Goal: Information Seeking & Learning: Learn about a topic

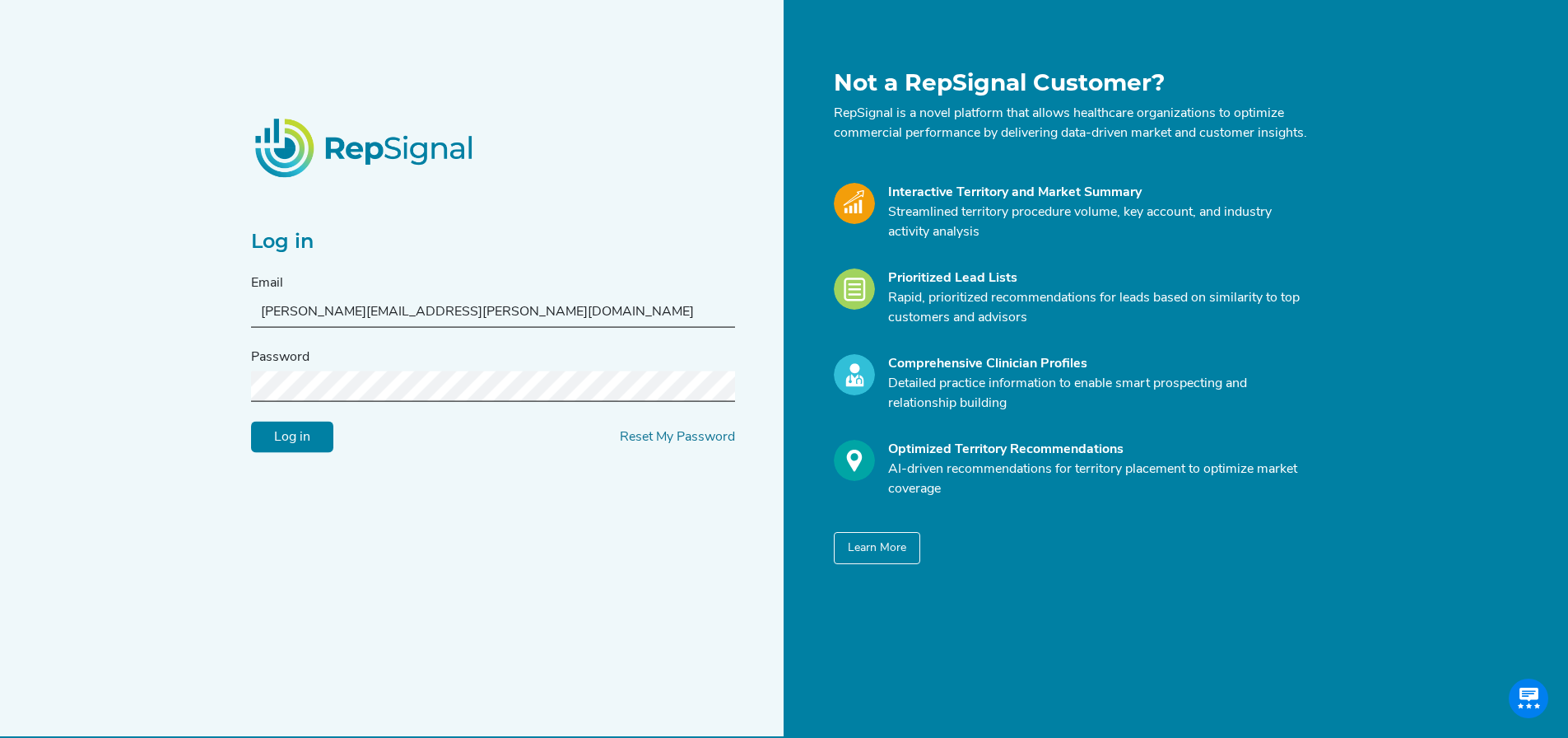
type input "[PERSON_NAME][EMAIL_ADDRESS][PERSON_NAME][DOMAIN_NAME]"
click at [297, 452] on input "Log in" at bounding box center [292, 436] width 82 height 31
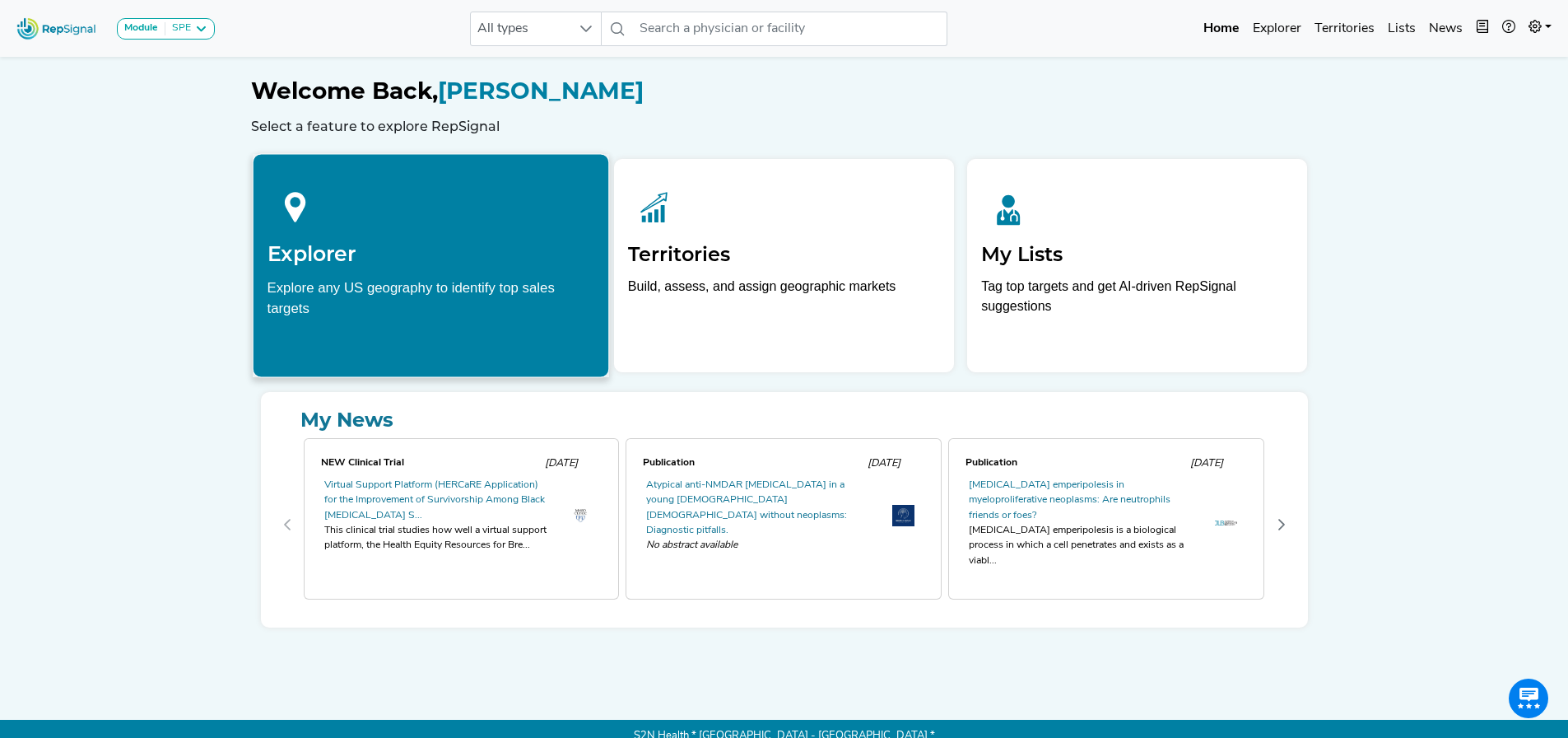
click at [378, 203] on div at bounding box center [430, 204] width 328 height 73
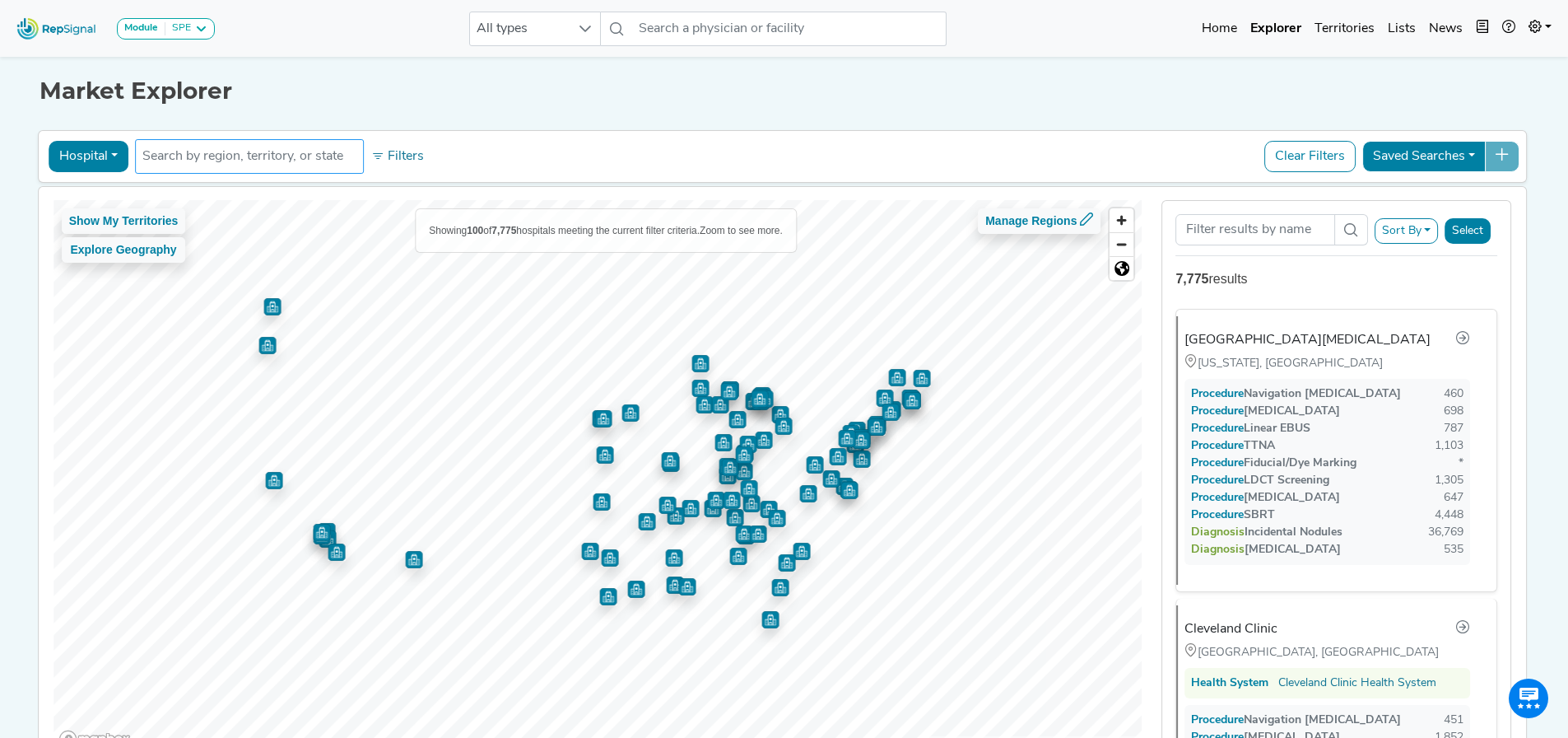
click at [262, 157] on input "text" at bounding box center [249, 157] width 214 height 20
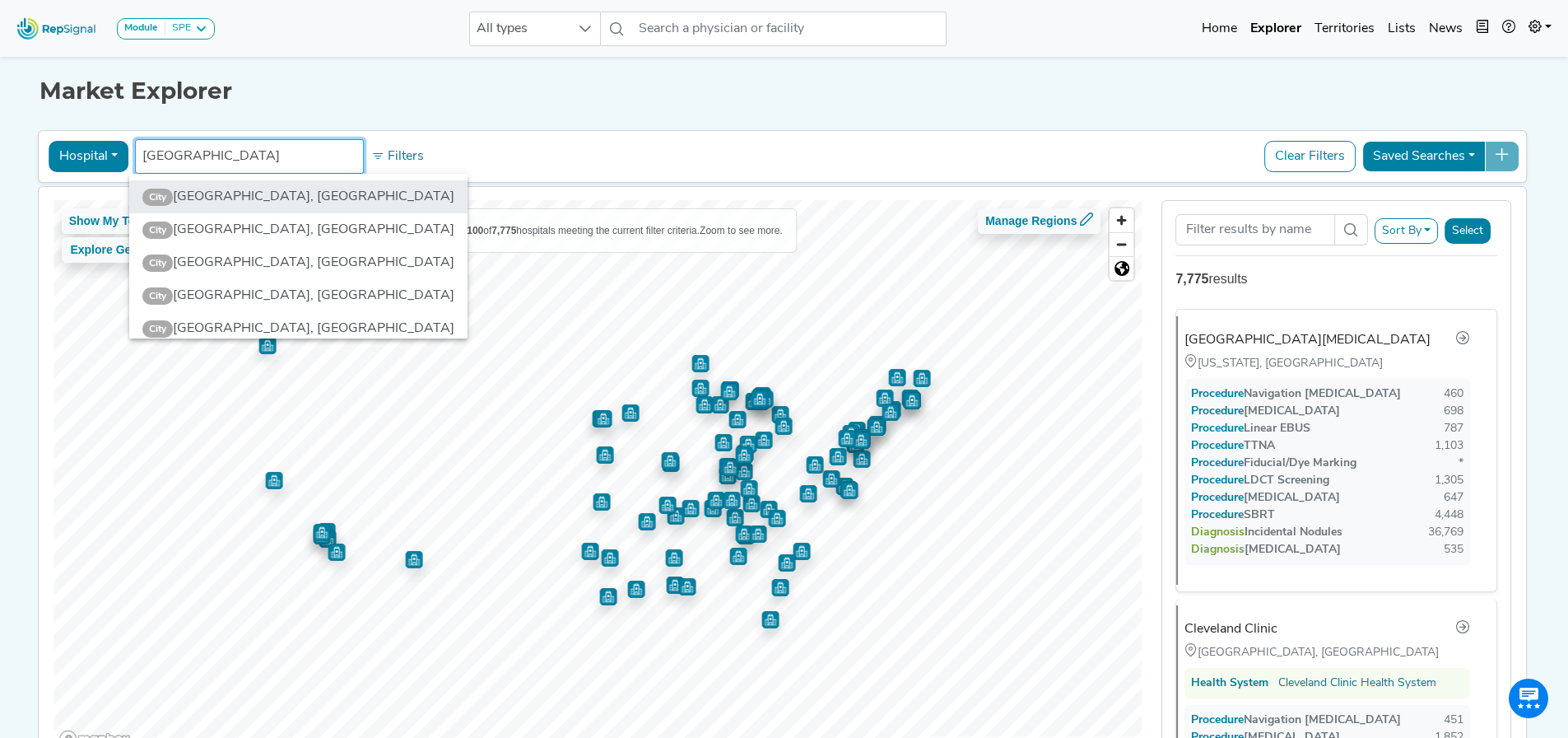
type input "[GEOGRAPHIC_DATA]"
click at [276, 195] on li "City [GEOGRAPHIC_DATA], [GEOGRAPHIC_DATA]" at bounding box center [298, 196] width 338 height 33
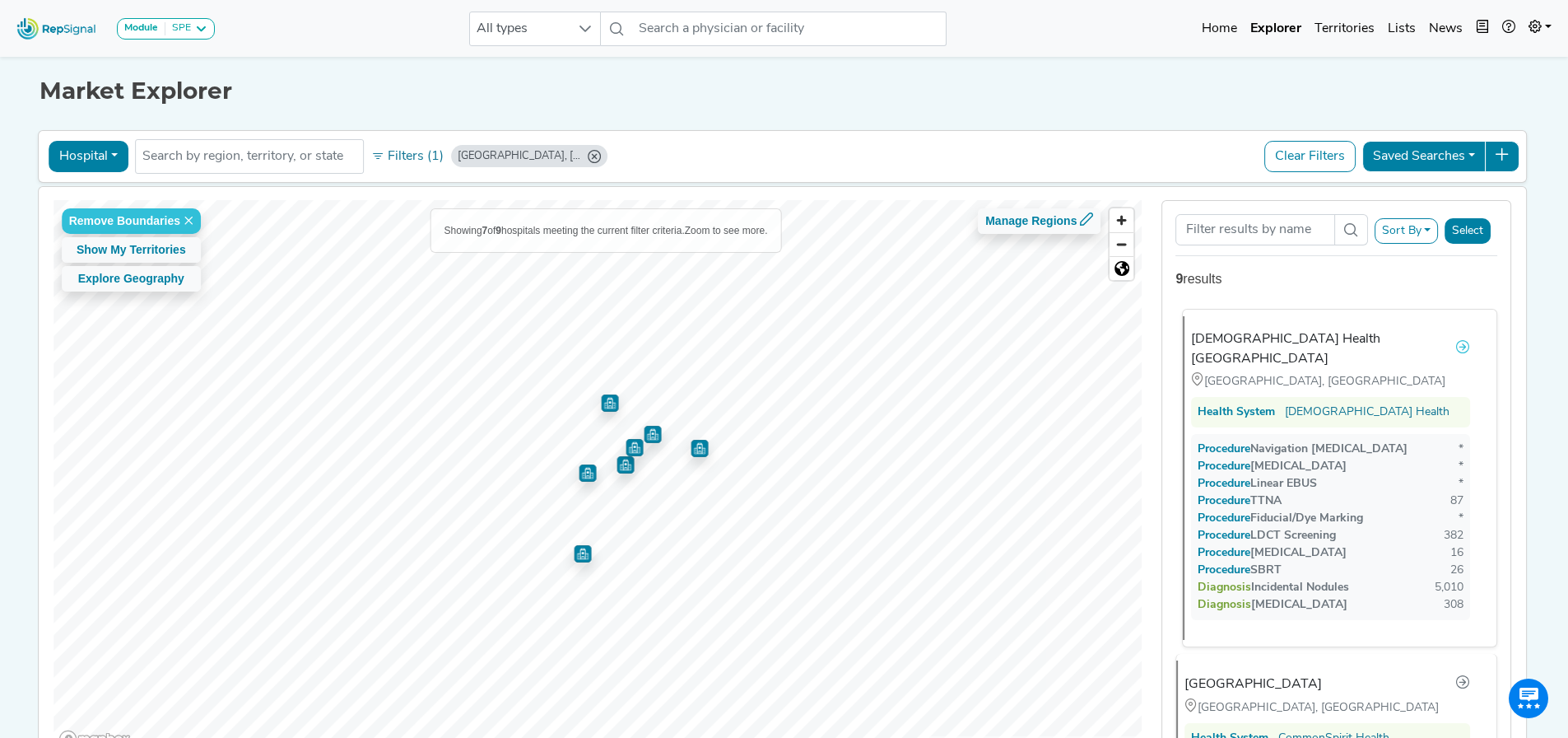
click at [1457, 341] on icon at bounding box center [1463, 347] width 13 height 13
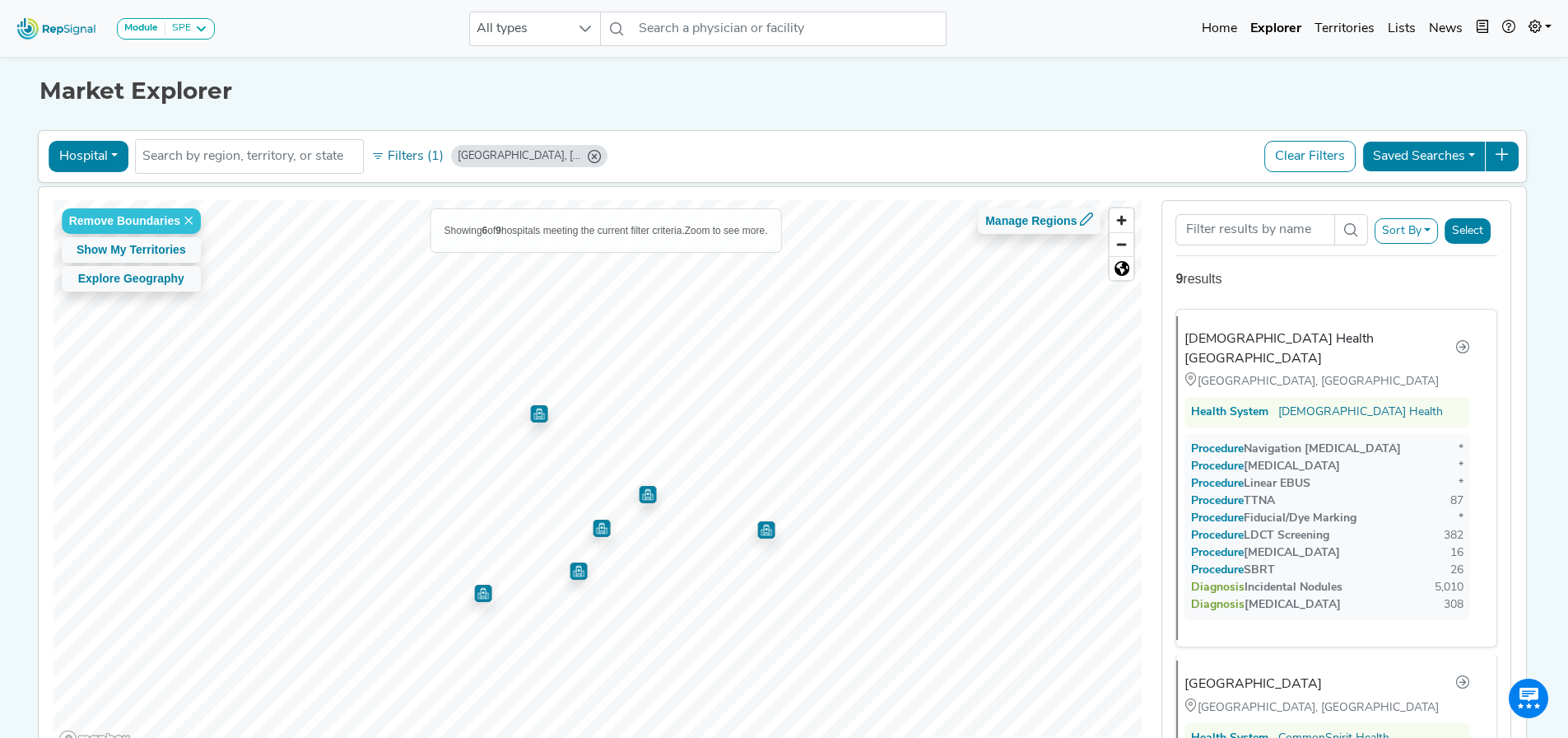
click at [533, 415] on img "Map marker" at bounding box center [538, 414] width 17 height 17
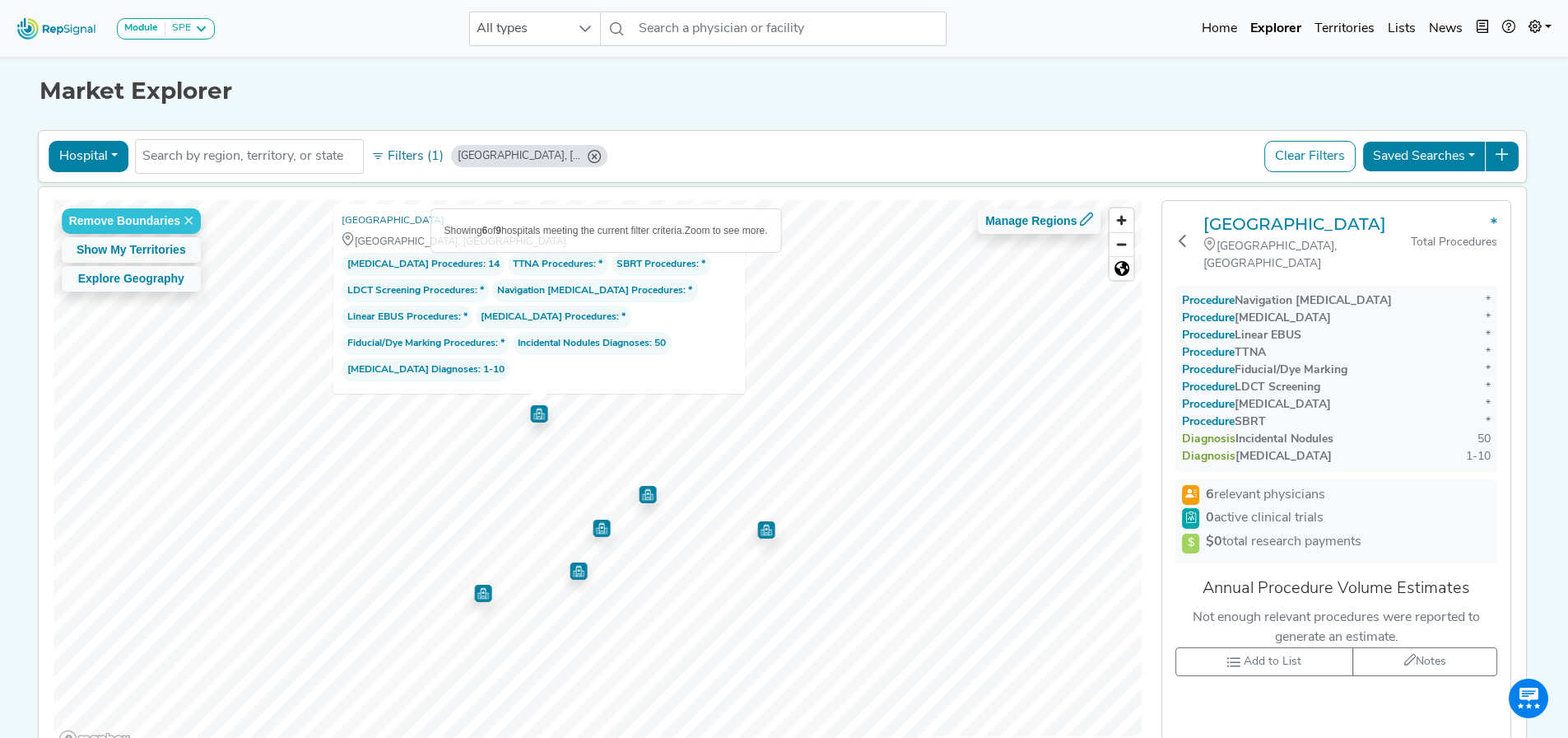
click at [639, 498] on img "Map marker" at bounding box center [647, 490] width 25 height 25
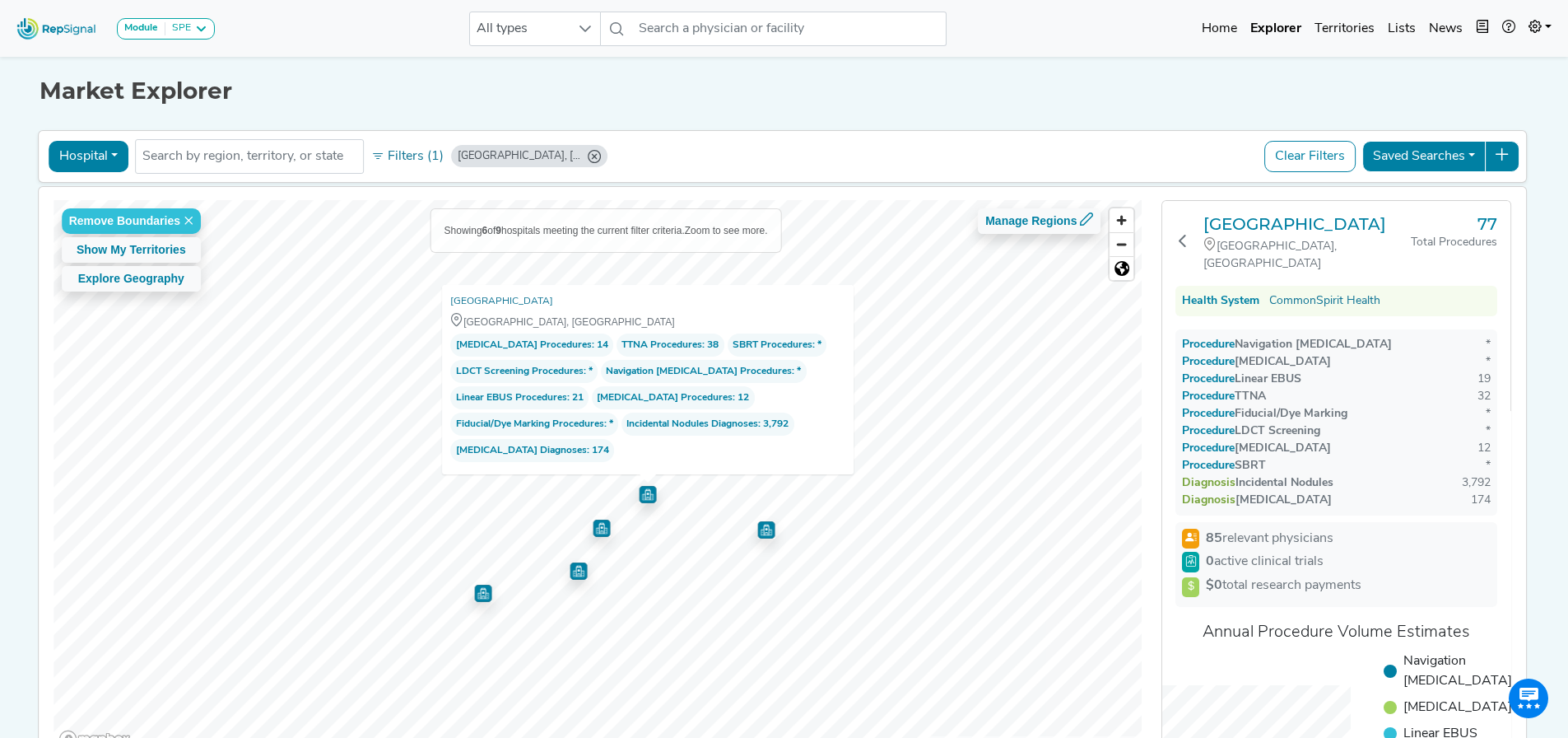
click at [761, 531] on img "Map marker" at bounding box center [766, 530] width 17 height 17
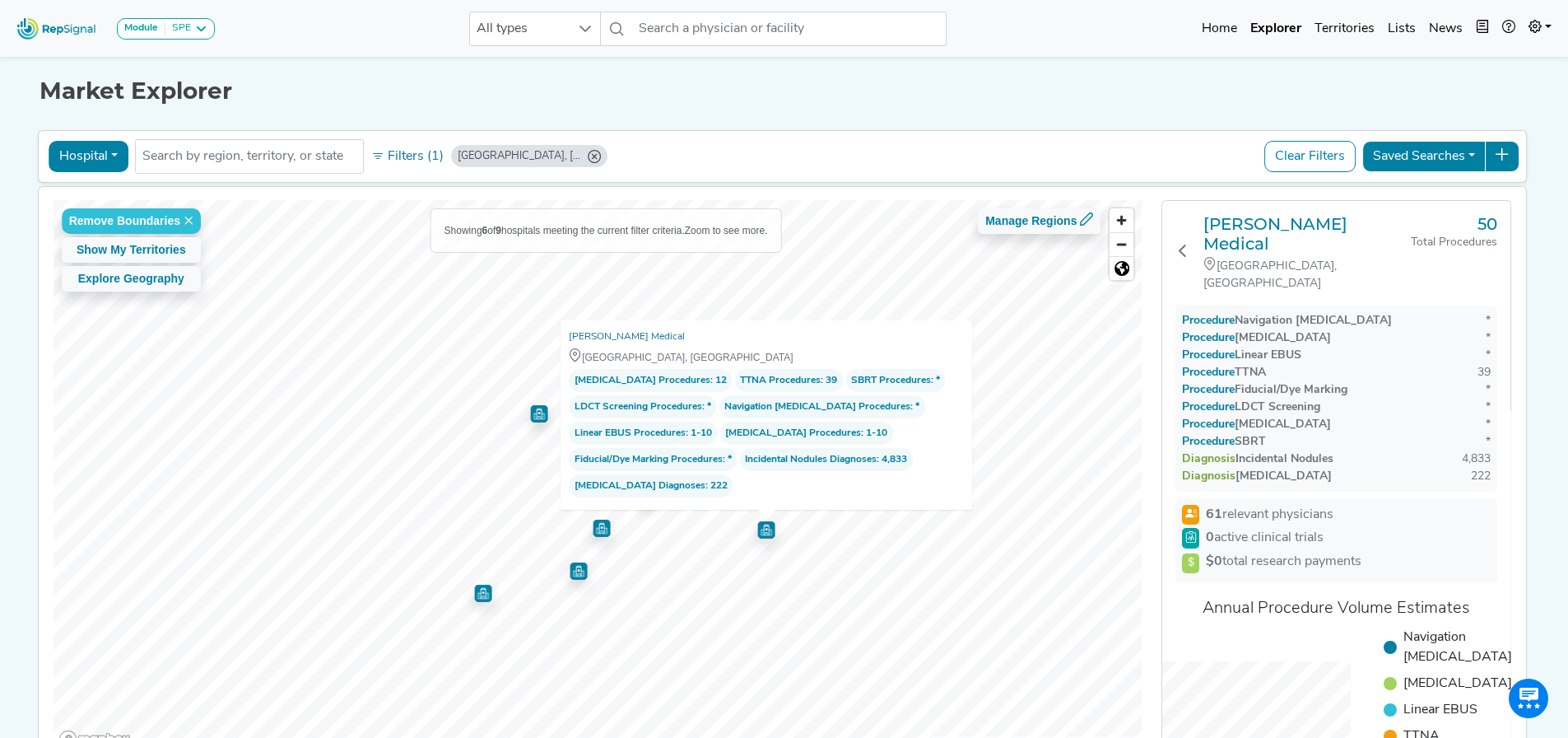
click at [593, 534] on img "Map marker" at bounding box center [601, 524] width 24 height 24
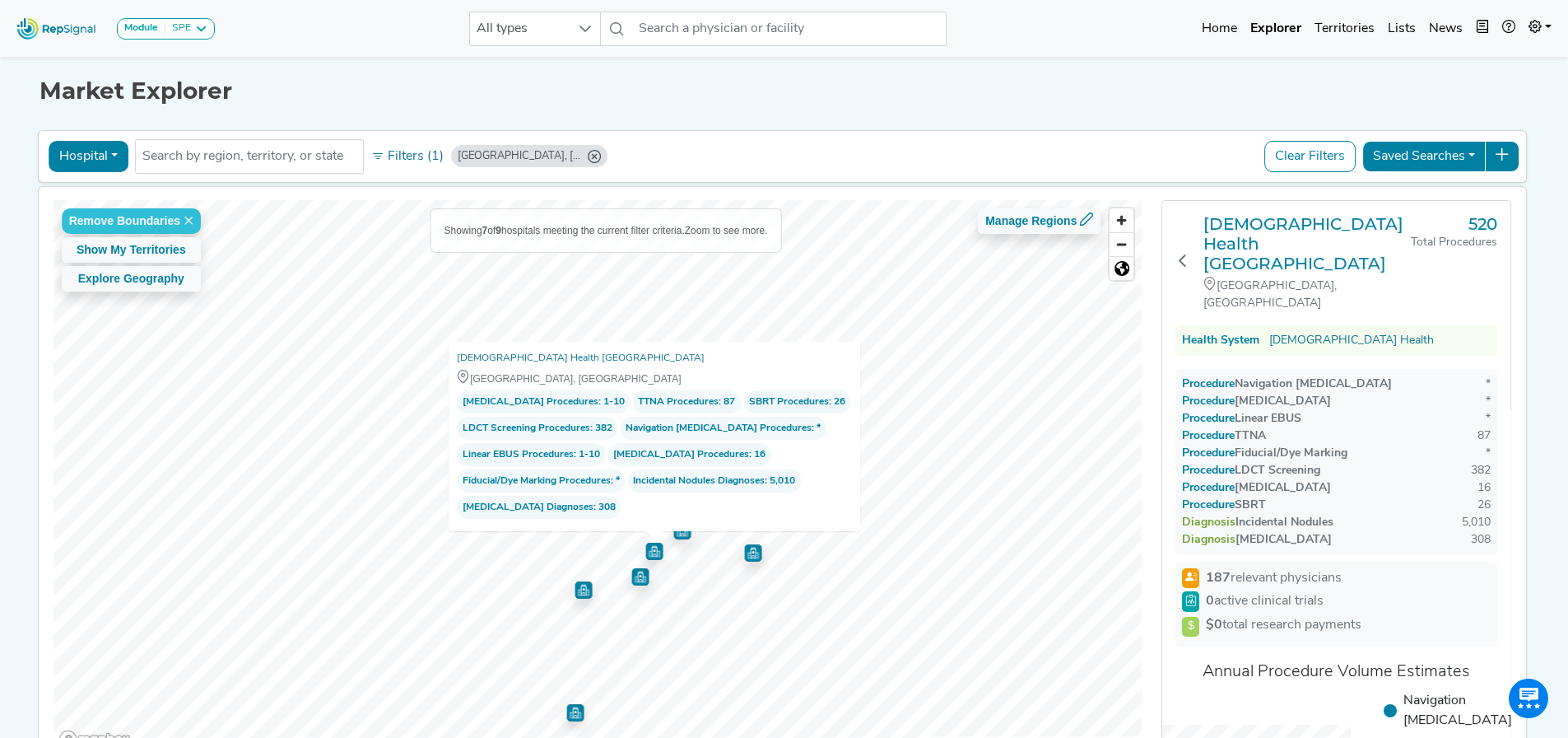
click at [390, 92] on h1 "Market Explorer" at bounding box center [784, 92] width 1489 height 28
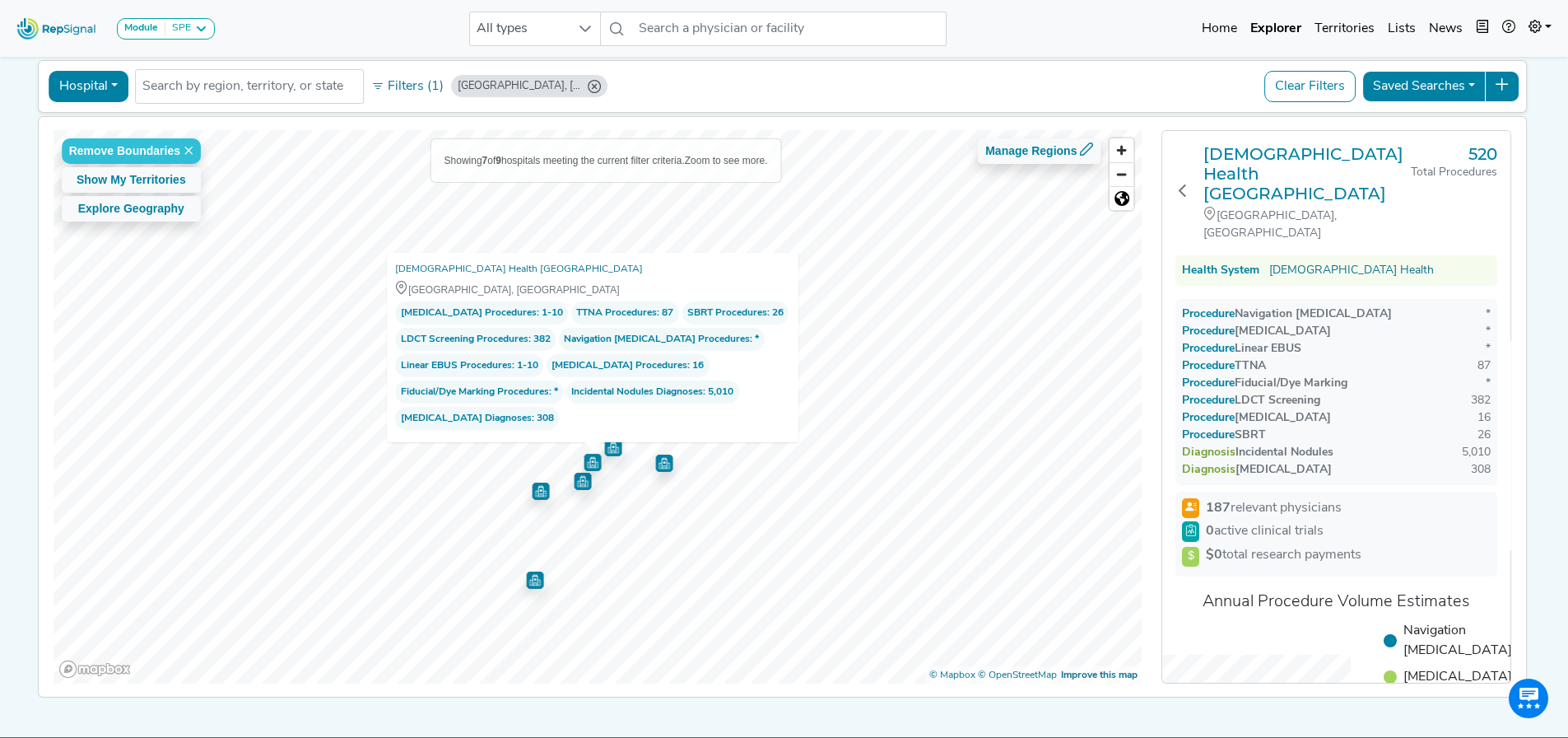
scroll to position [111, 0]
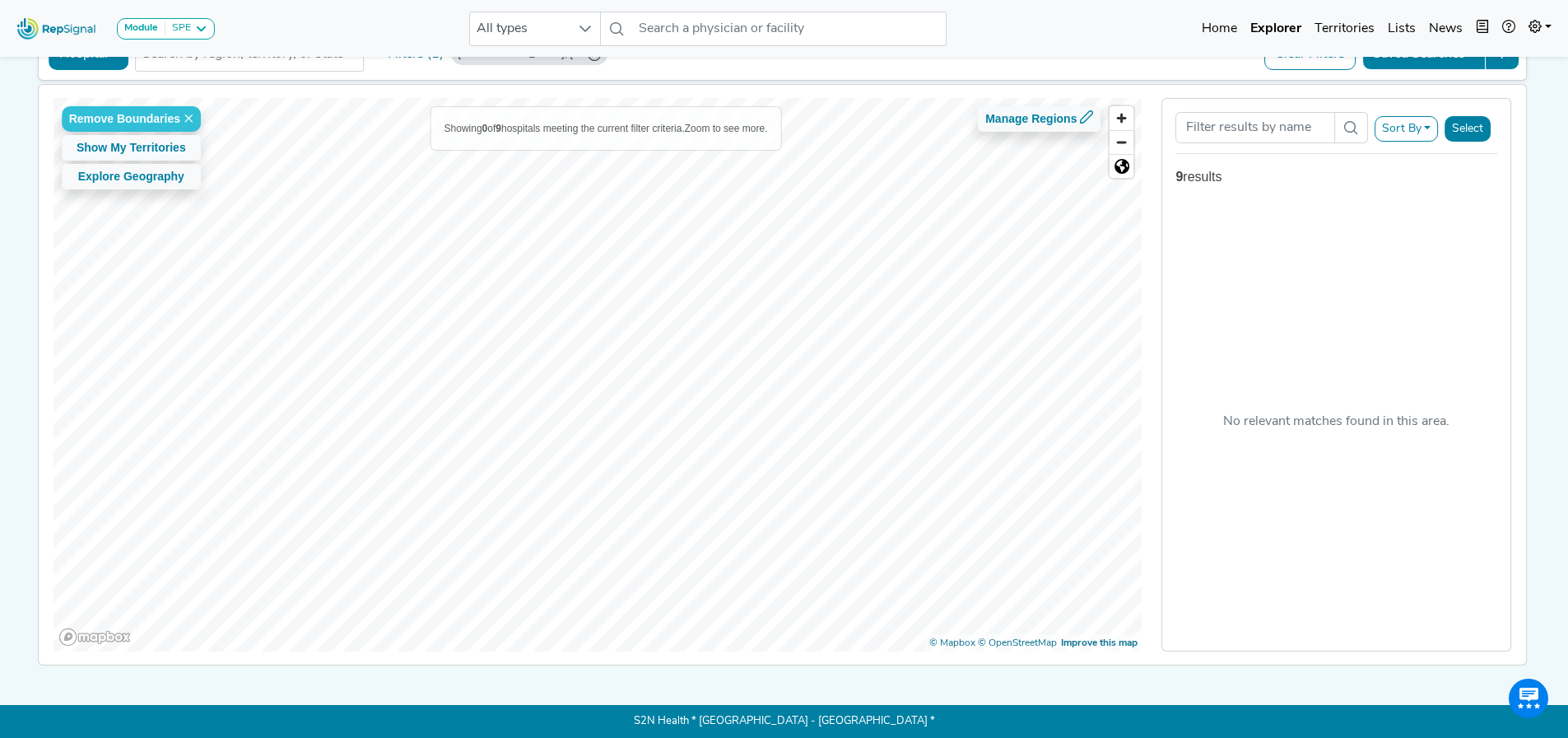
click at [1475, 118] on button "Select" at bounding box center [1468, 128] width 46 height 26
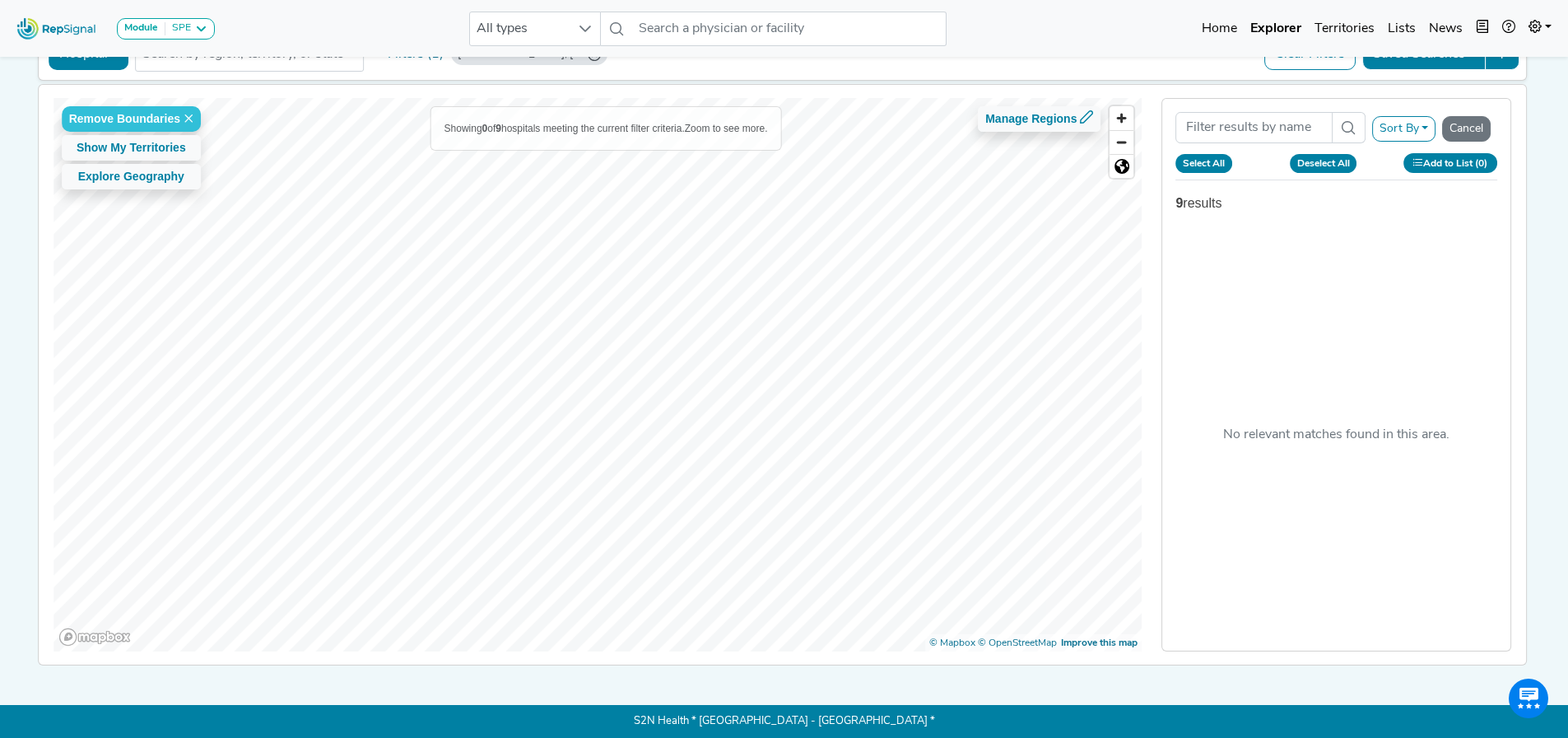
click at [0, 305] on div "Module SPE [MEDICAL_DATA] Disposable Bronchoscope SBRT SPE TTNA [MEDICAL_DATA] …" at bounding box center [784, 318] width 1568 height 840
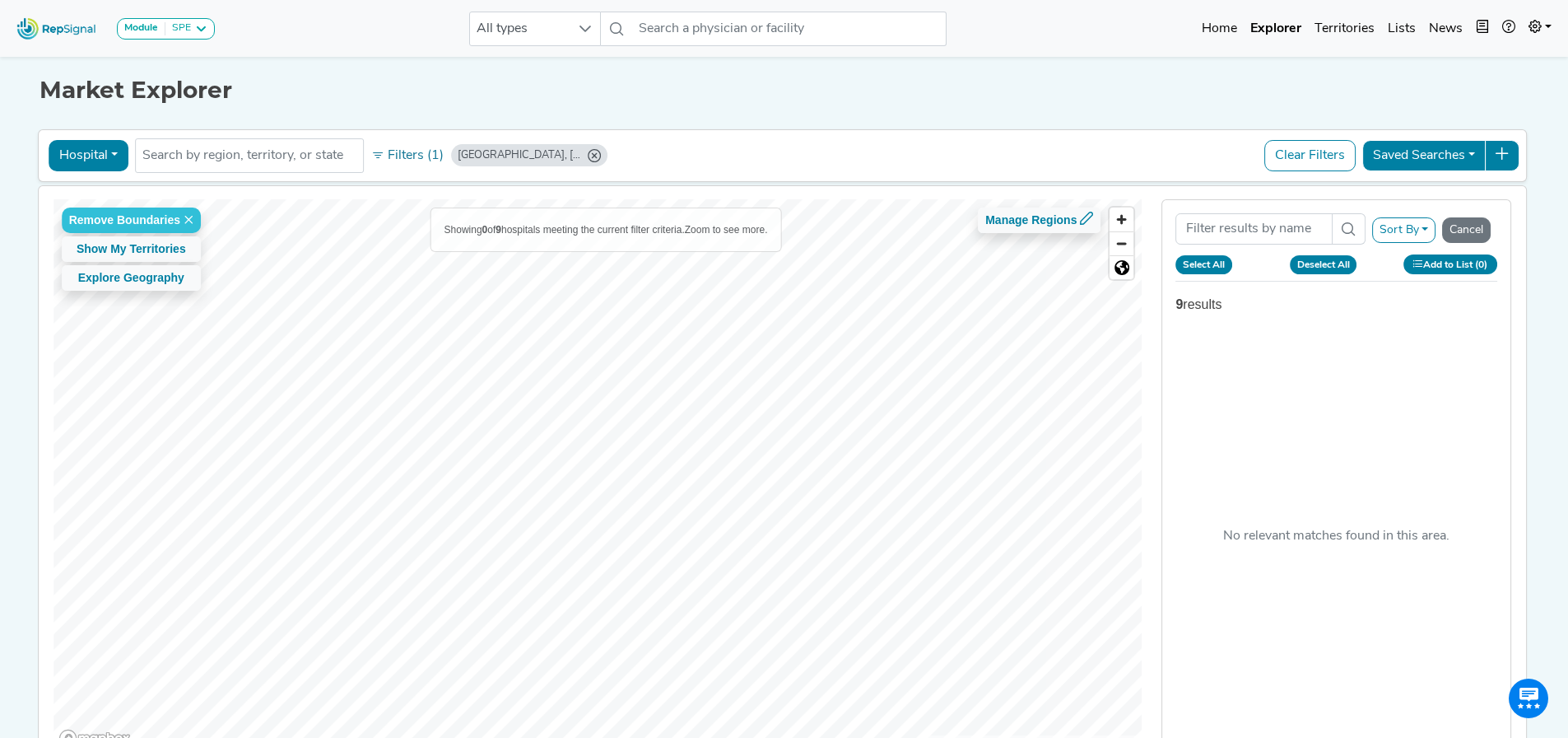
scroll to position [0, 0]
click at [115, 272] on button "Explore Geography" at bounding box center [131, 278] width 139 height 26
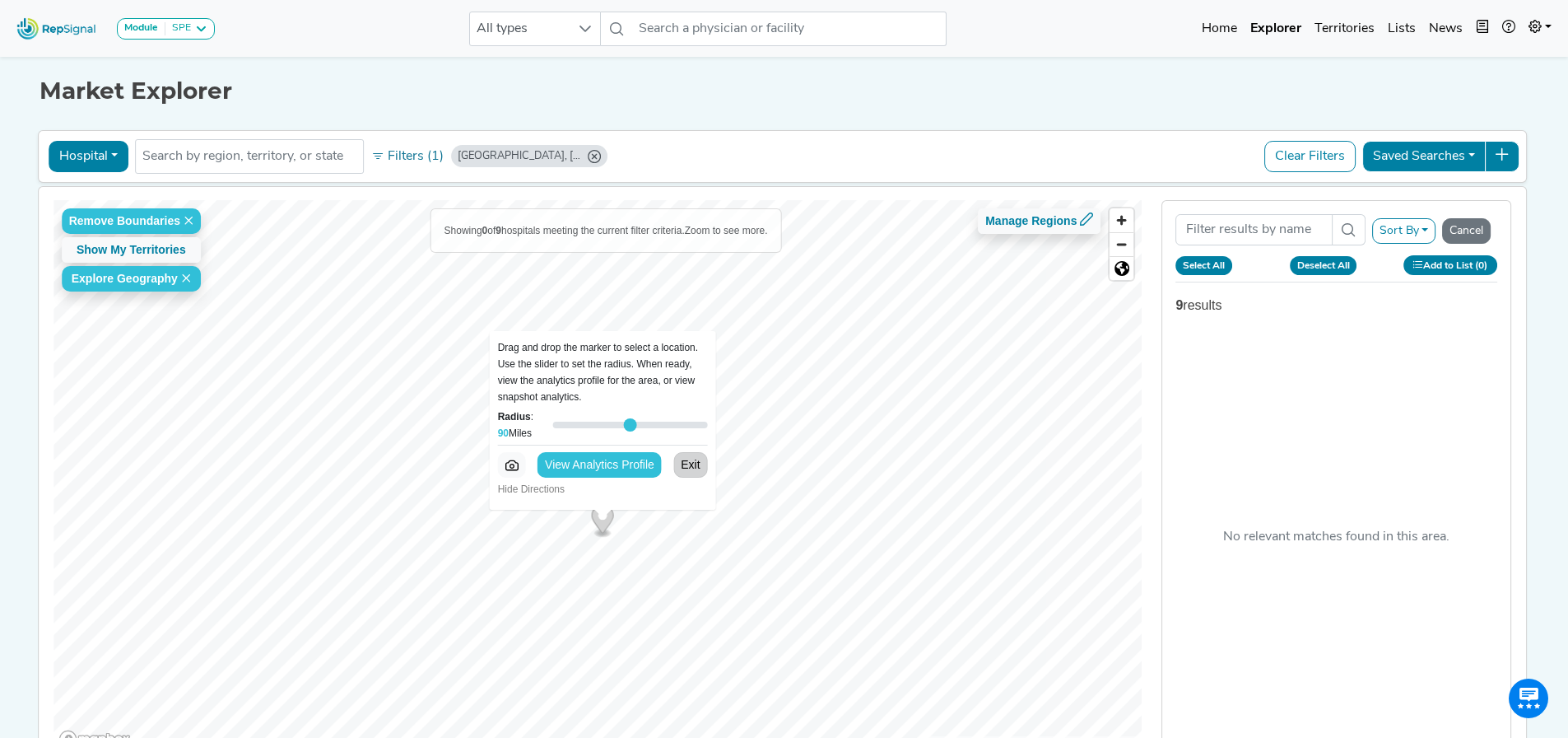
click at [690, 464] on button "Exit" at bounding box center [690, 465] width 34 height 26
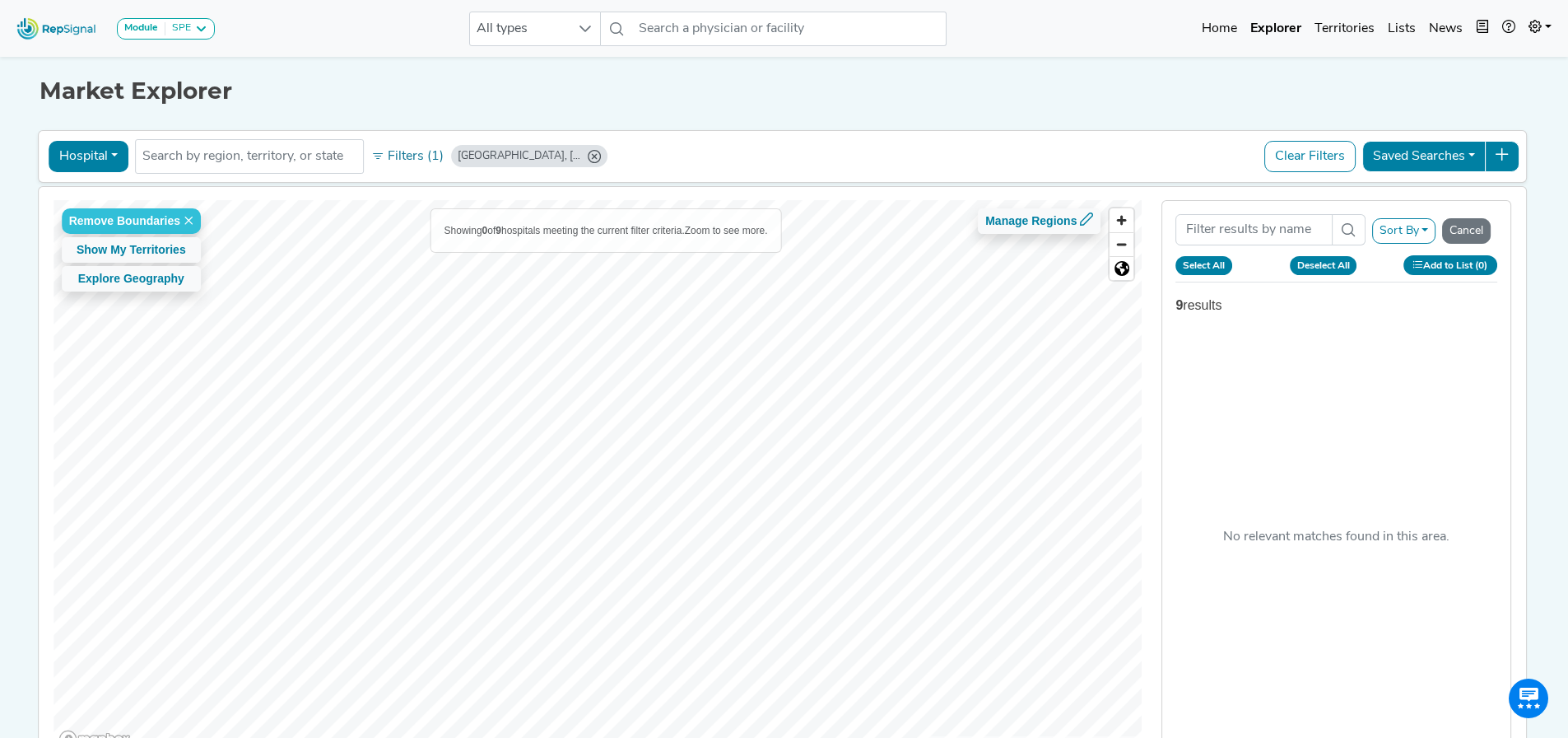
click at [588, 157] on icon "Bakersfield, CA" at bounding box center [594, 157] width 13 height 13
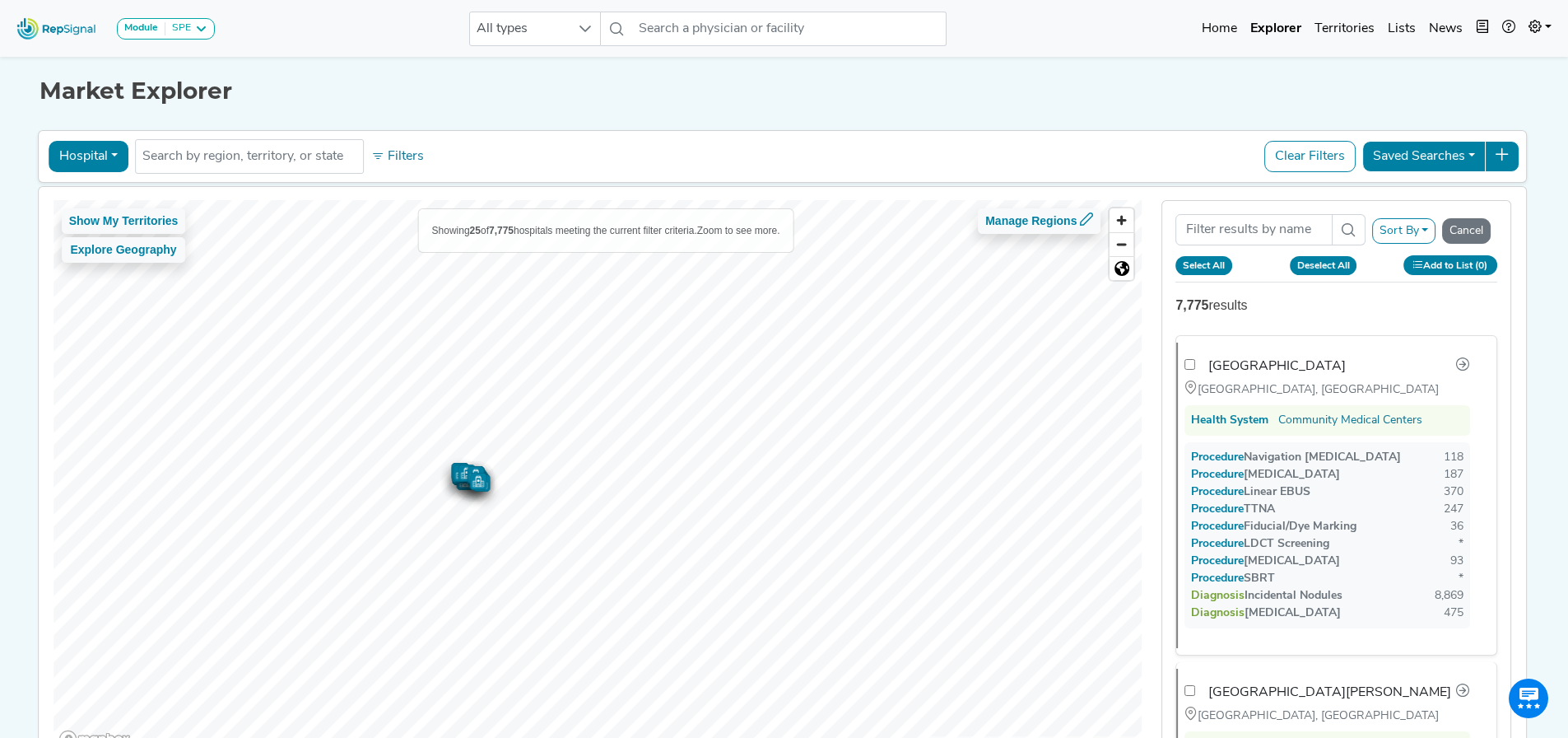
checkbox input "false"
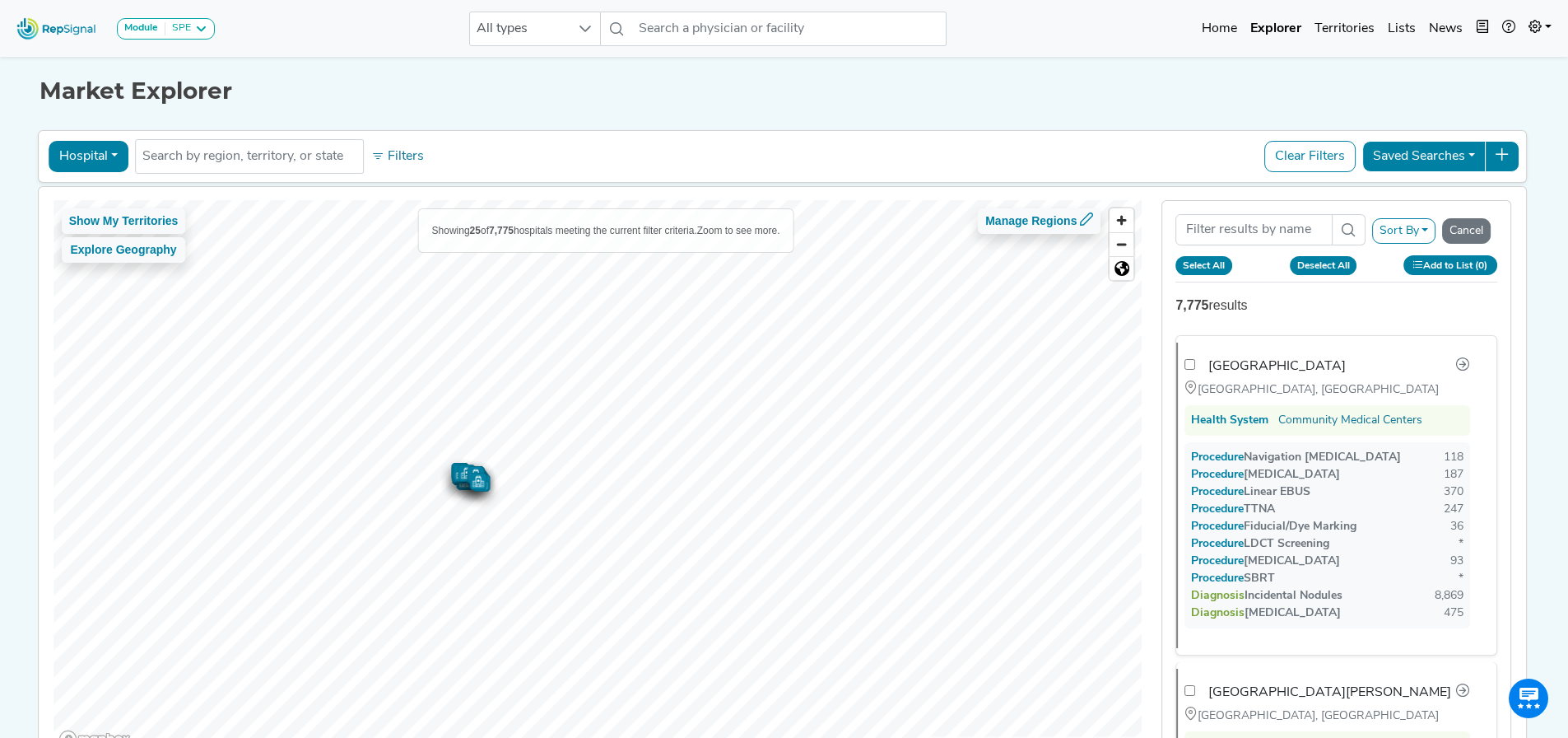
checkbox input "false"
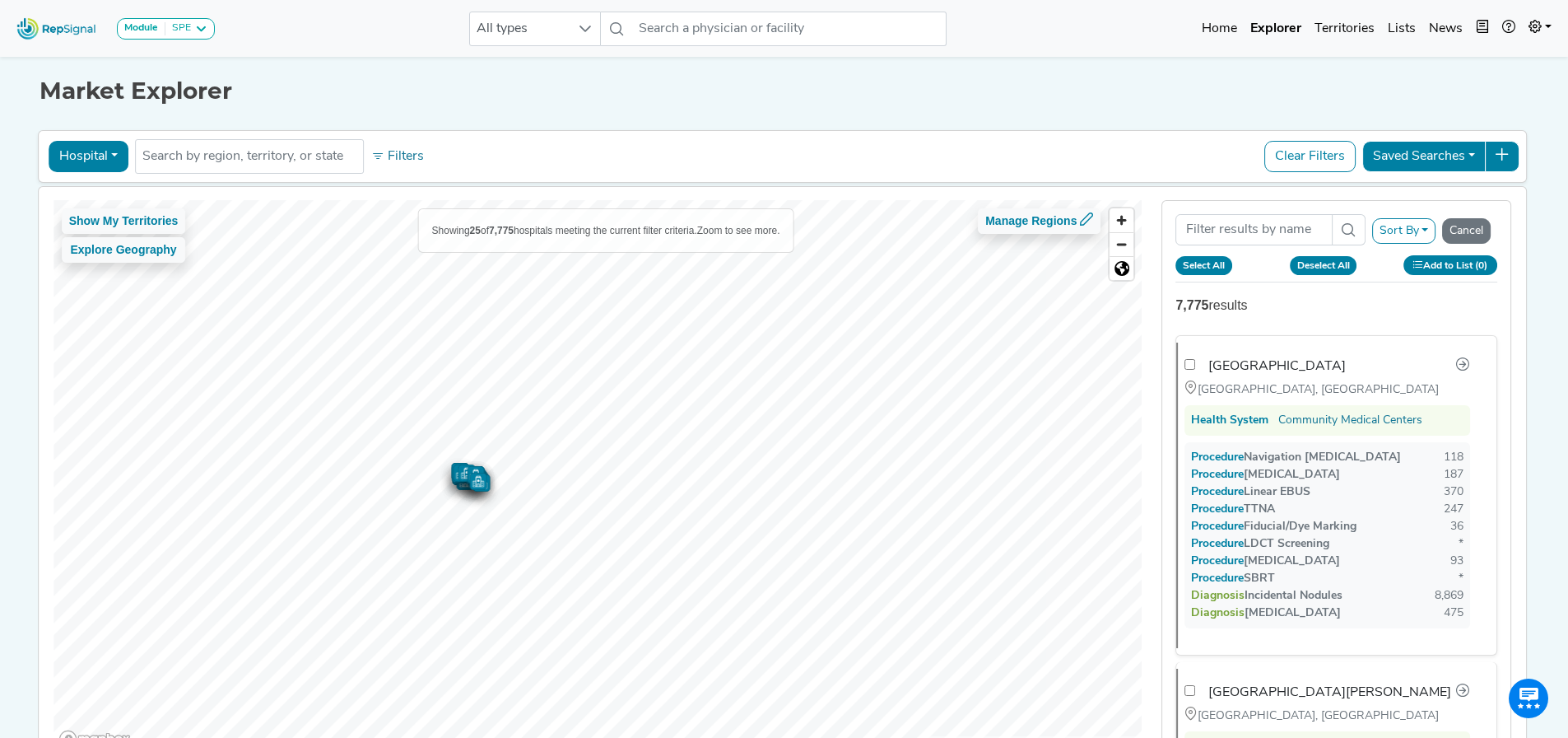
checkbox input "false"
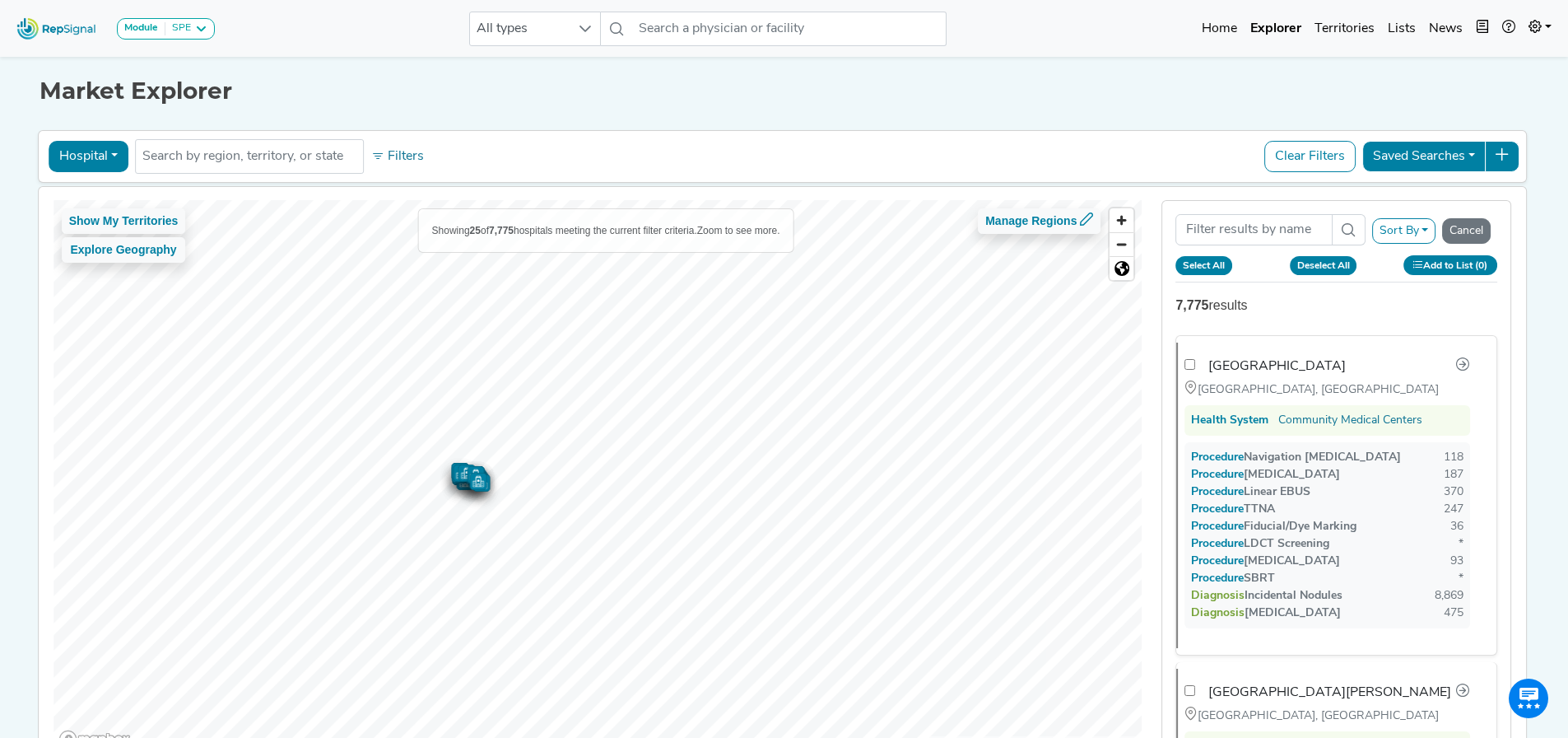
checkbox input "false"
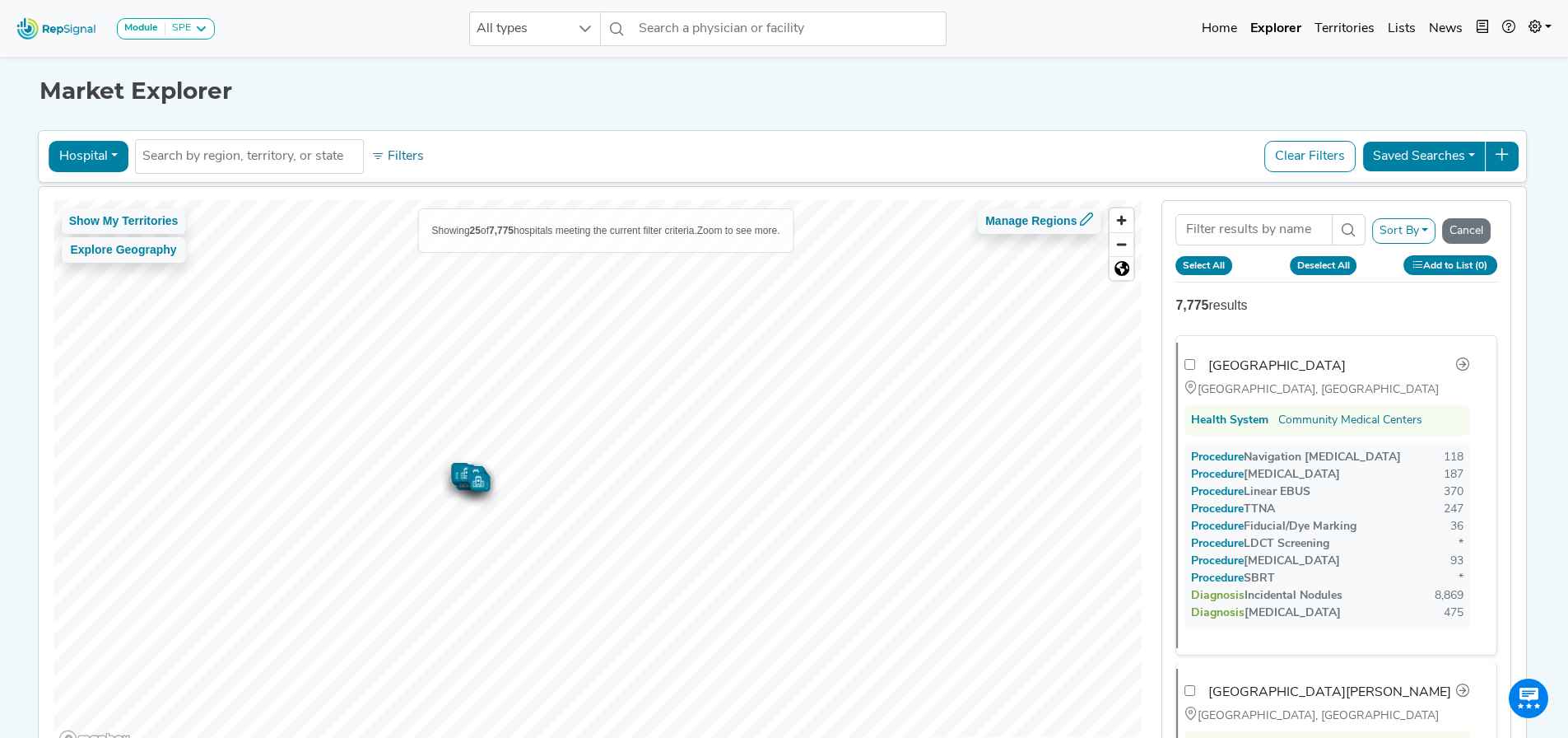
checkbox input "false"
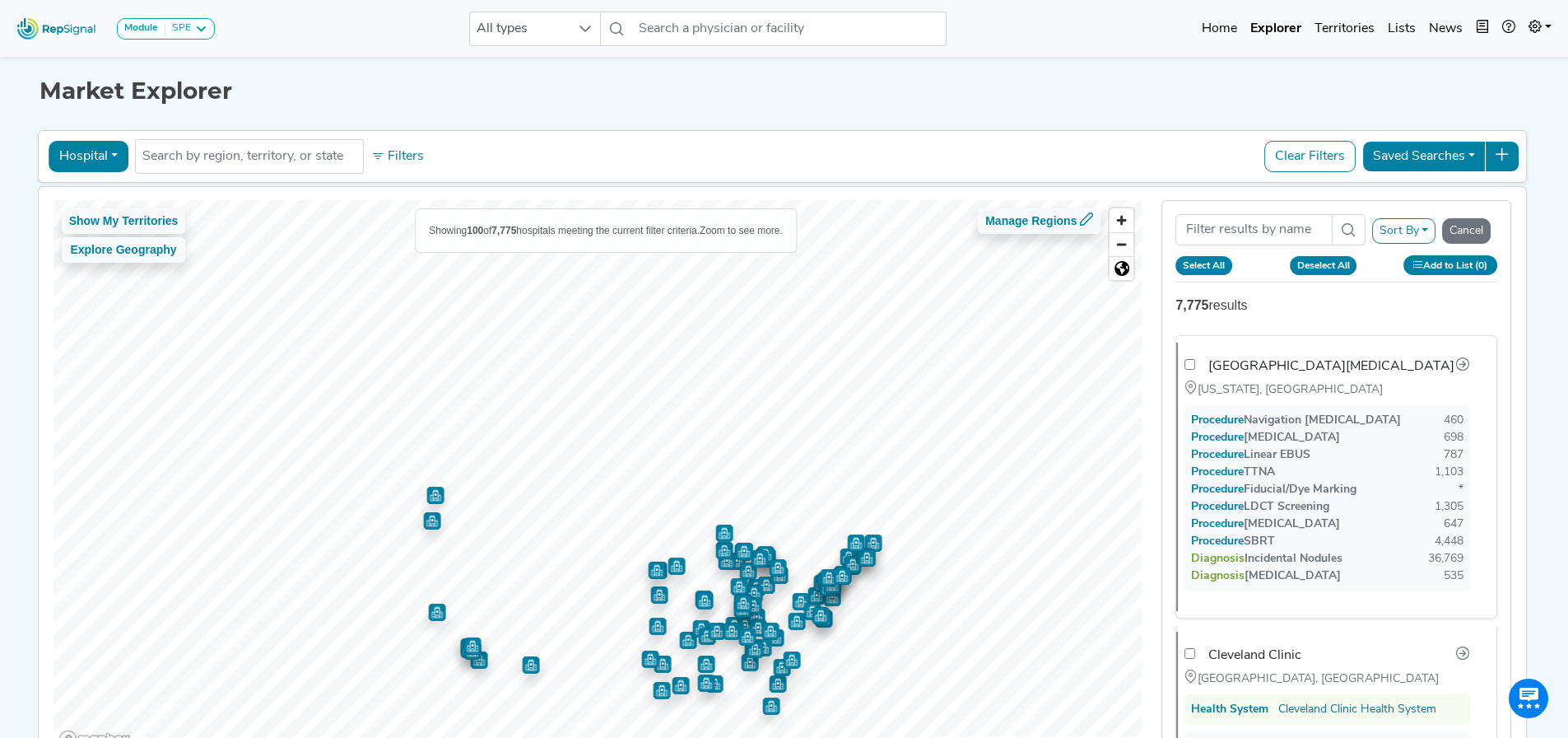
checkbox input "false"
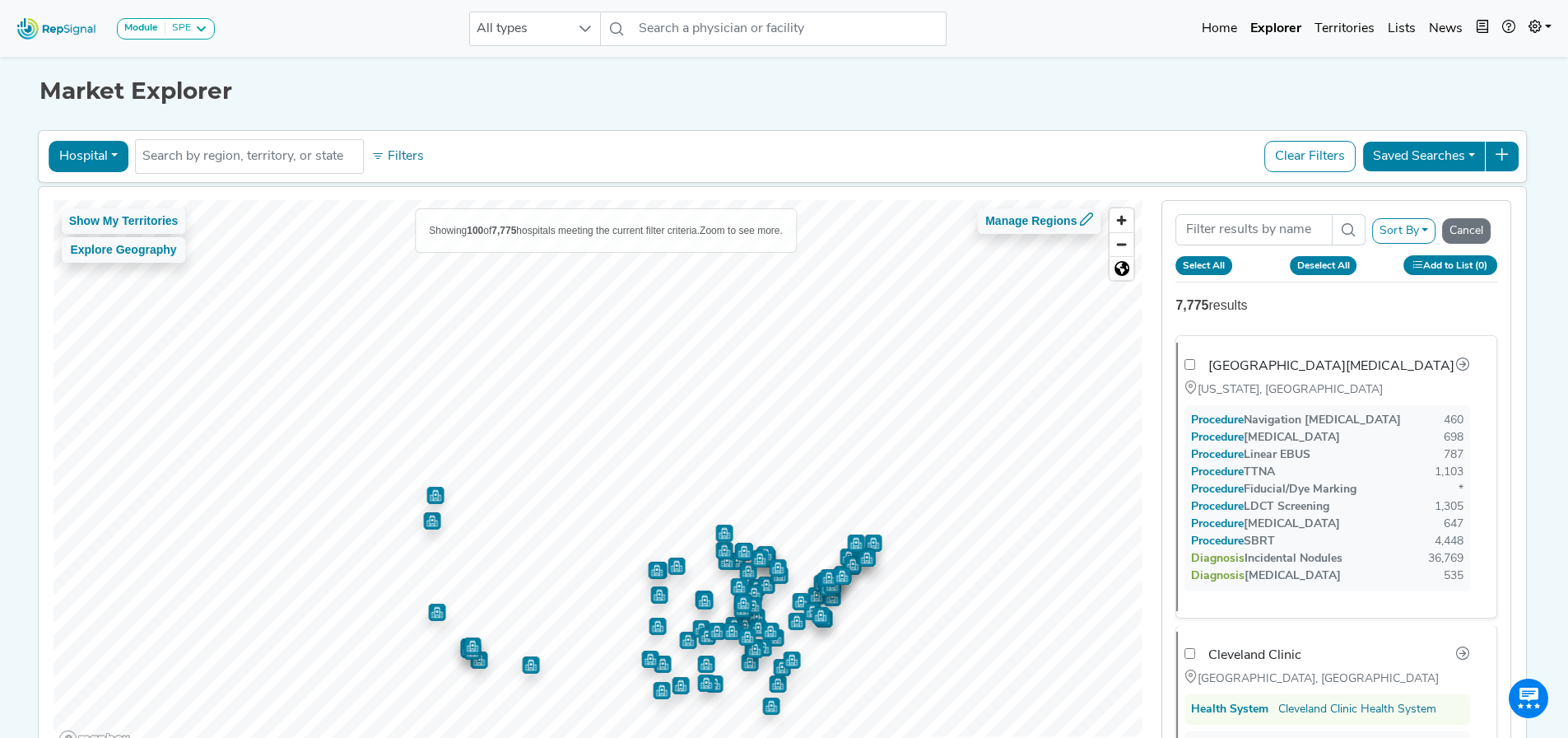
checkbox input "false"
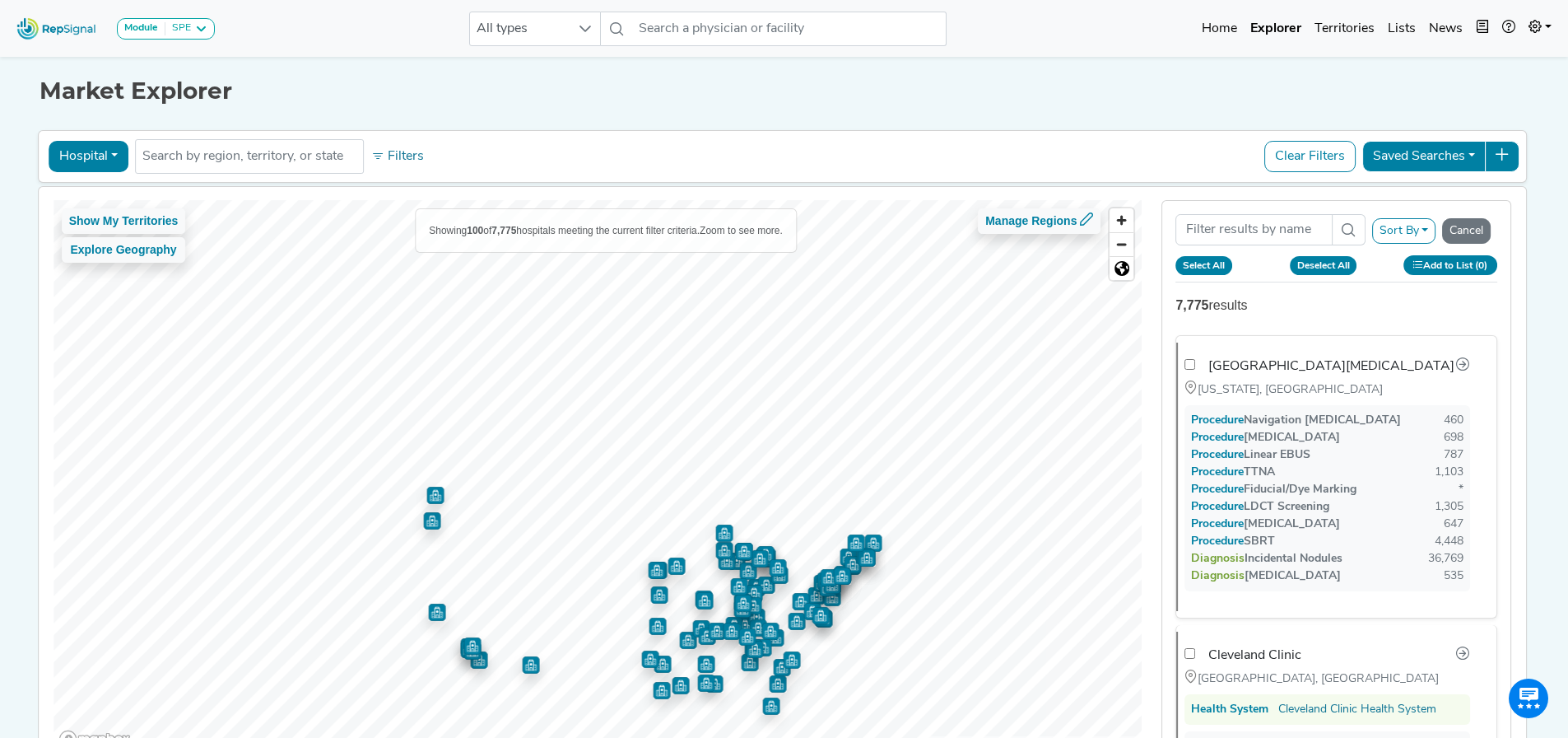
checkbox input "false"
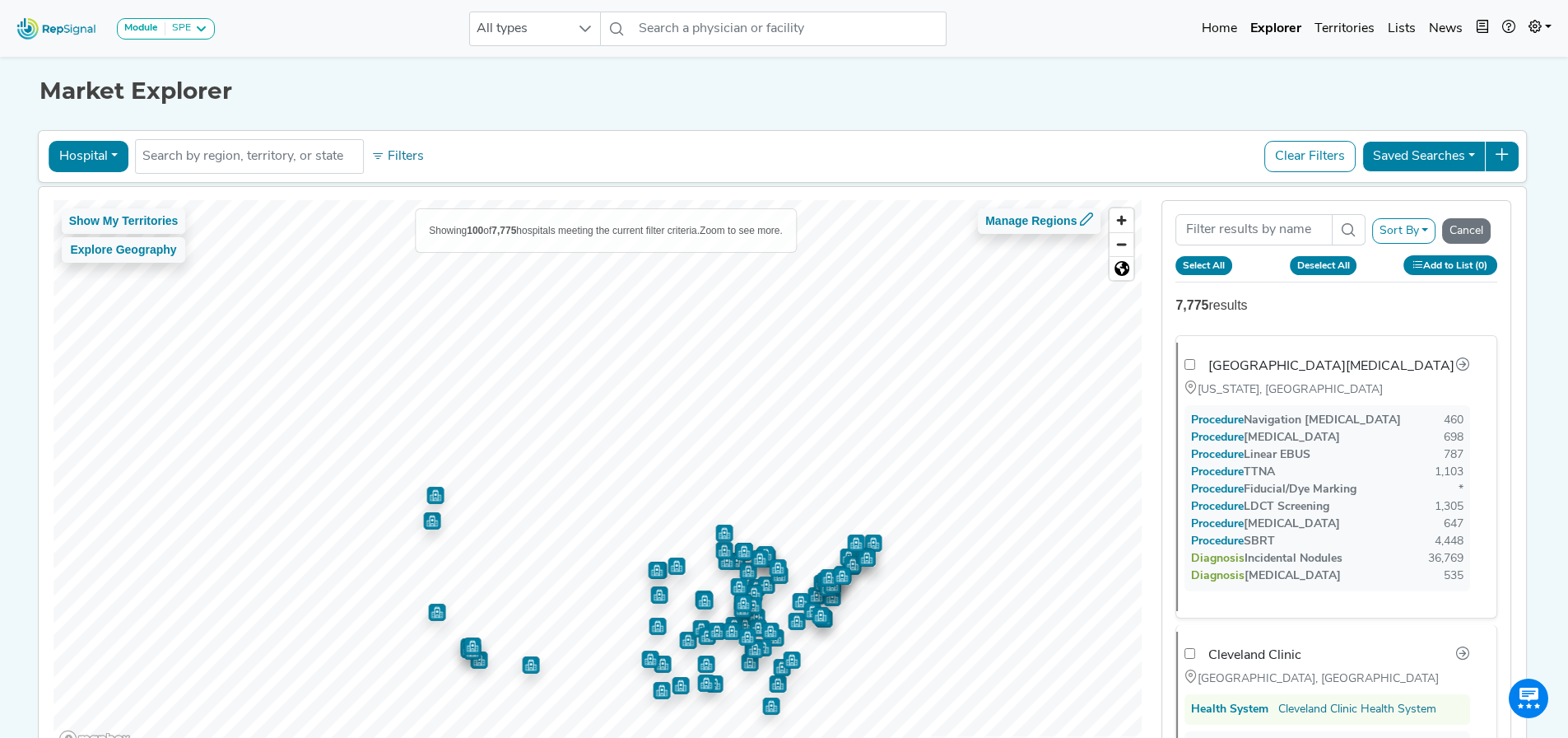
checkbox input "false"
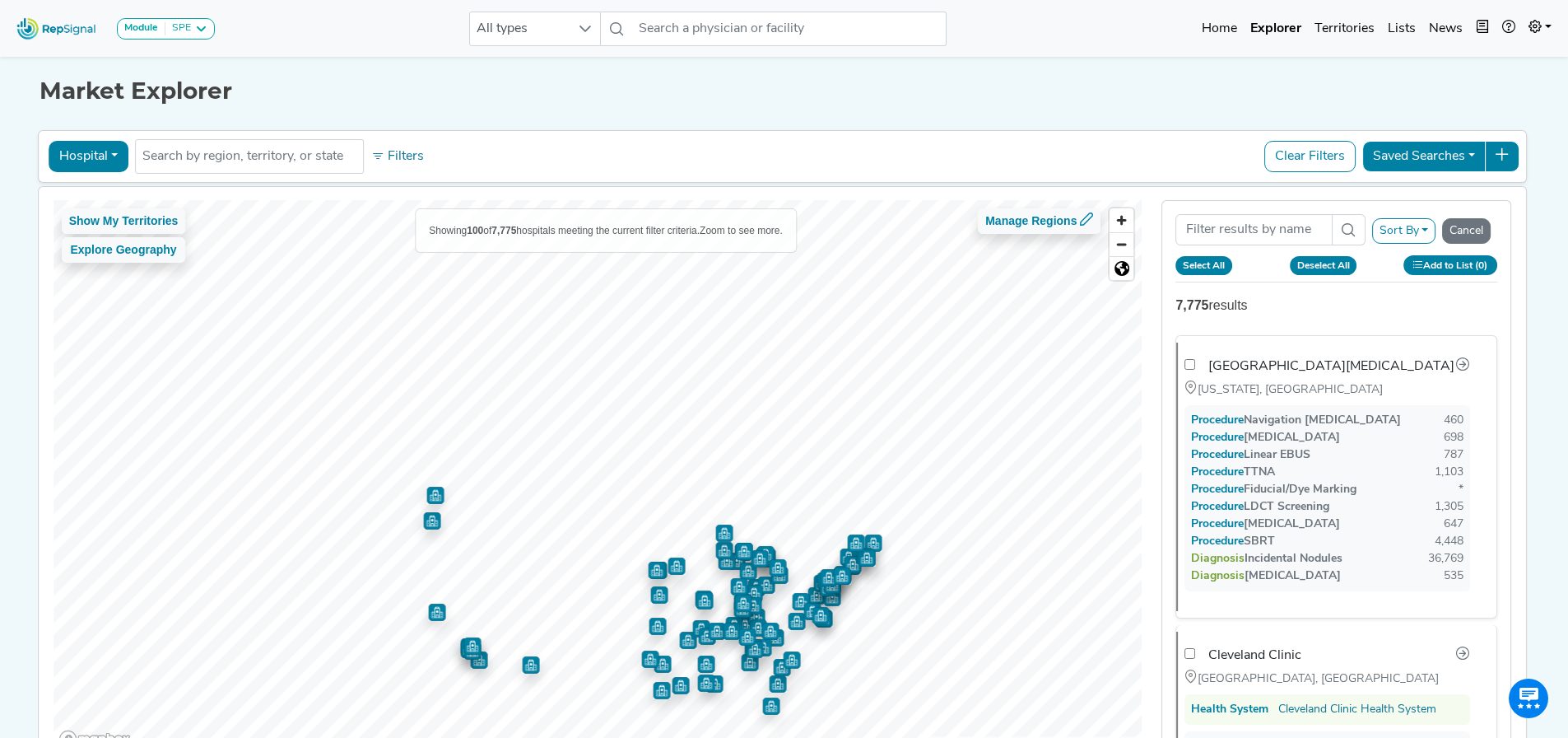
checkbox input "false"
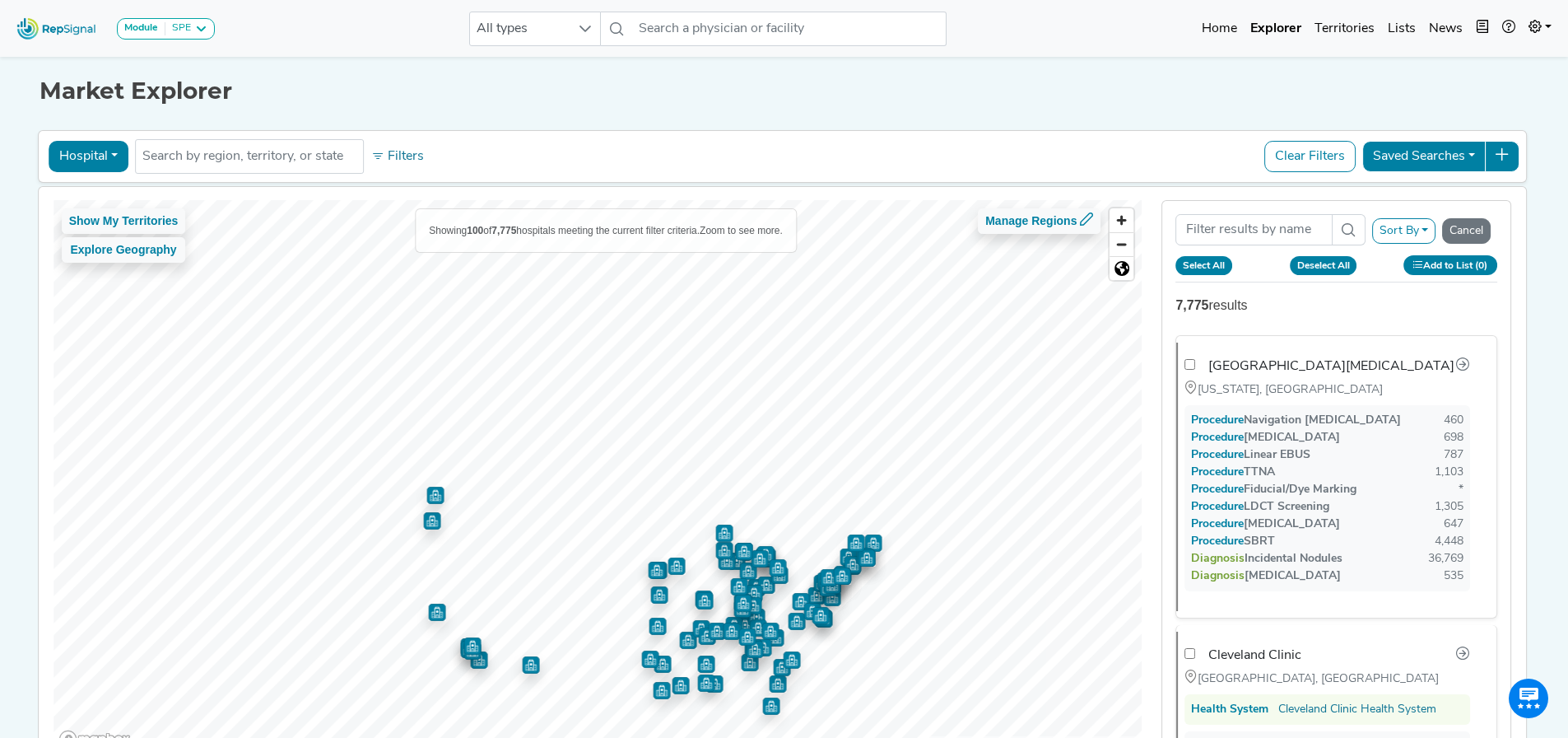
checkbox input "false"
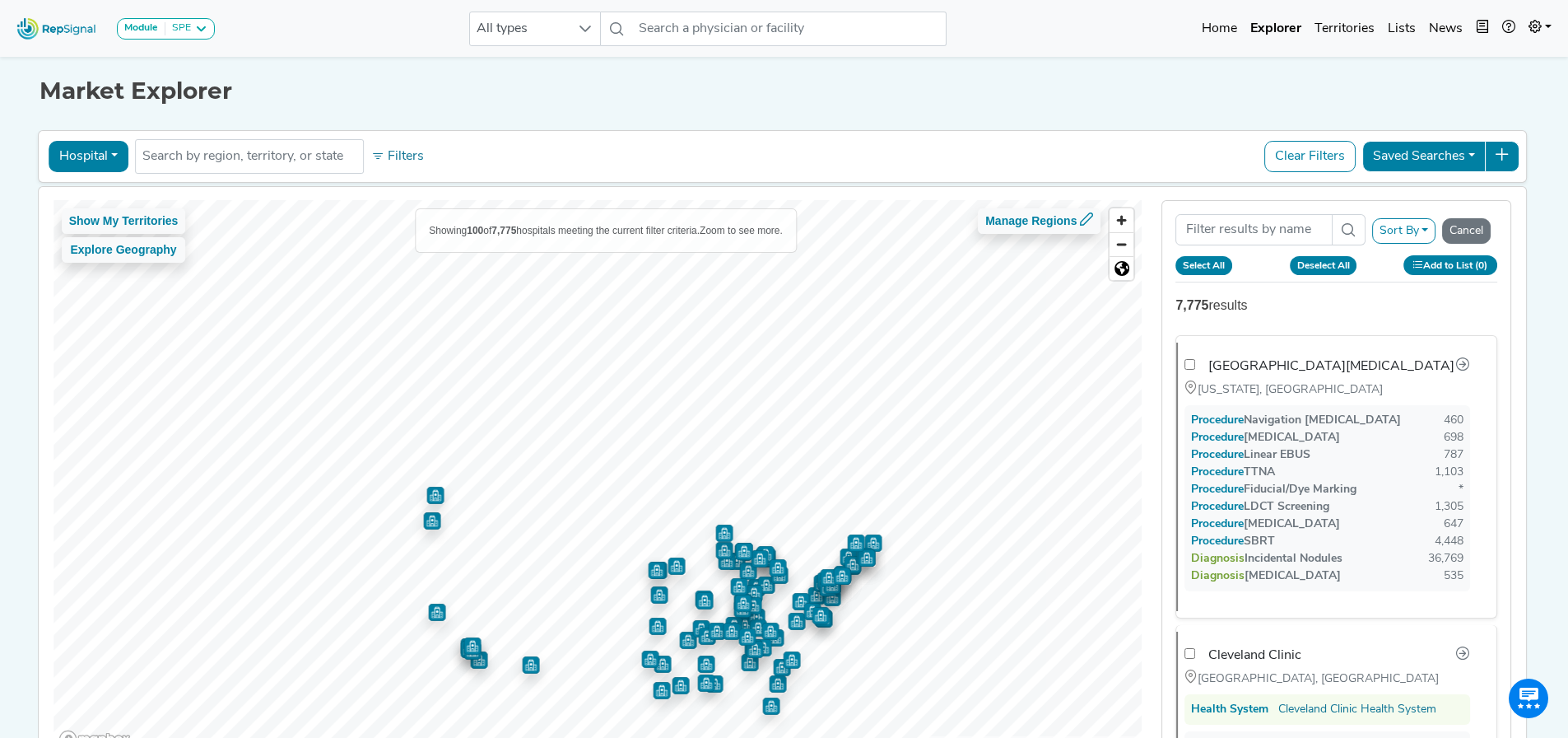
checkbox input "false"
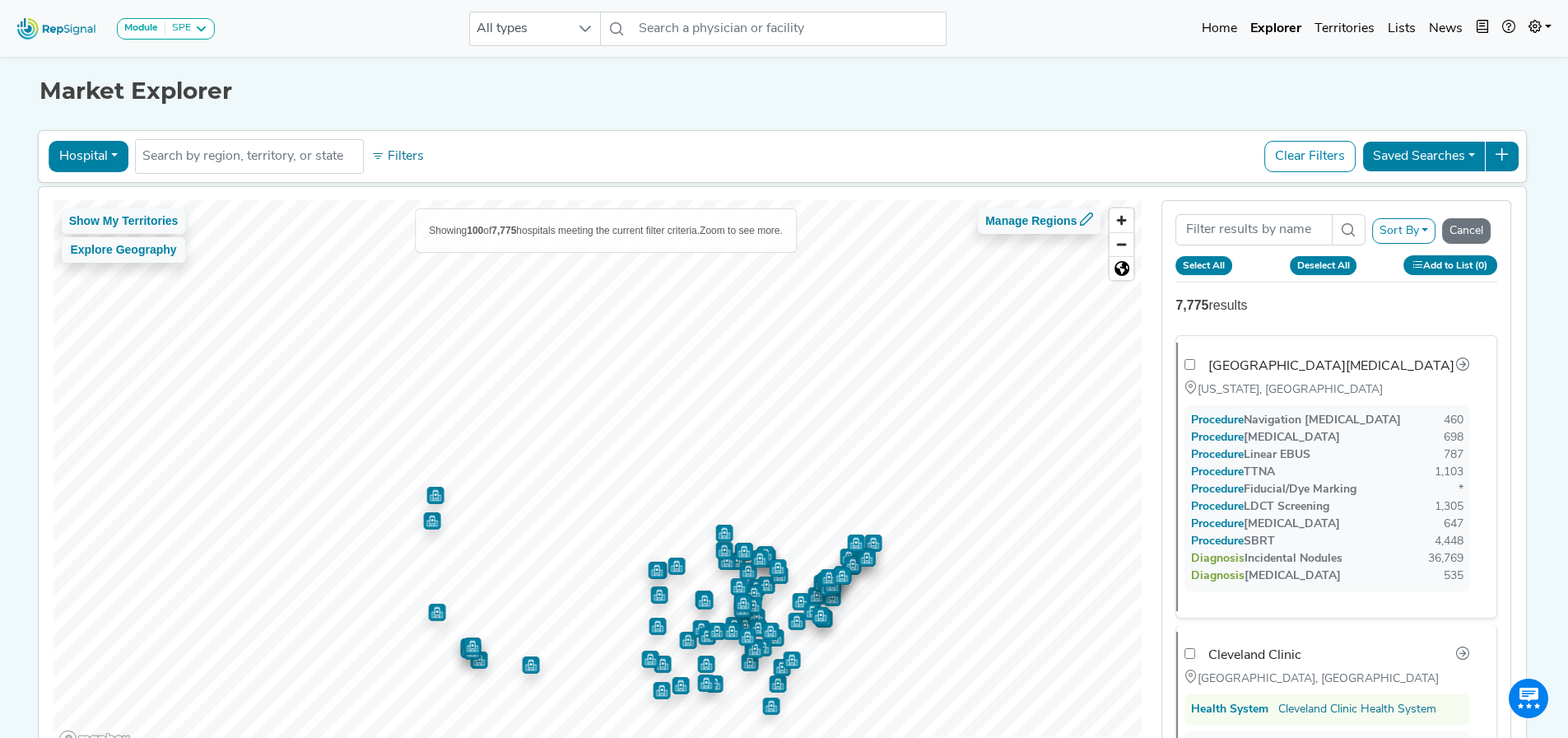
checkbox input "false"
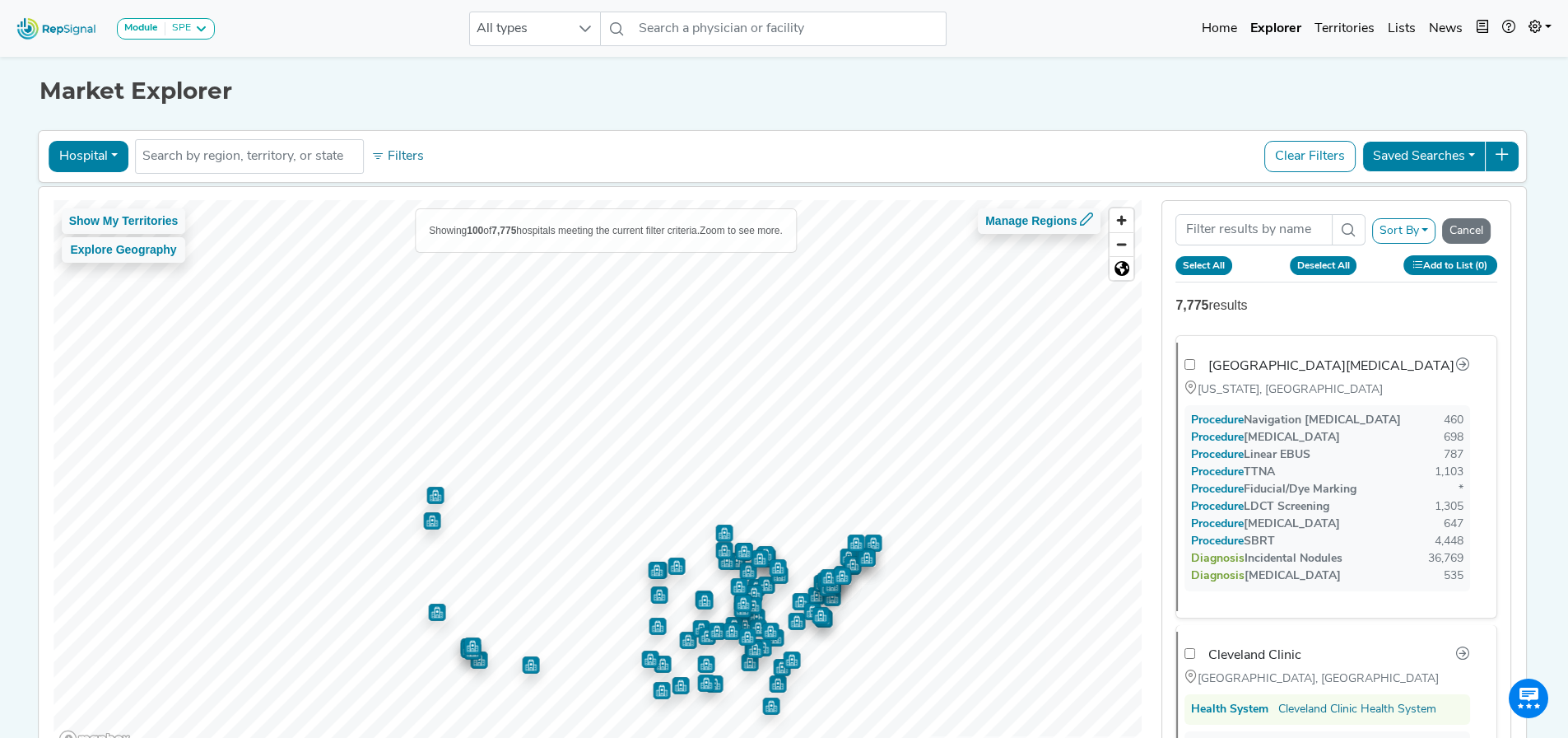
checkbox input "false"
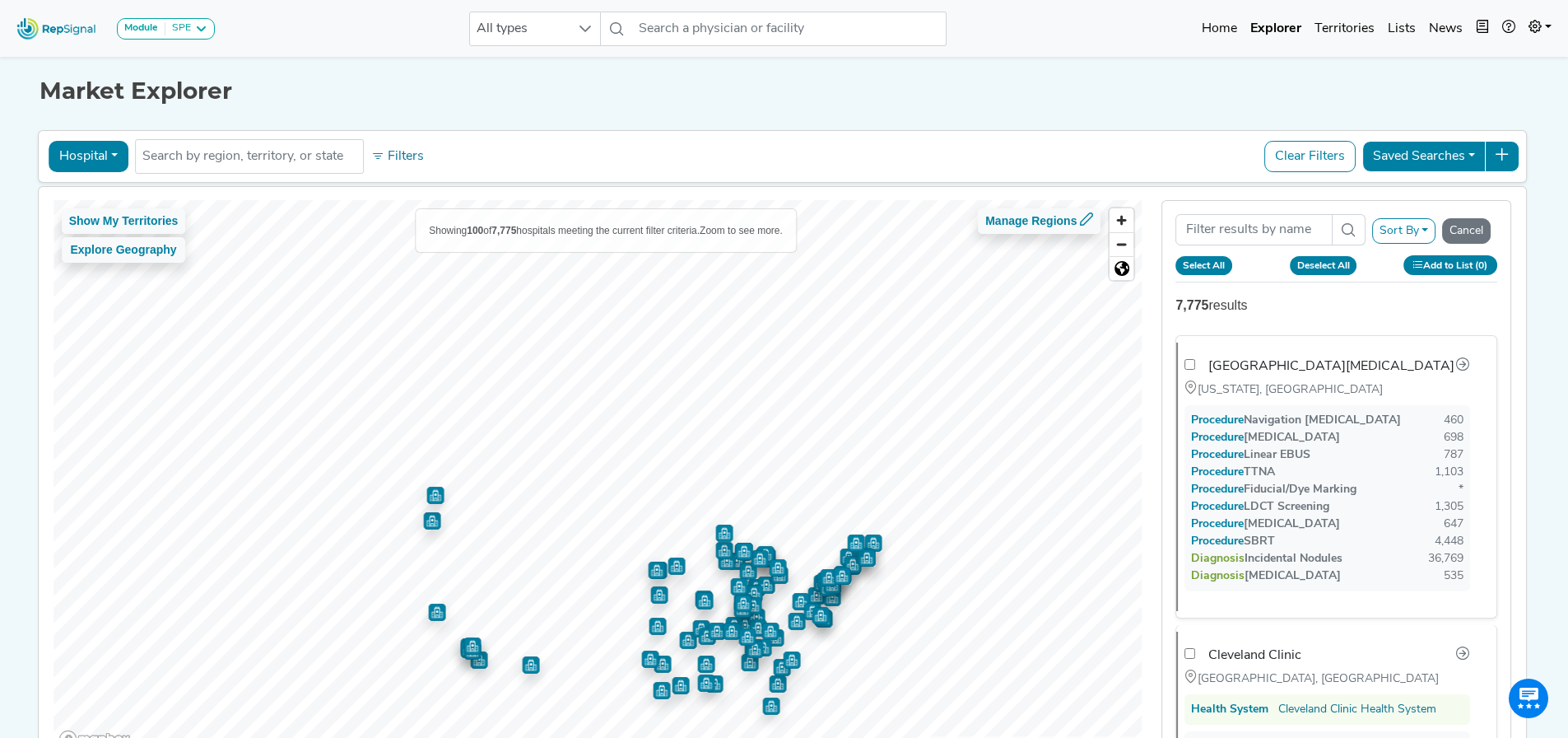
checkbox input "false"
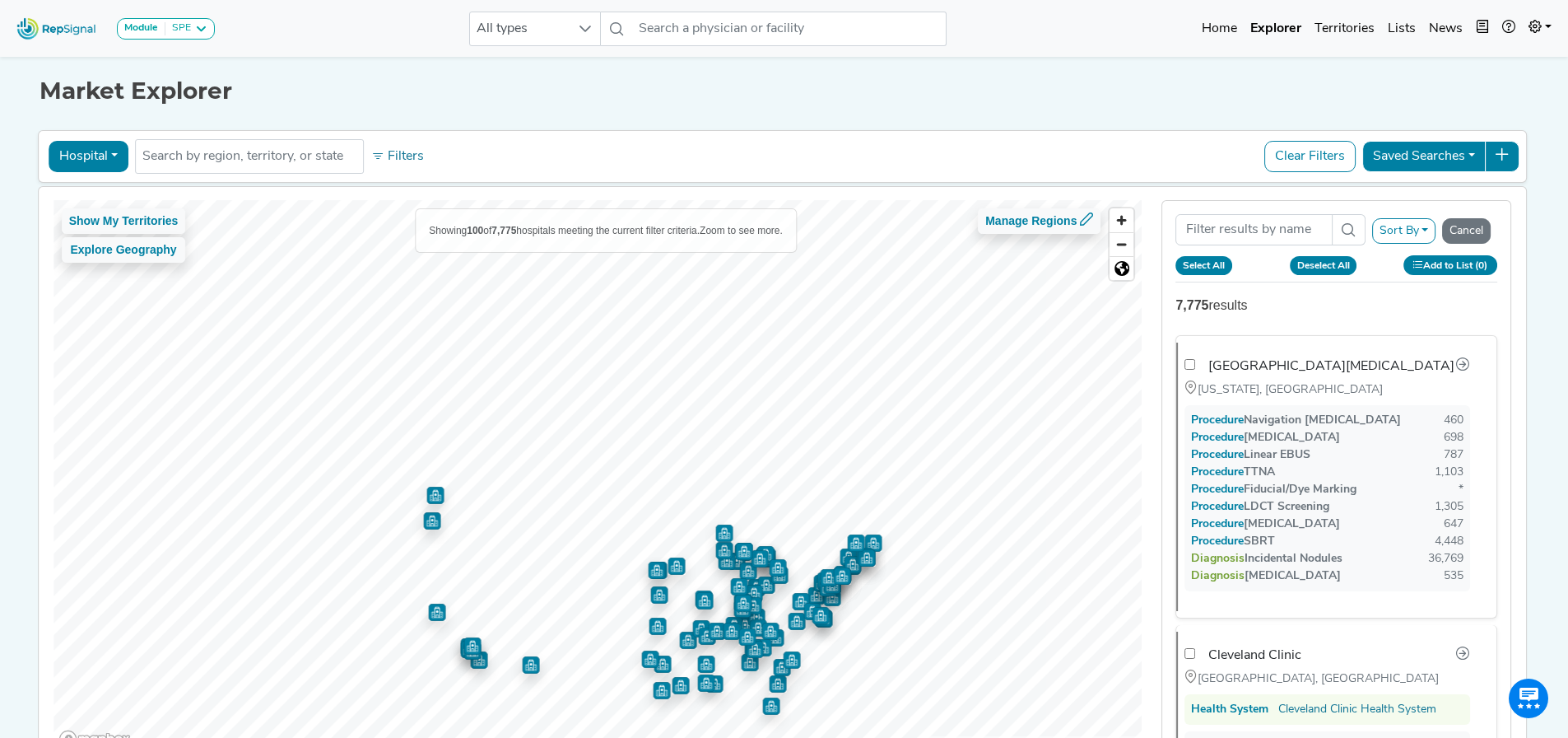
checkbox input "false"
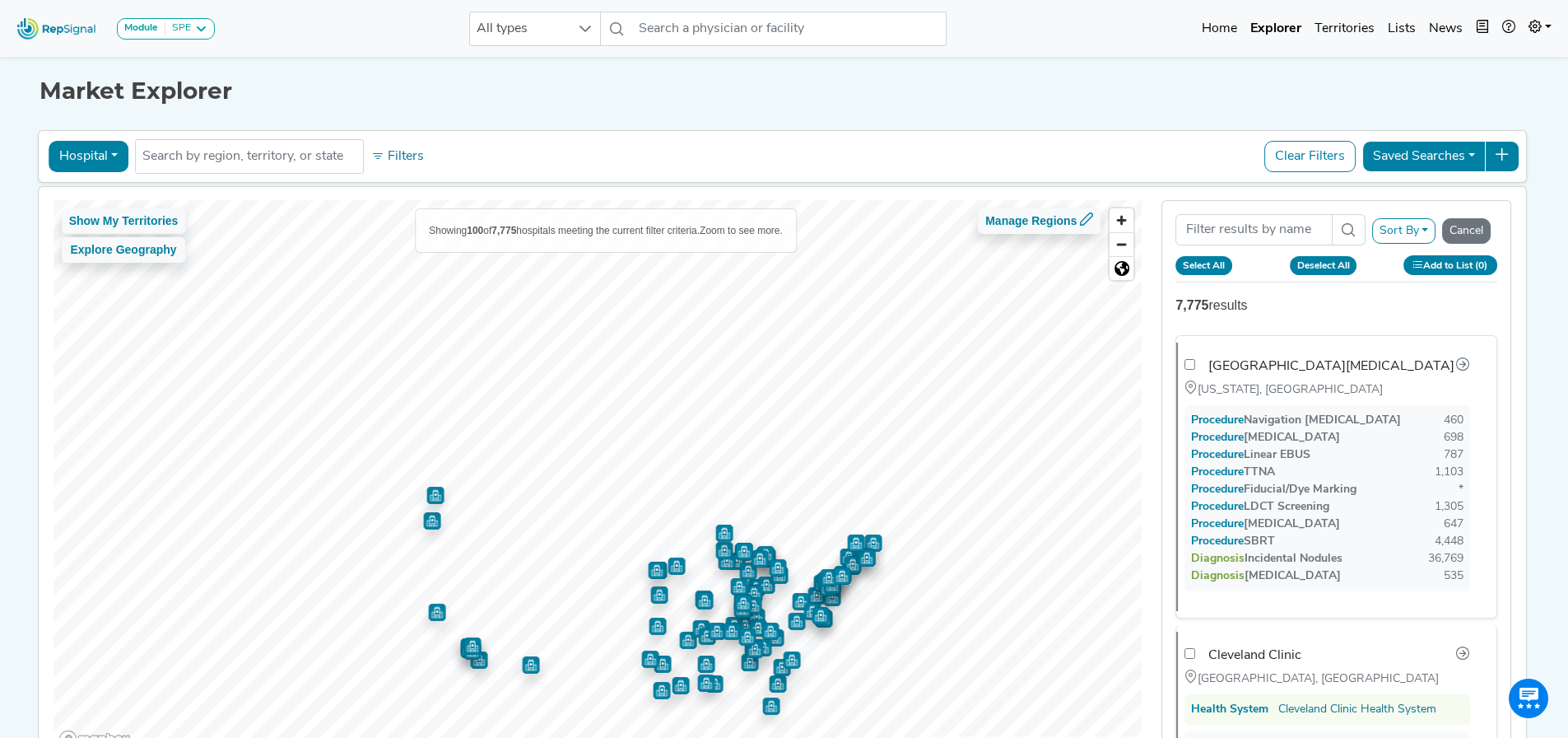
checkbox input "false"
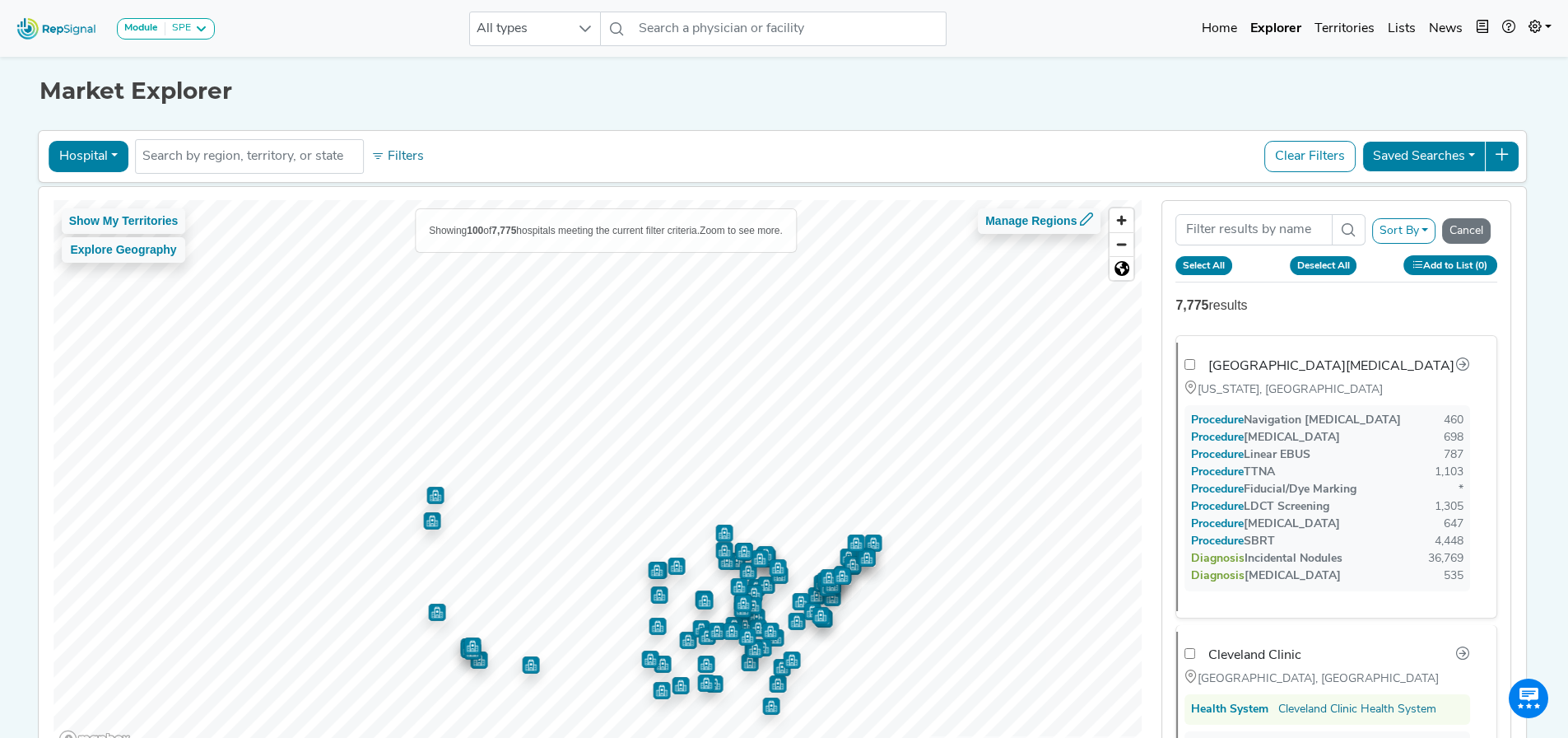
checkbox input "false"
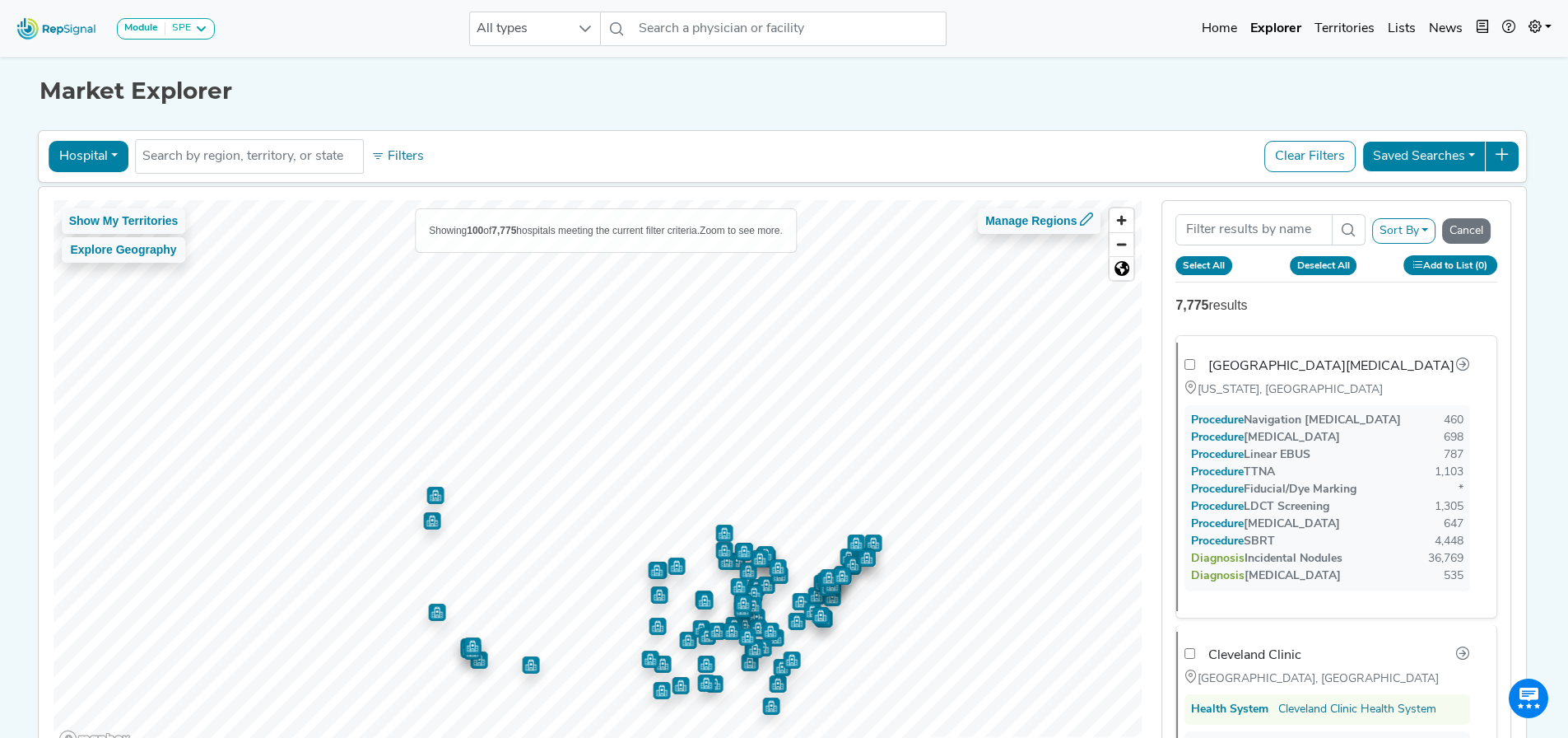
checkbox input "false"
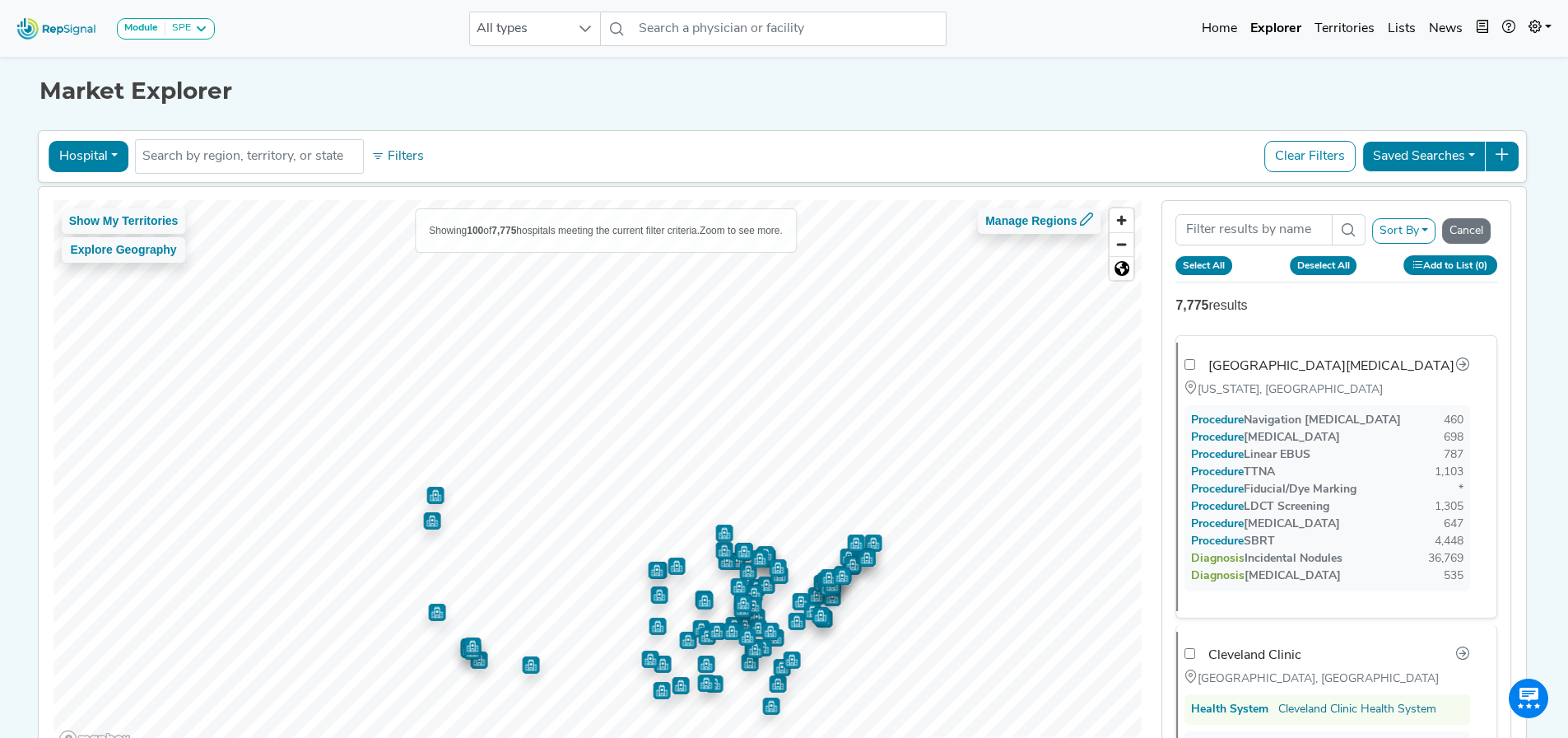
checkbox input "false"
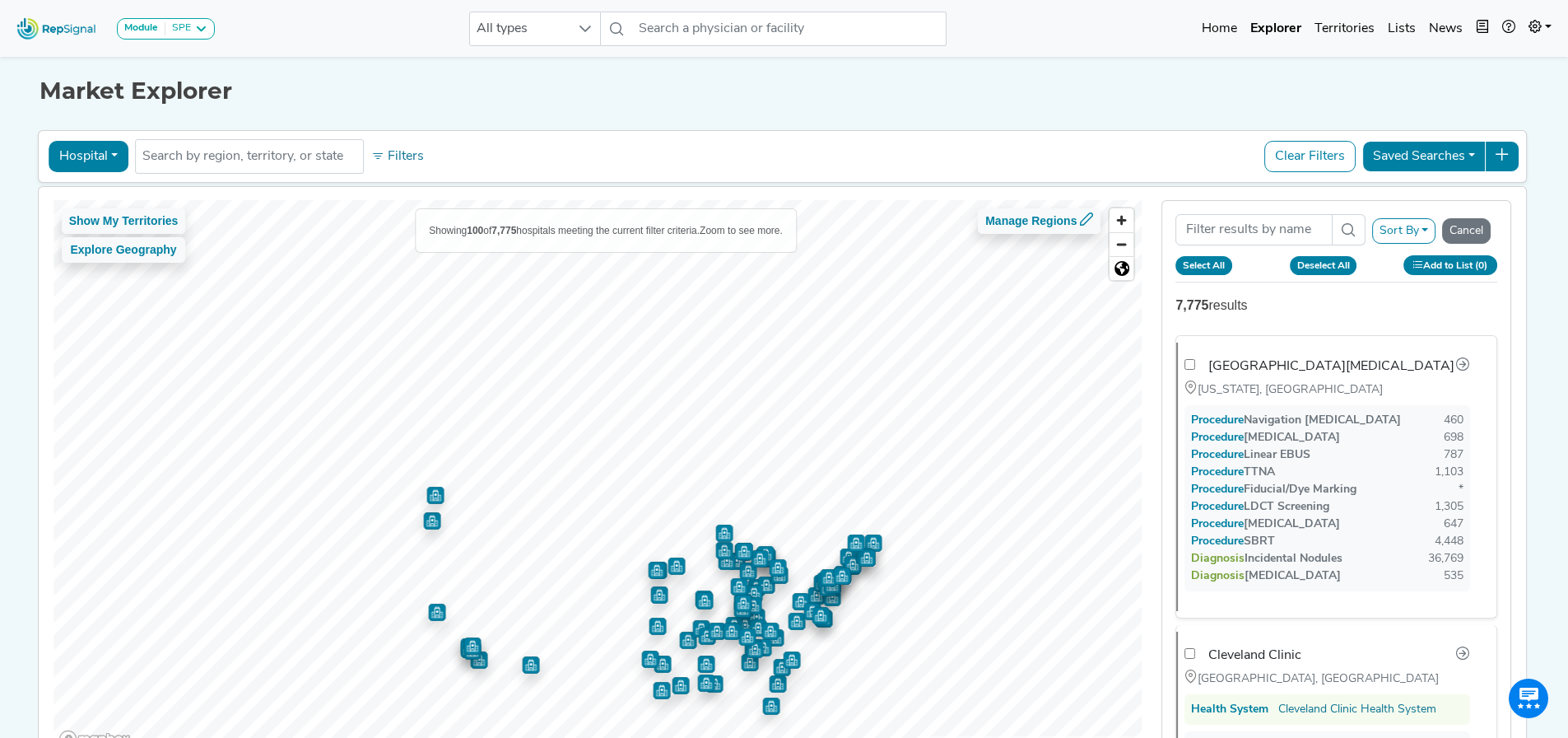
checkbox input "false"
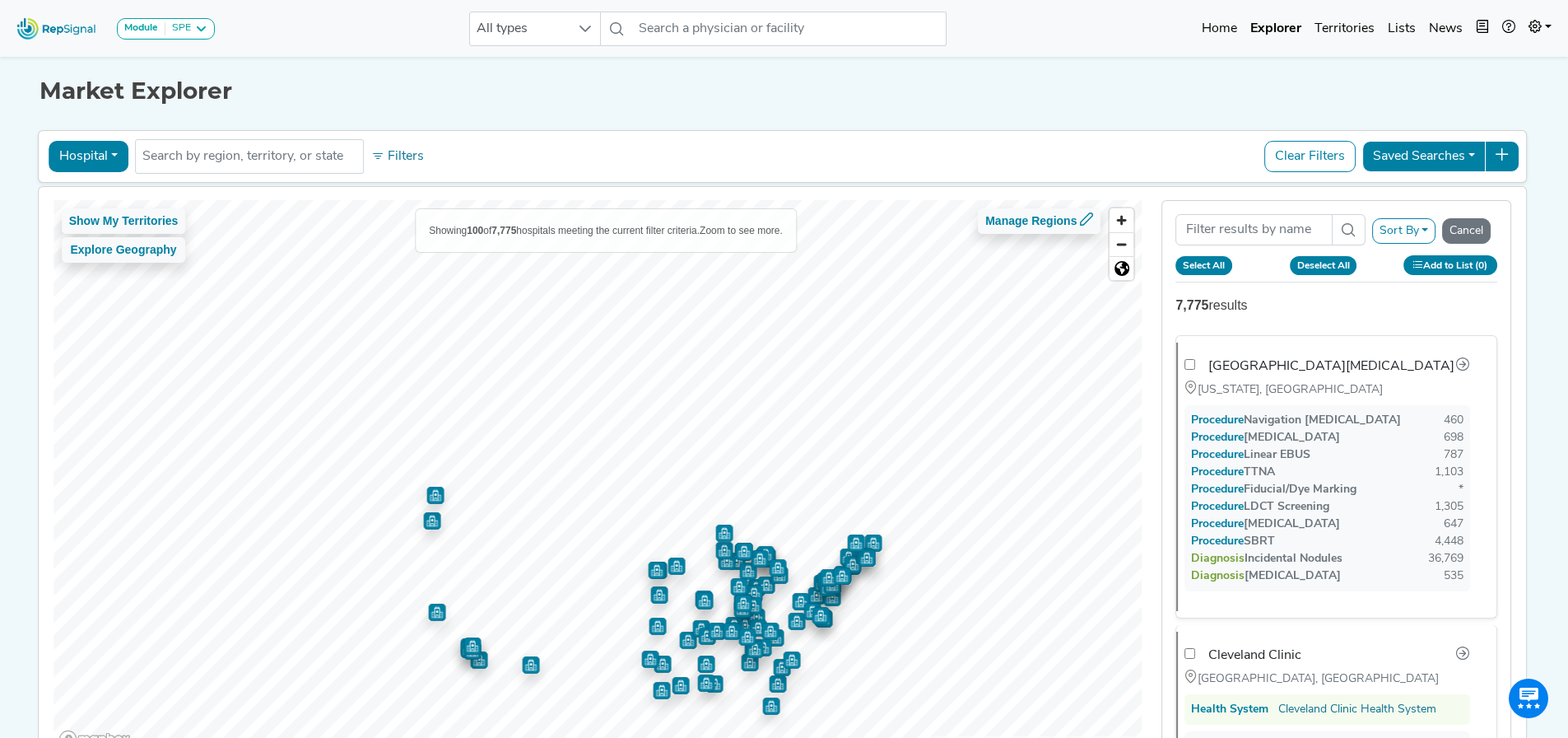
checkbox input "false"
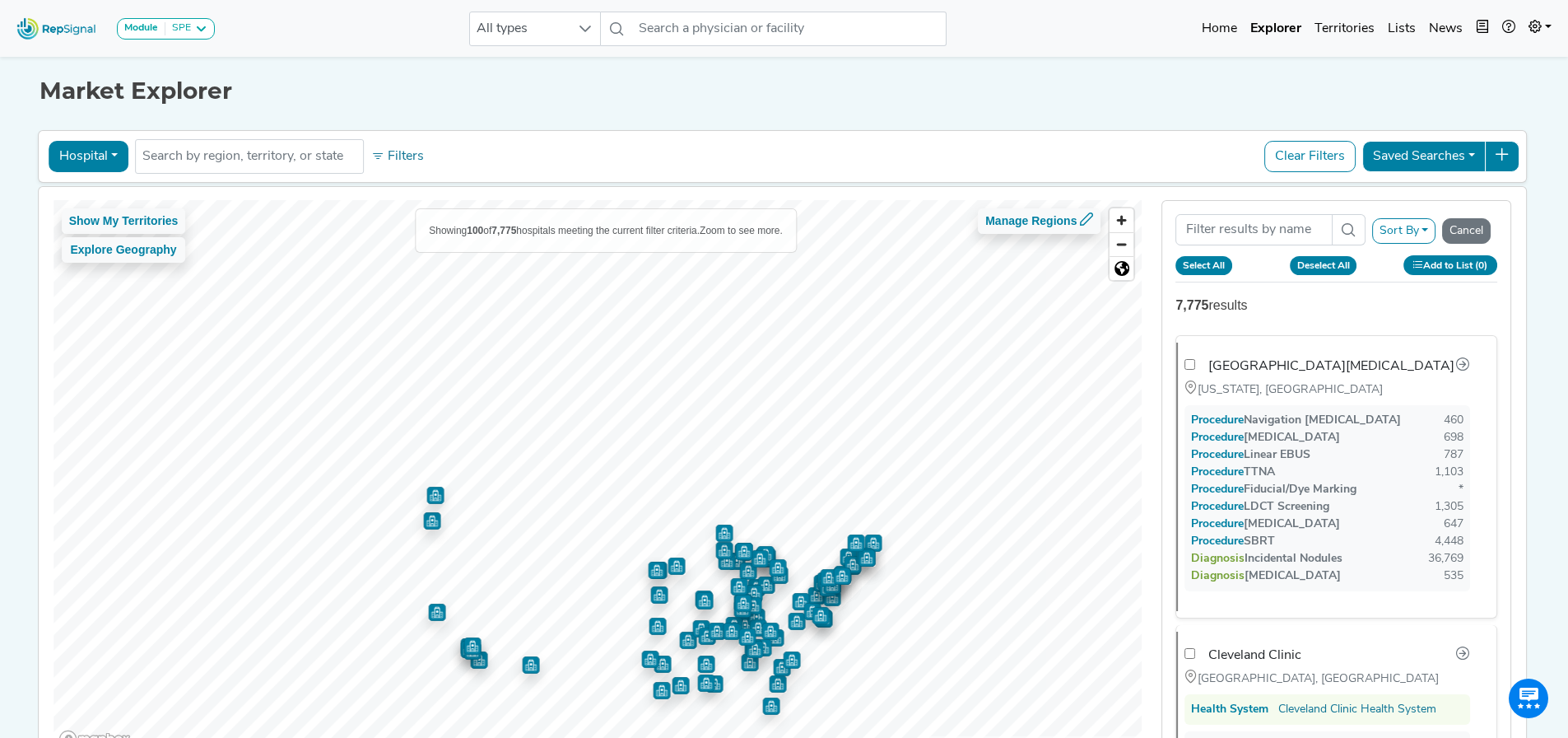
checkbox input "false"
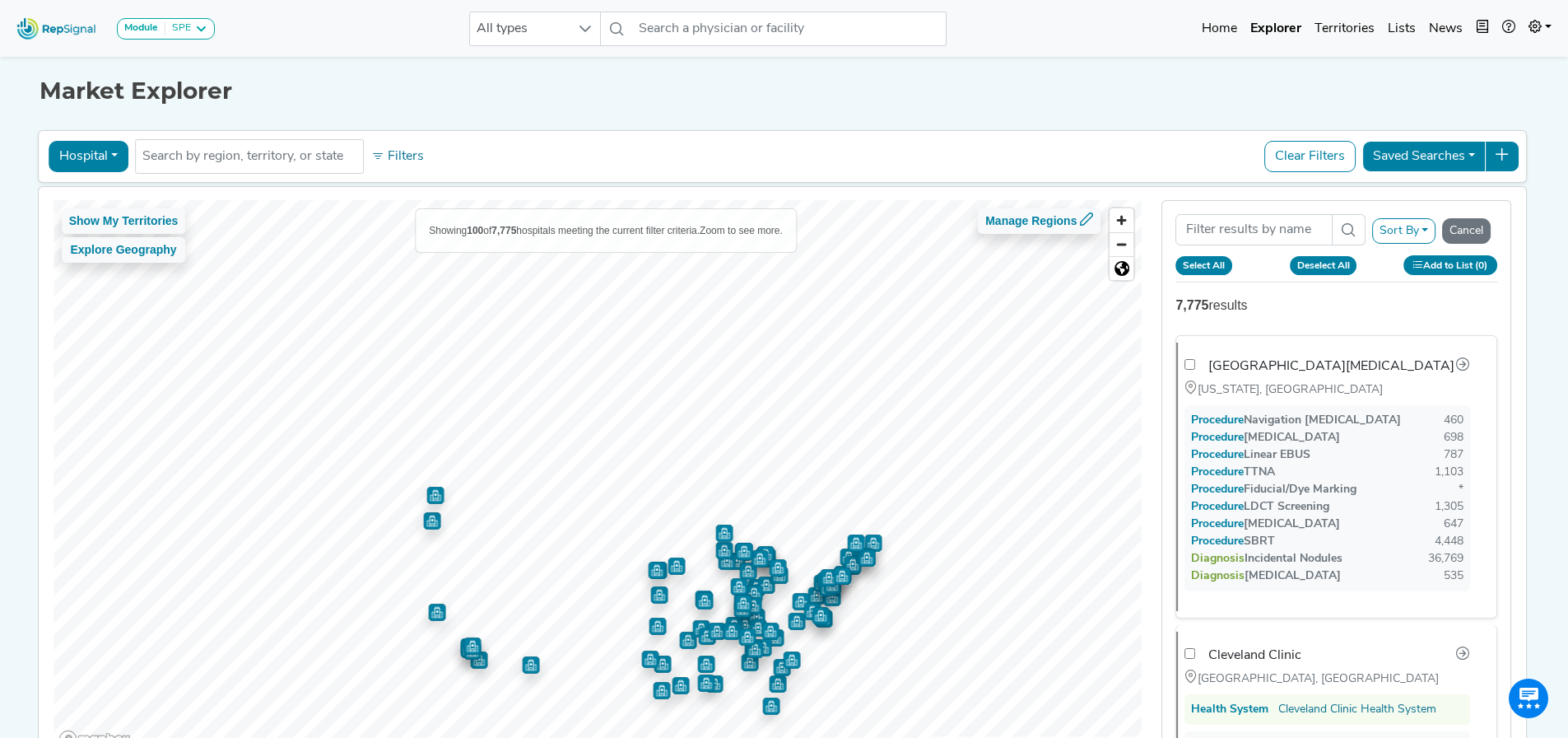
checkbox input "false"
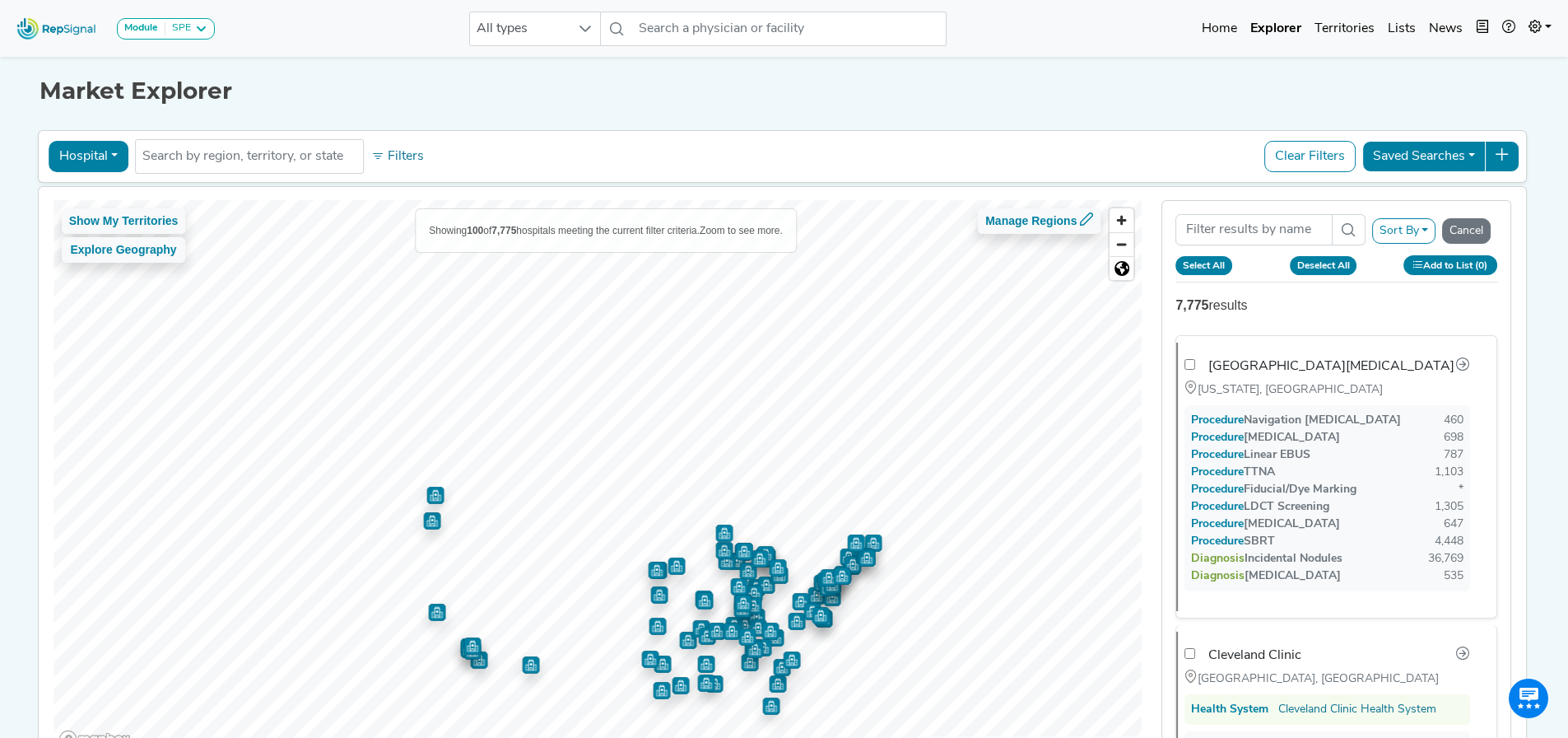
checkbox input "false"
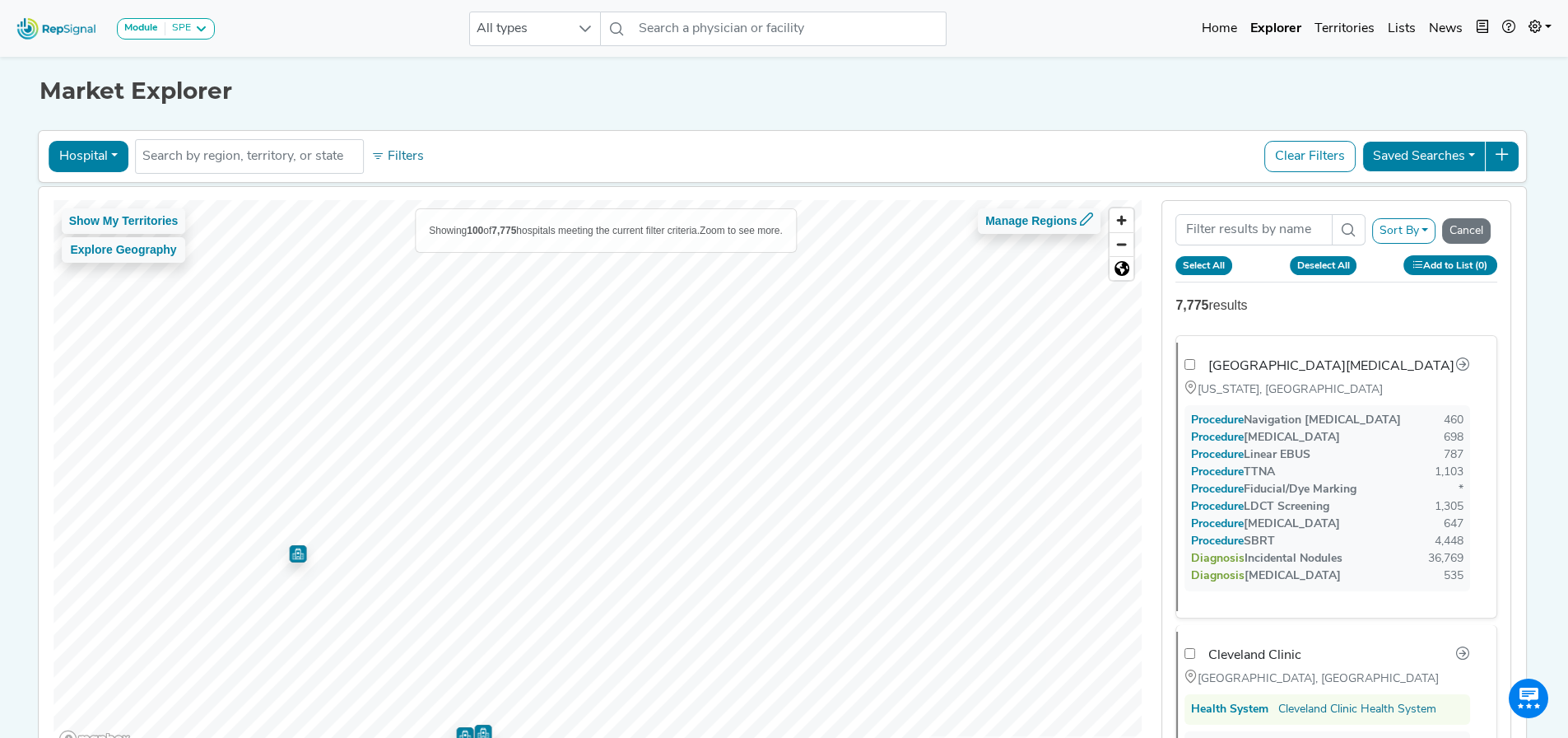
checkbox input "false"
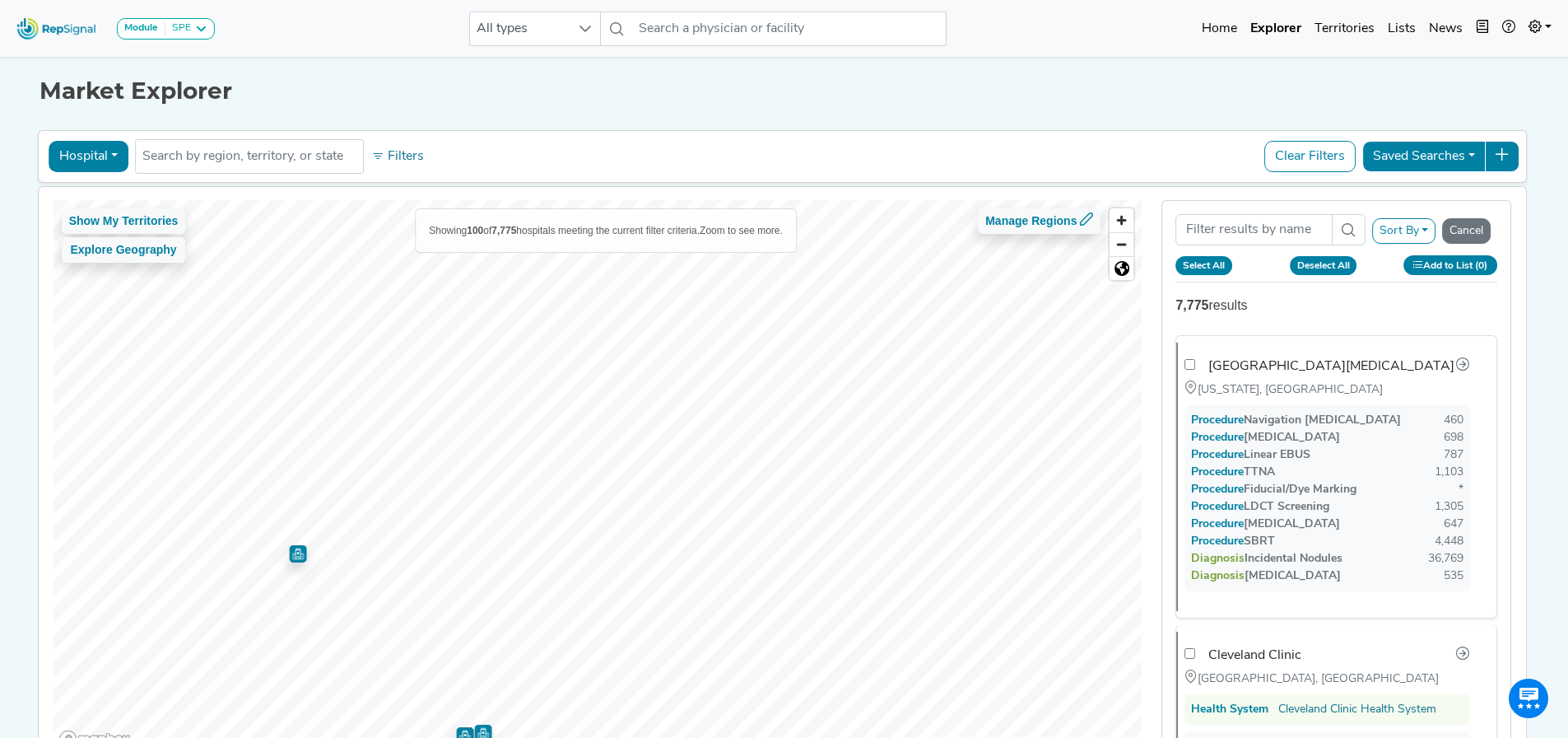
checkbox input "false"
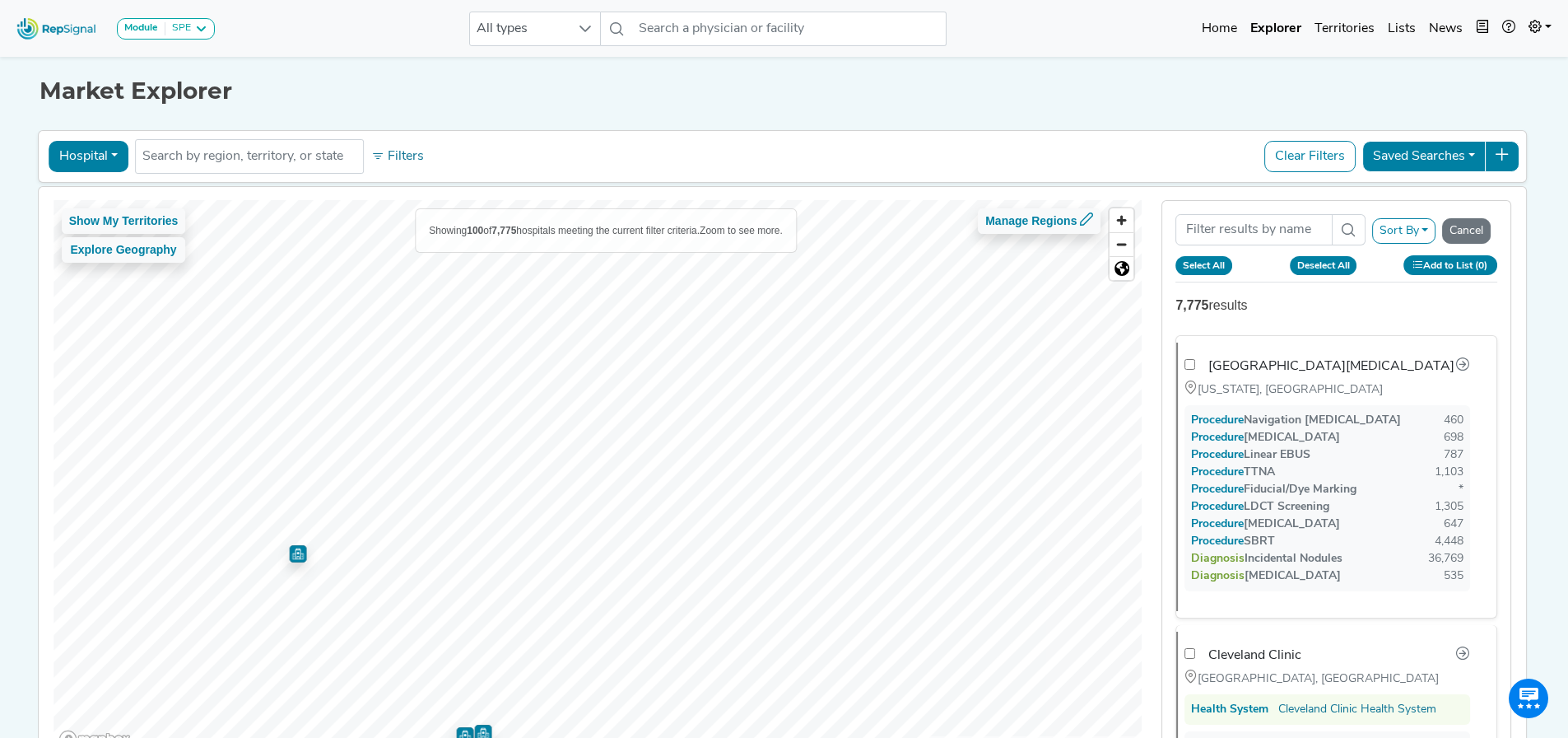
checkbox input "false"
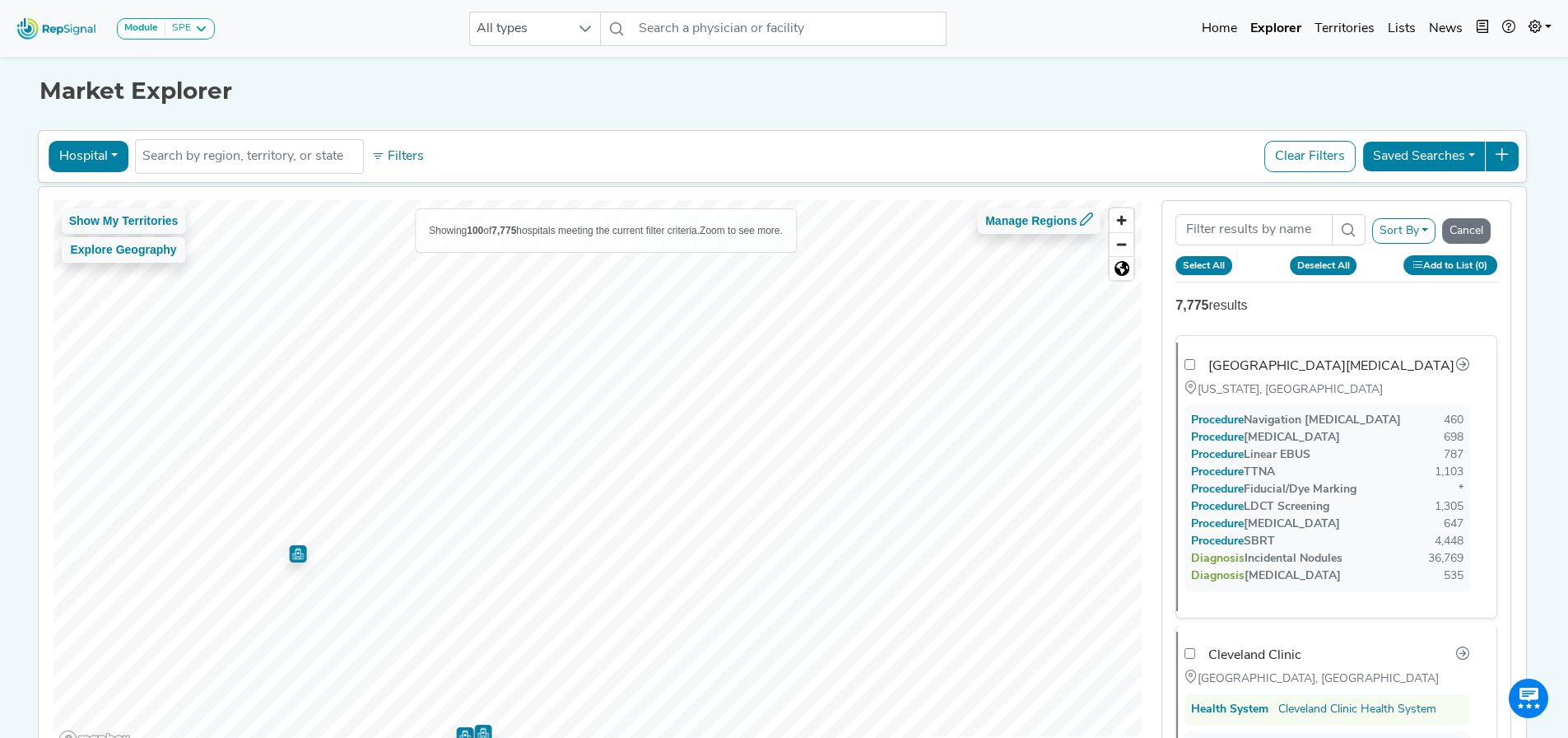
checkbox input "false"
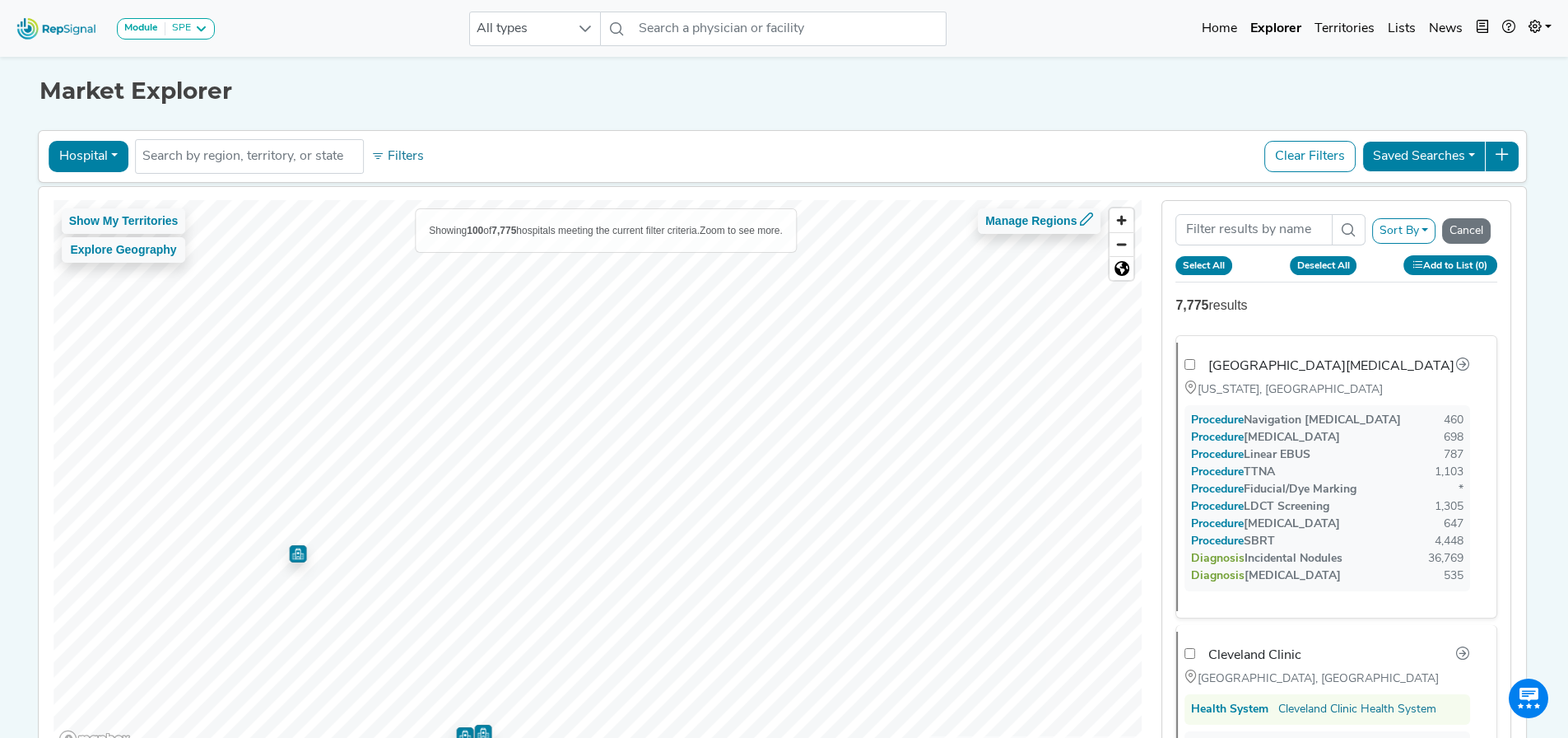
checkbox input "false"
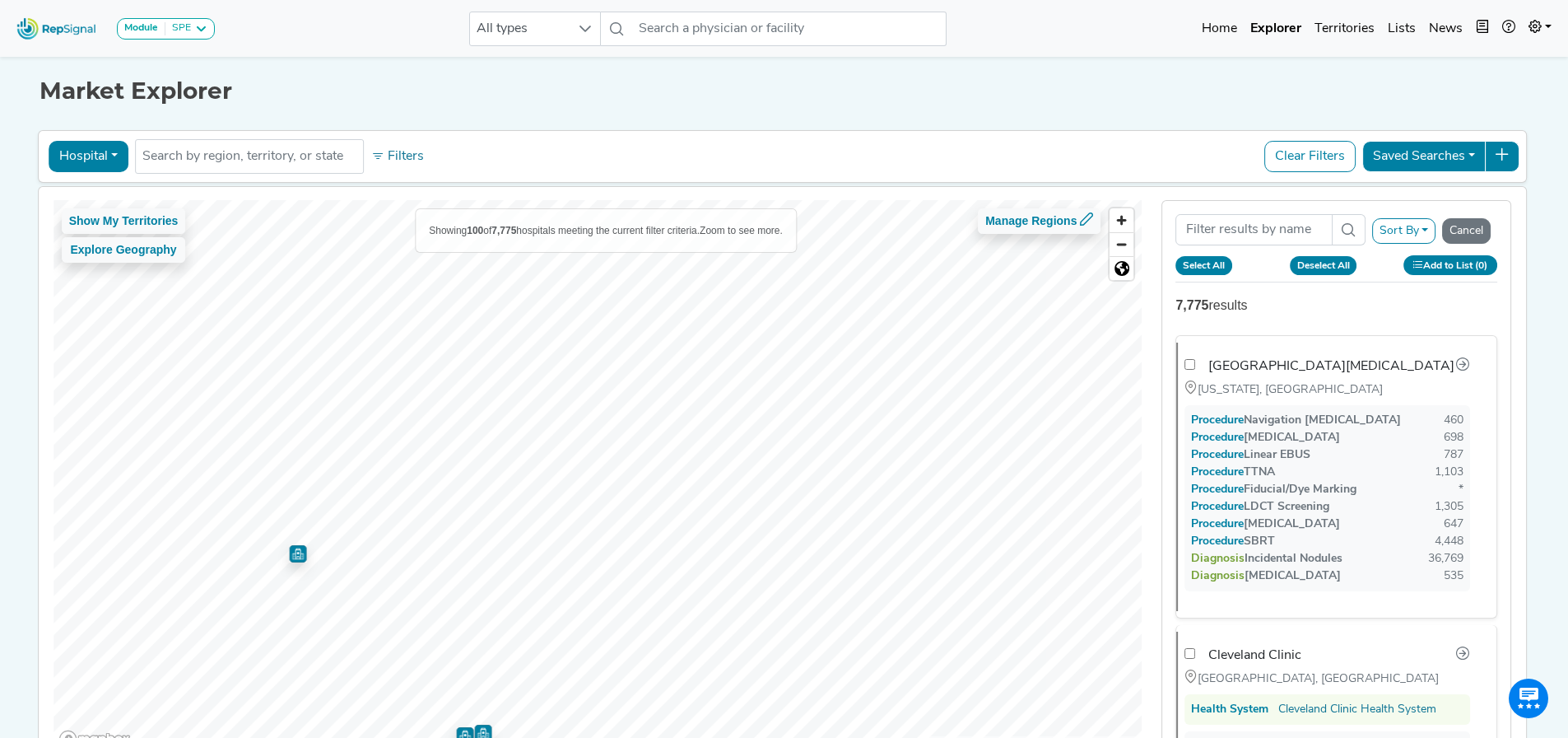
checkbox input "false"
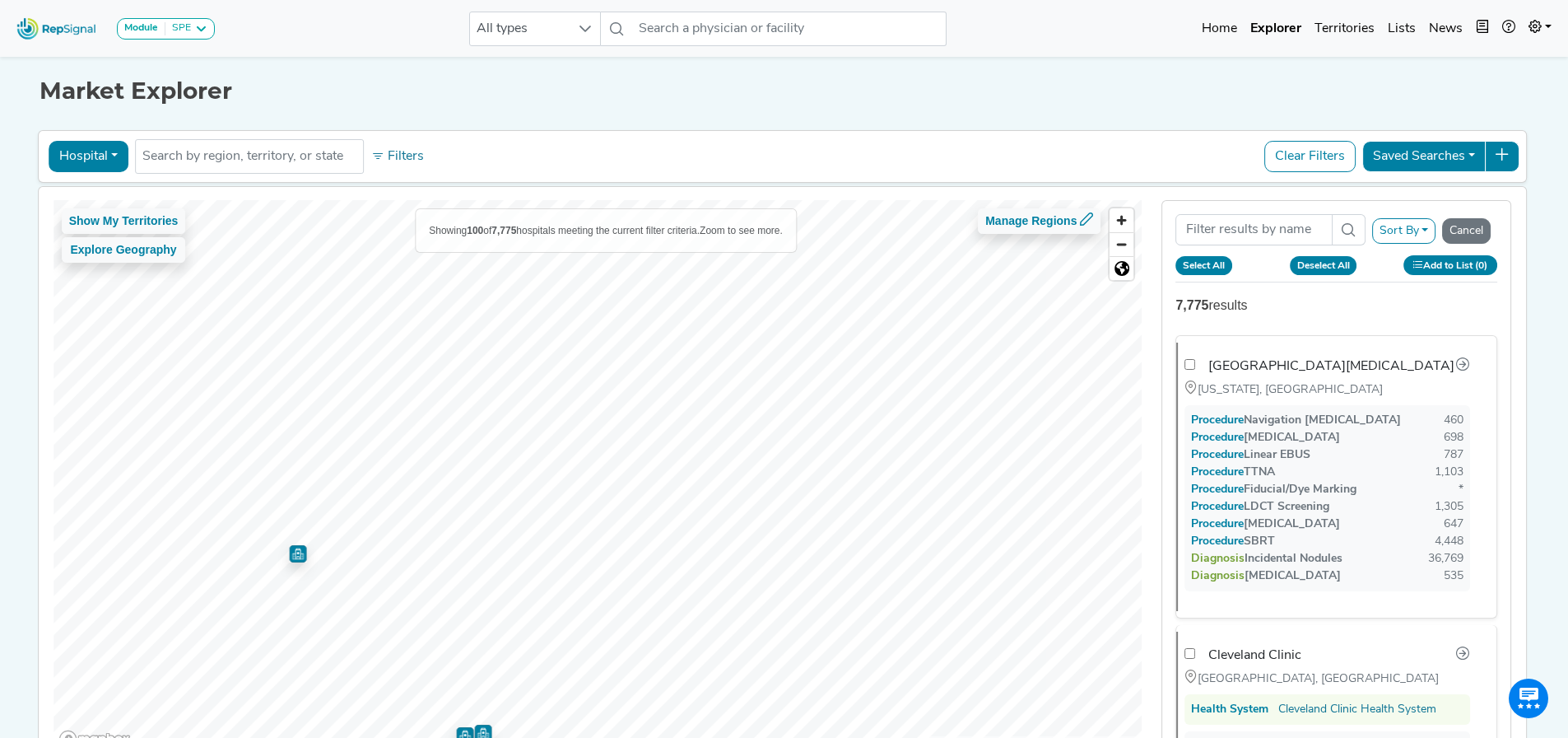
checkbox input "false"
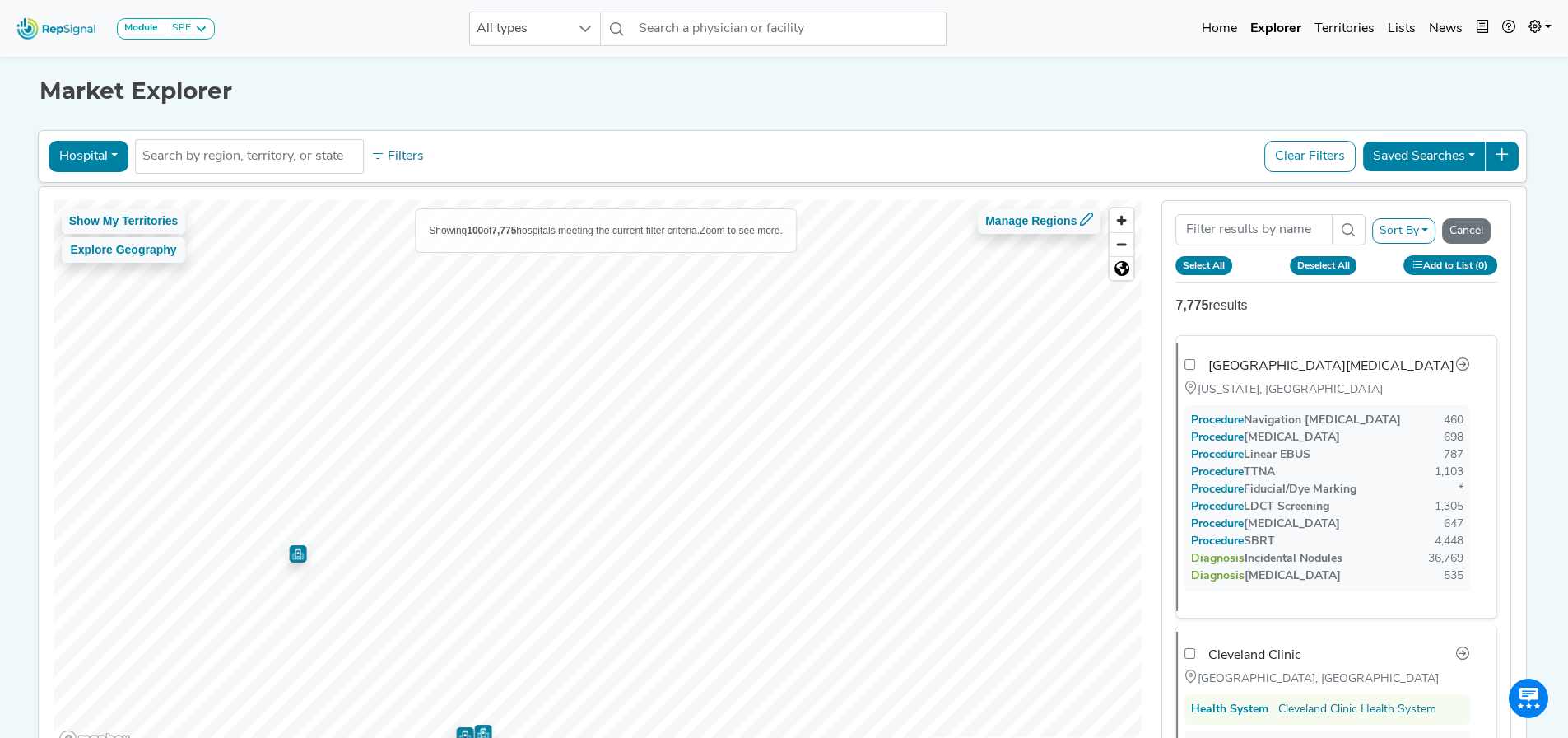
checkbox input "false"
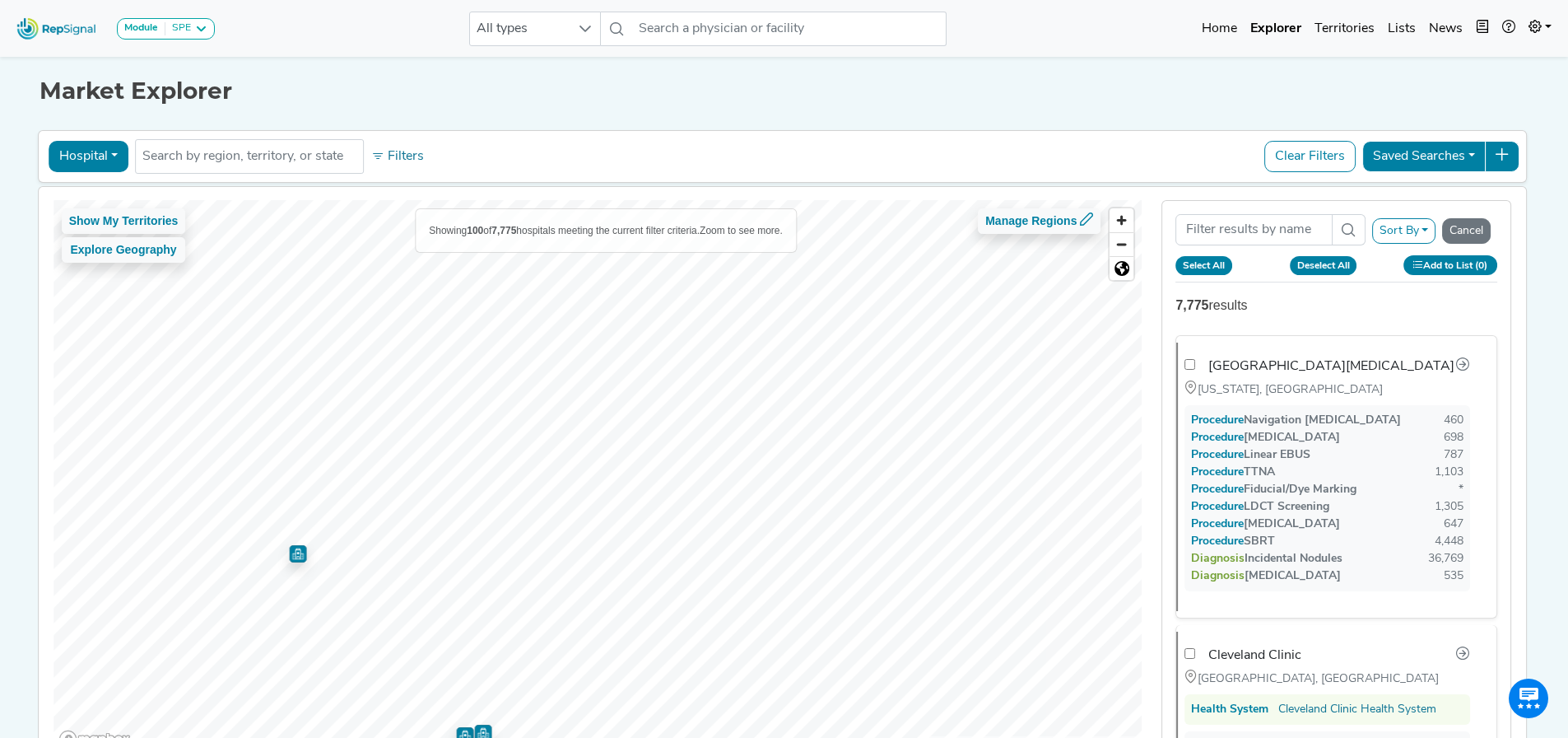
checkbox input "false"
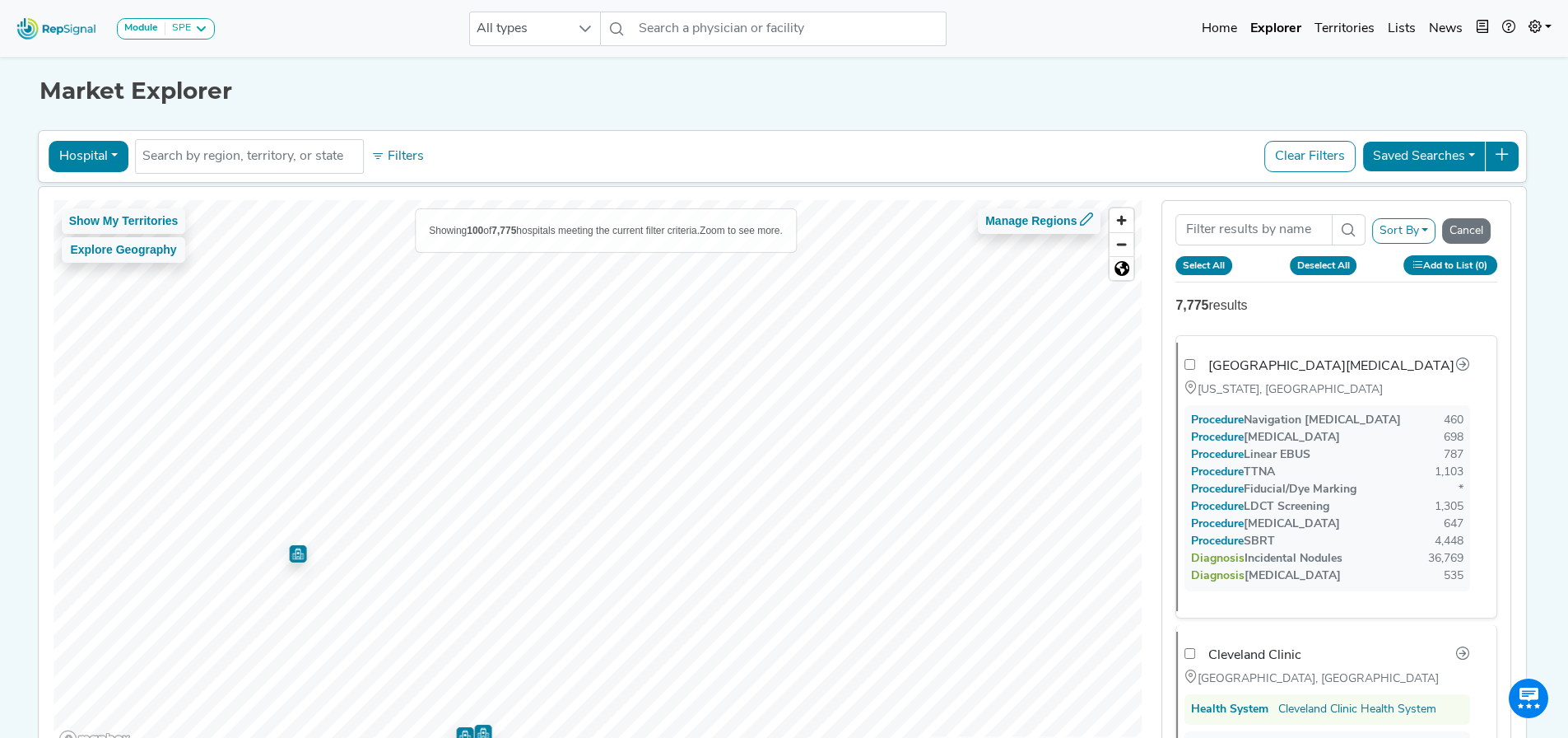
checkbox input "false"
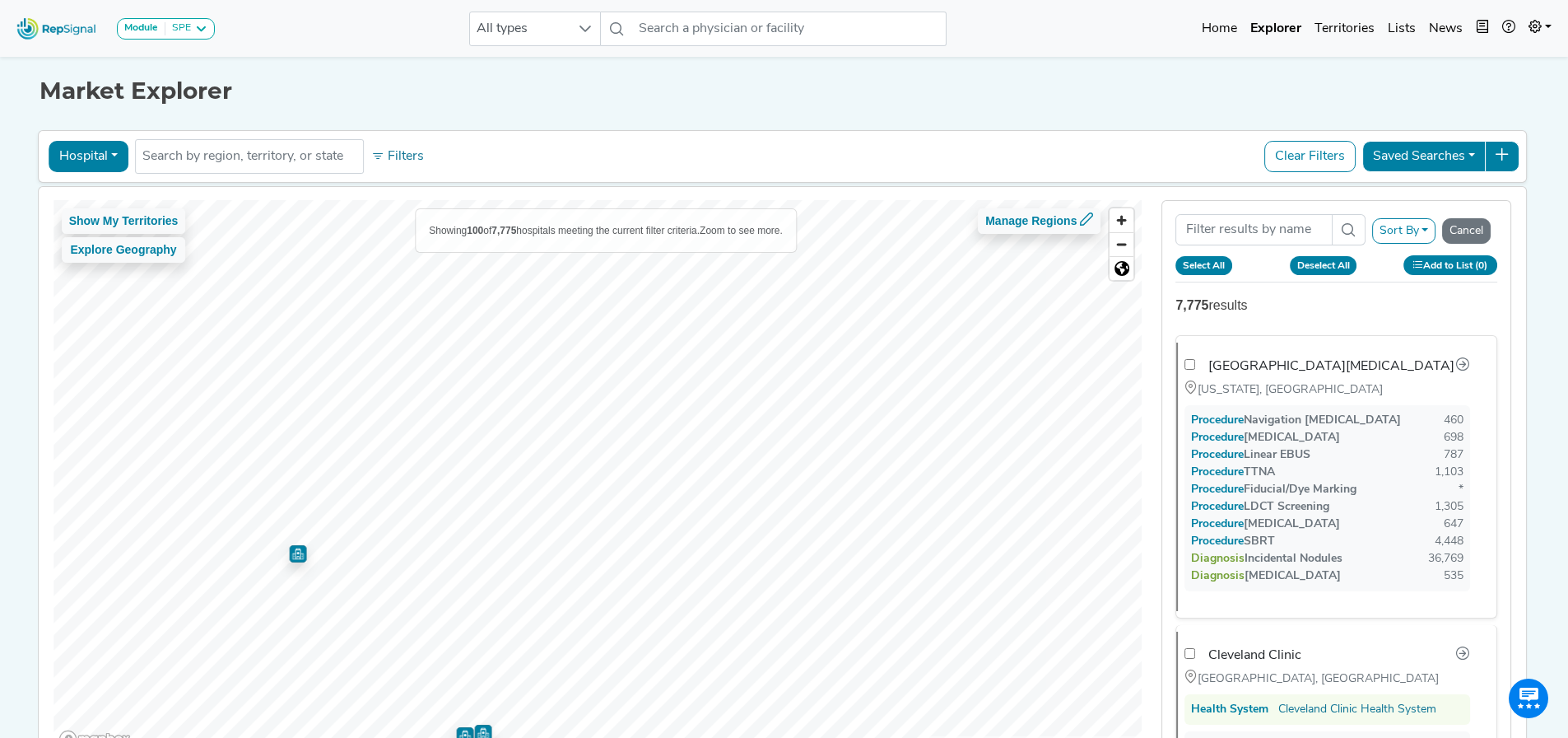
checkbox input "false"
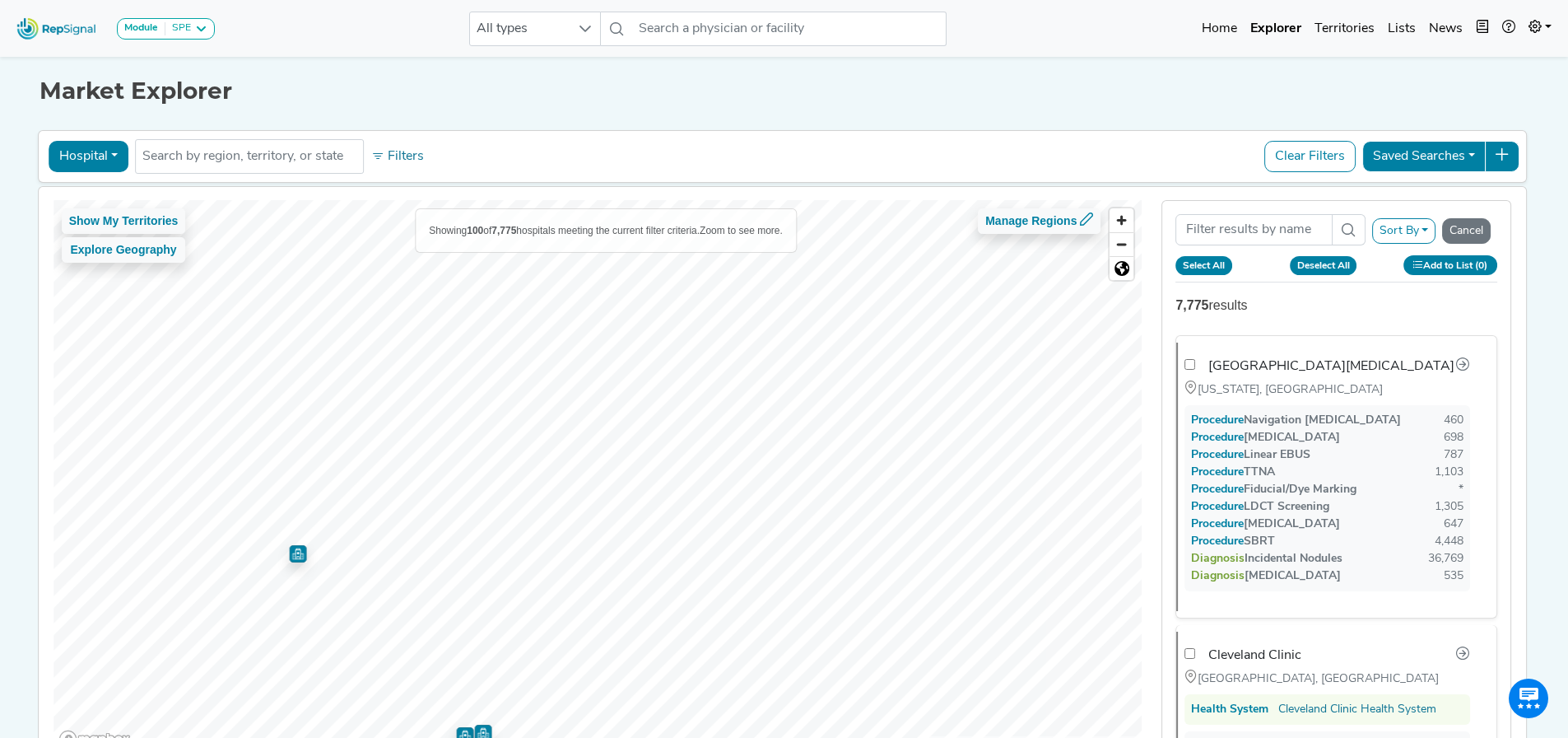
checkbox input "false"
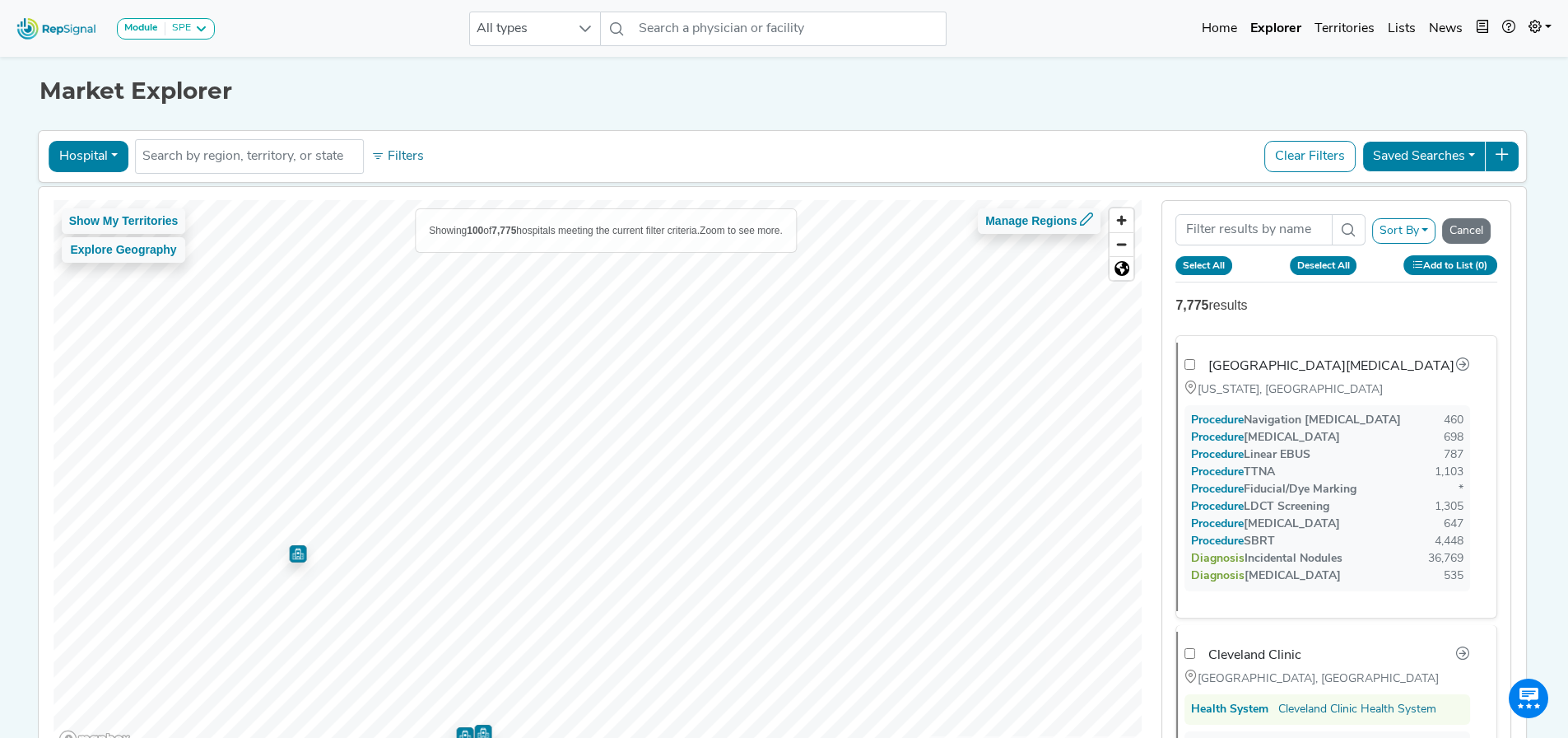
checkbox input "false"
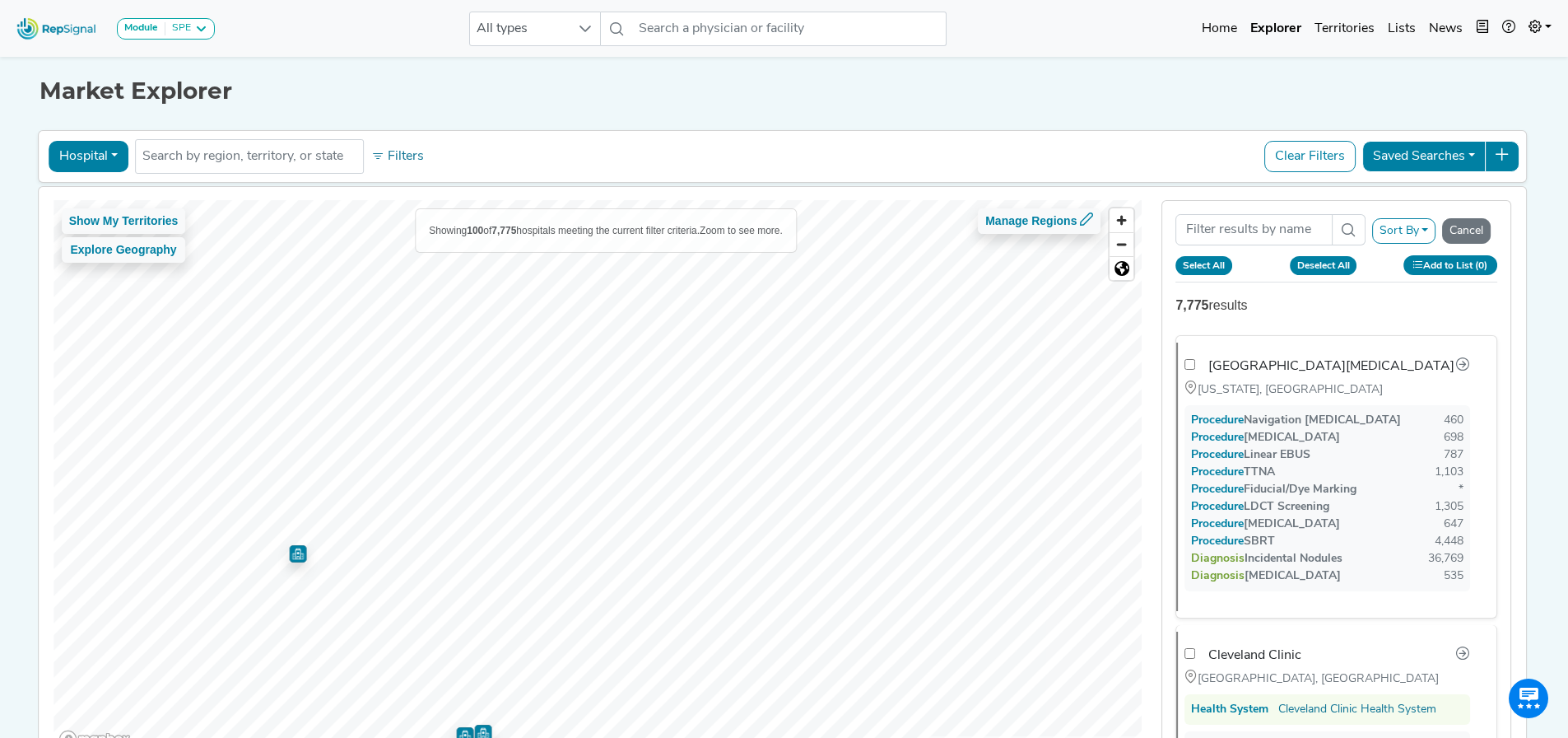
checkbox input "false"
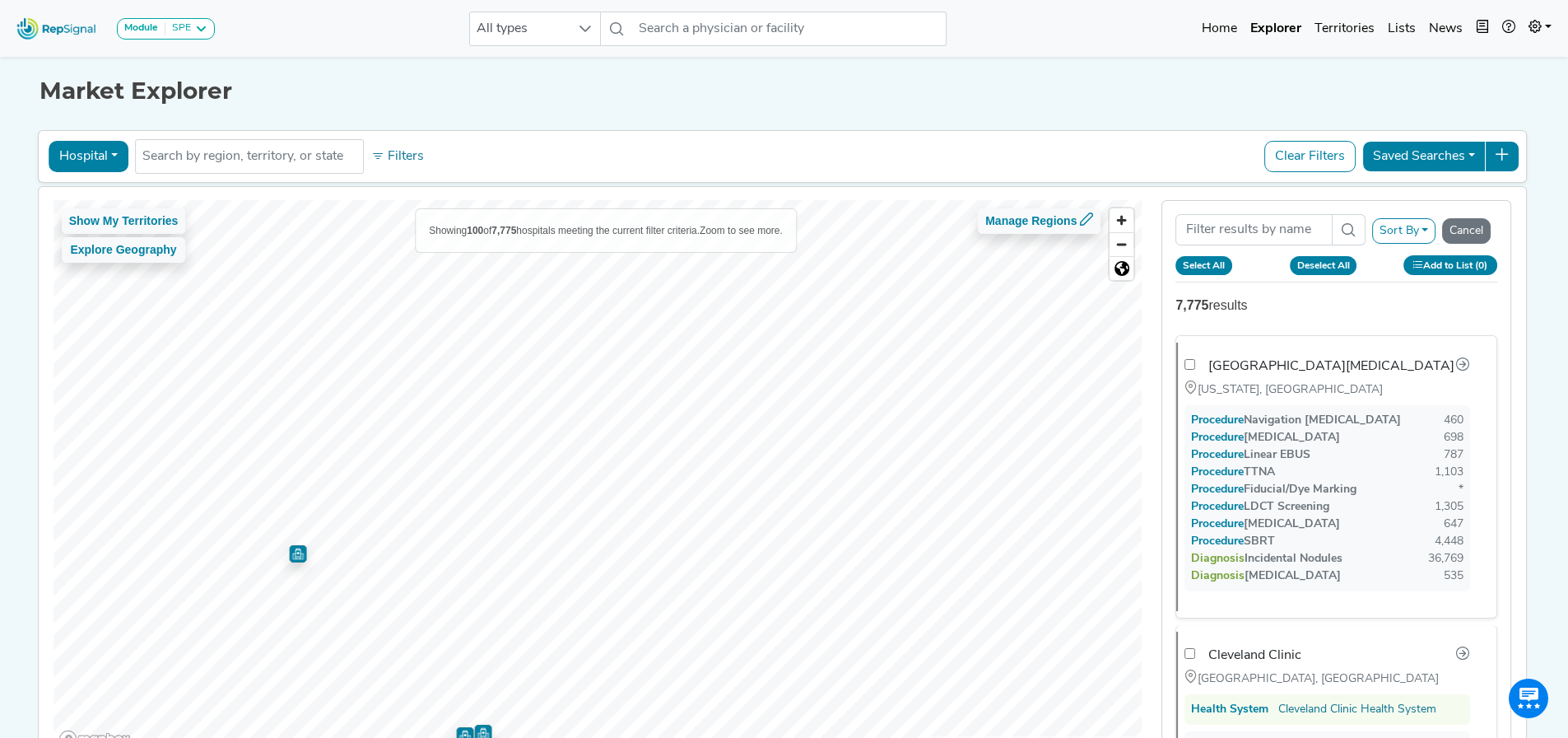
checkbox input "false"
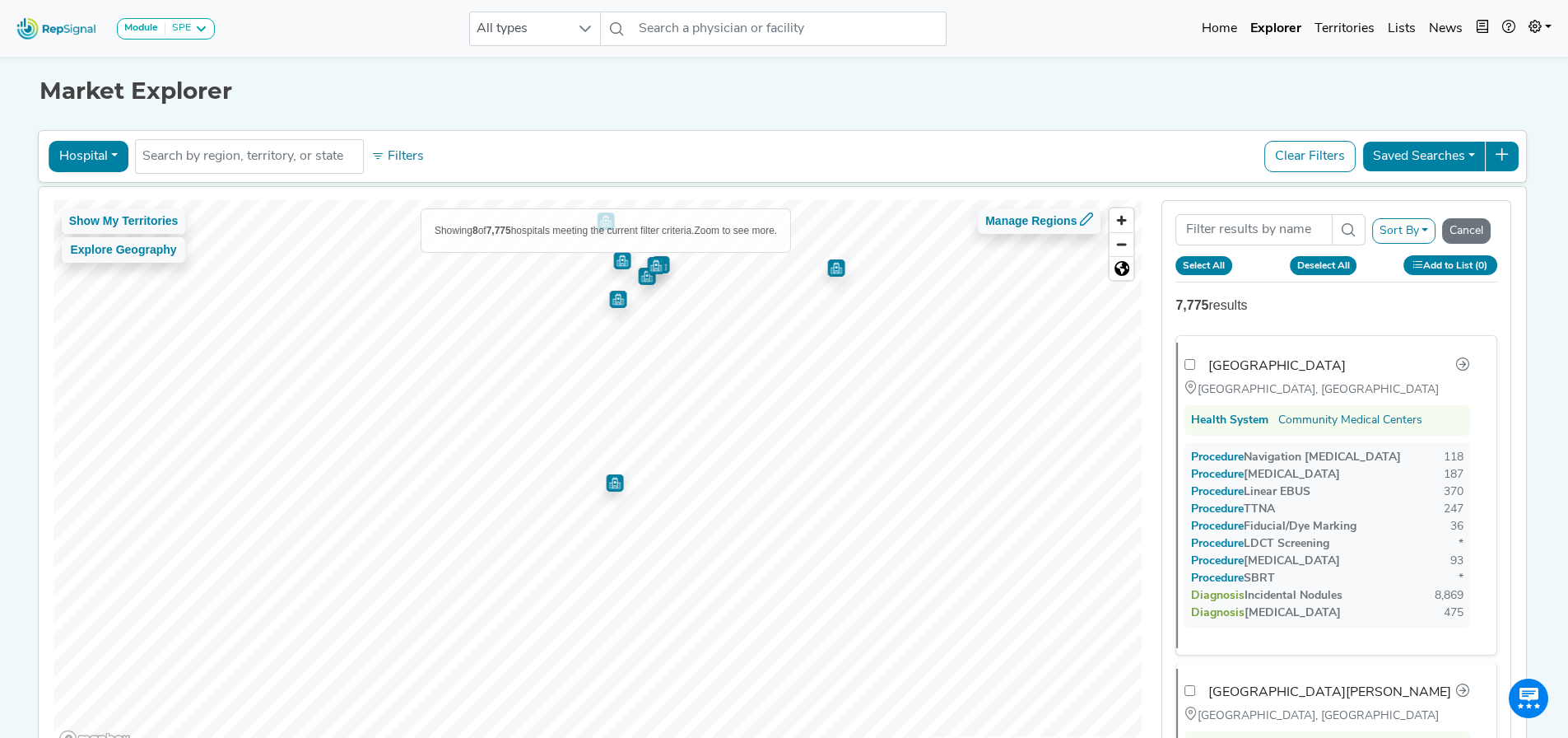
click at [609, 484] on img "Map marker" at bounding box center [614, 483] width 17 height 17
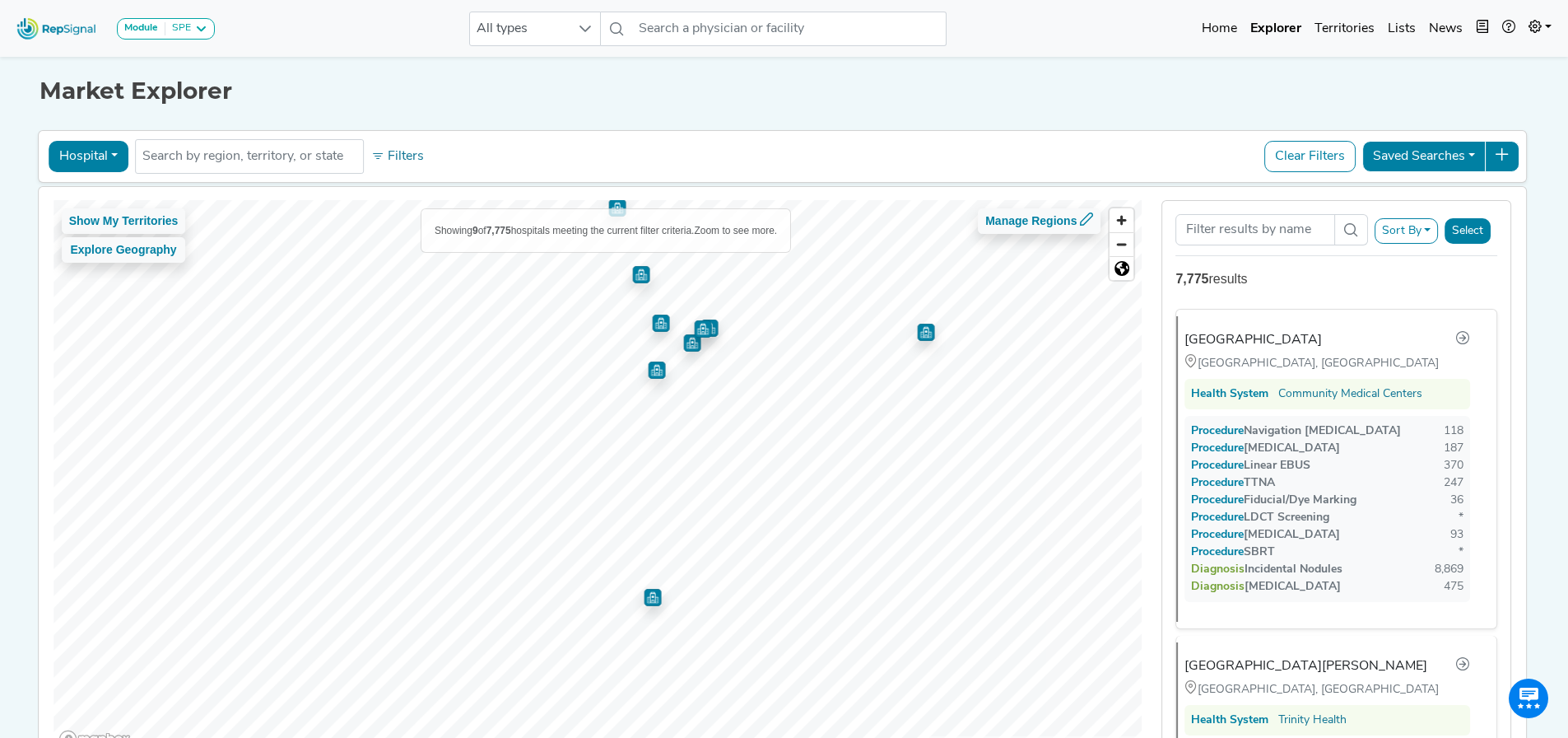
click at [649, 377] on img "Map marker" at bounding box center [656, 370] width 17 height 17
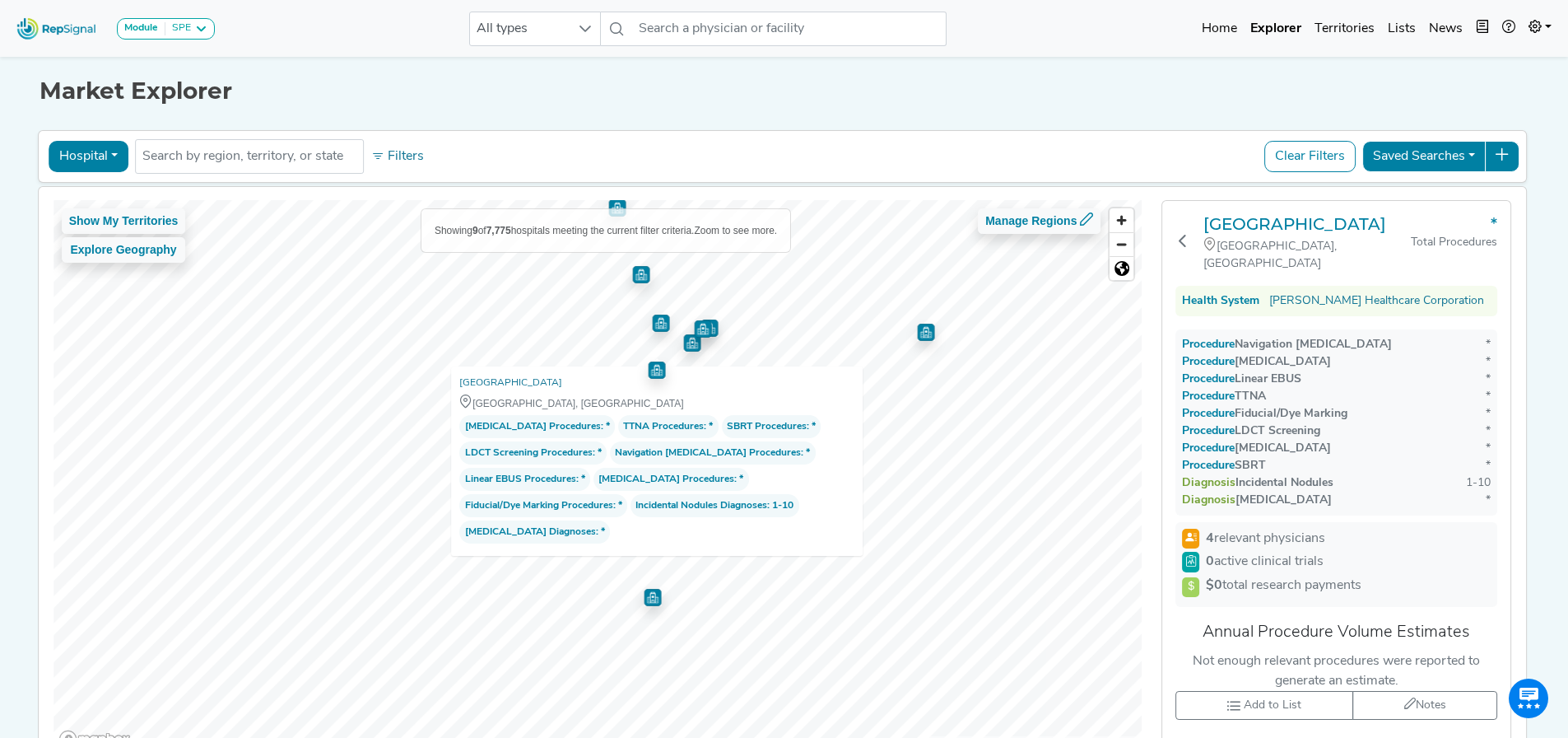
click at [1214, 532] on strong "4" at bounding box center [1210, 539] width 9 height 13
click at [658, 325] on img "Map marker" at bounding box center [661, 323] width 17 height 17
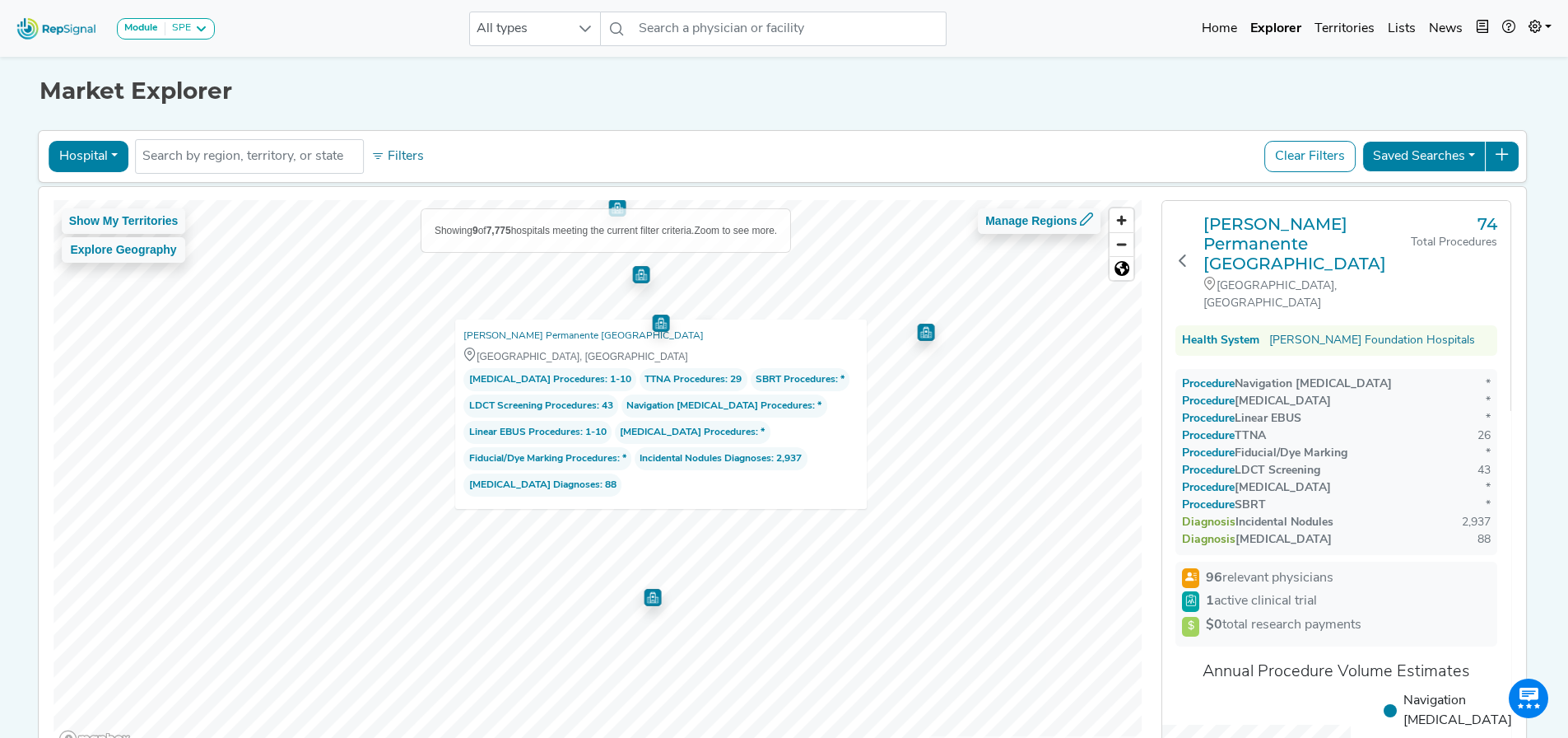
click at [633, 268] on img "Map marker" at bounding box center [641, 274] width 17 height 17
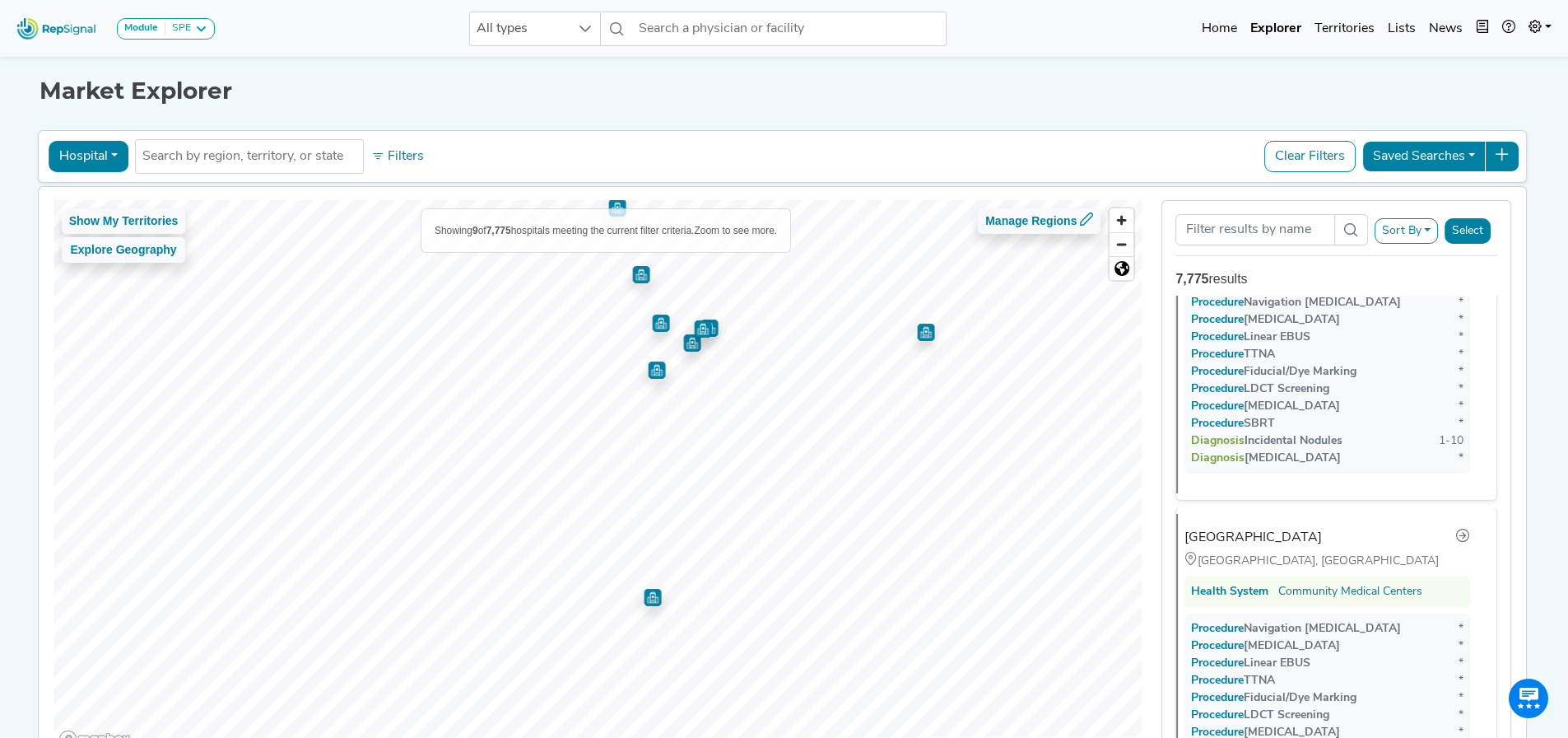
click at [921, 339] on img "Map marker" at bounding box center [925, 332] width 17 height 17
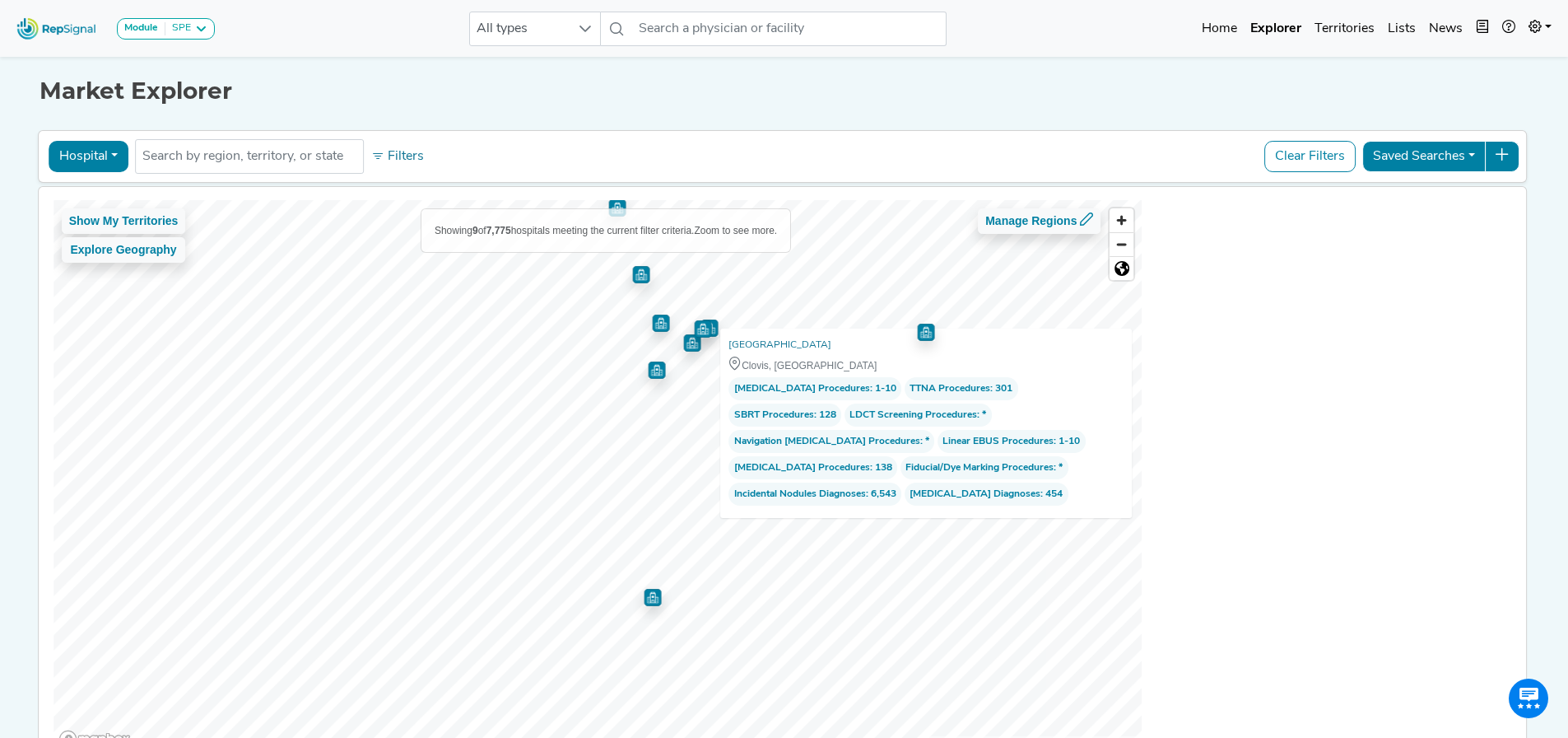
scroll to position [1933, 0]
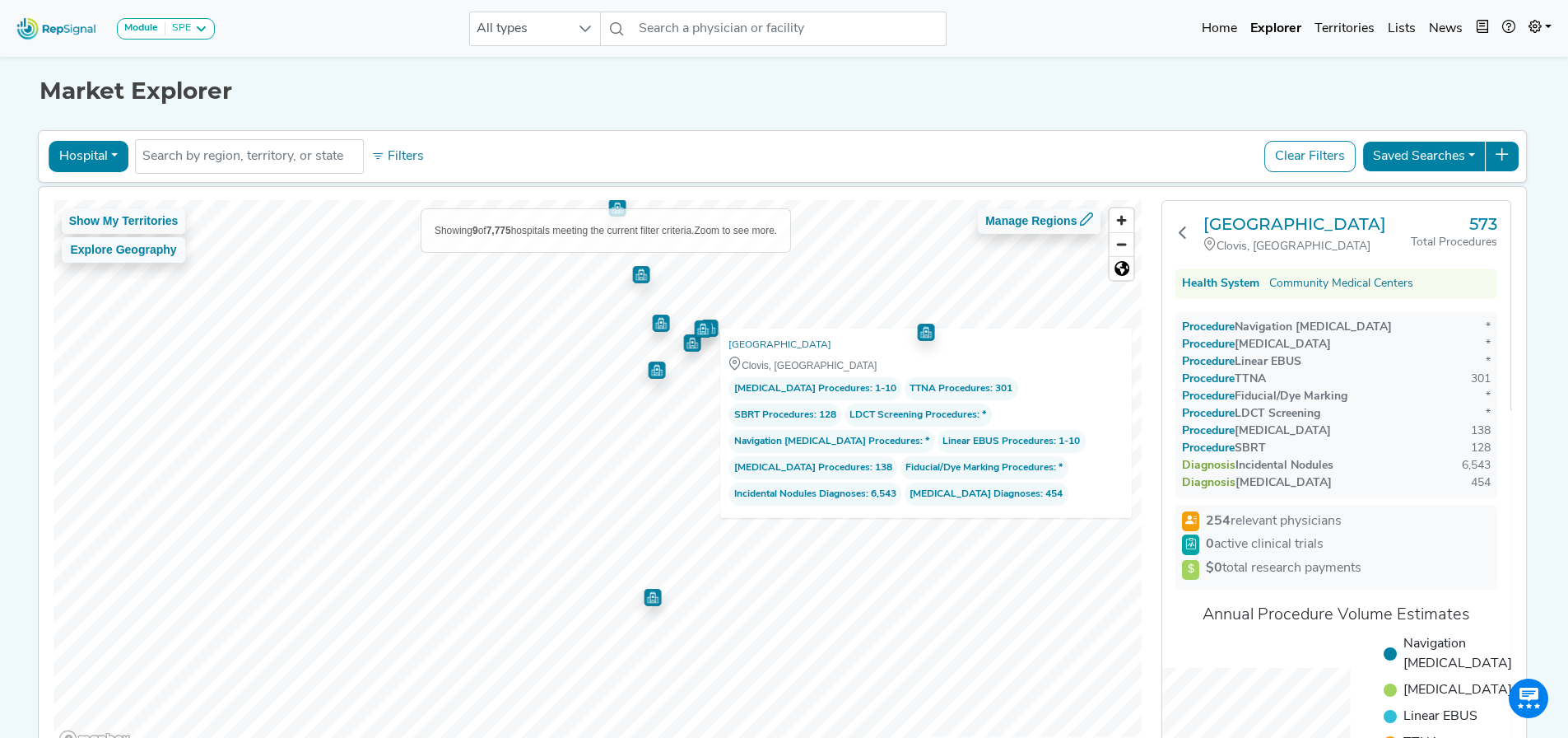
click at [644, 593] on img "Map marker" at bounding box center [652, 598] width 17 height 17
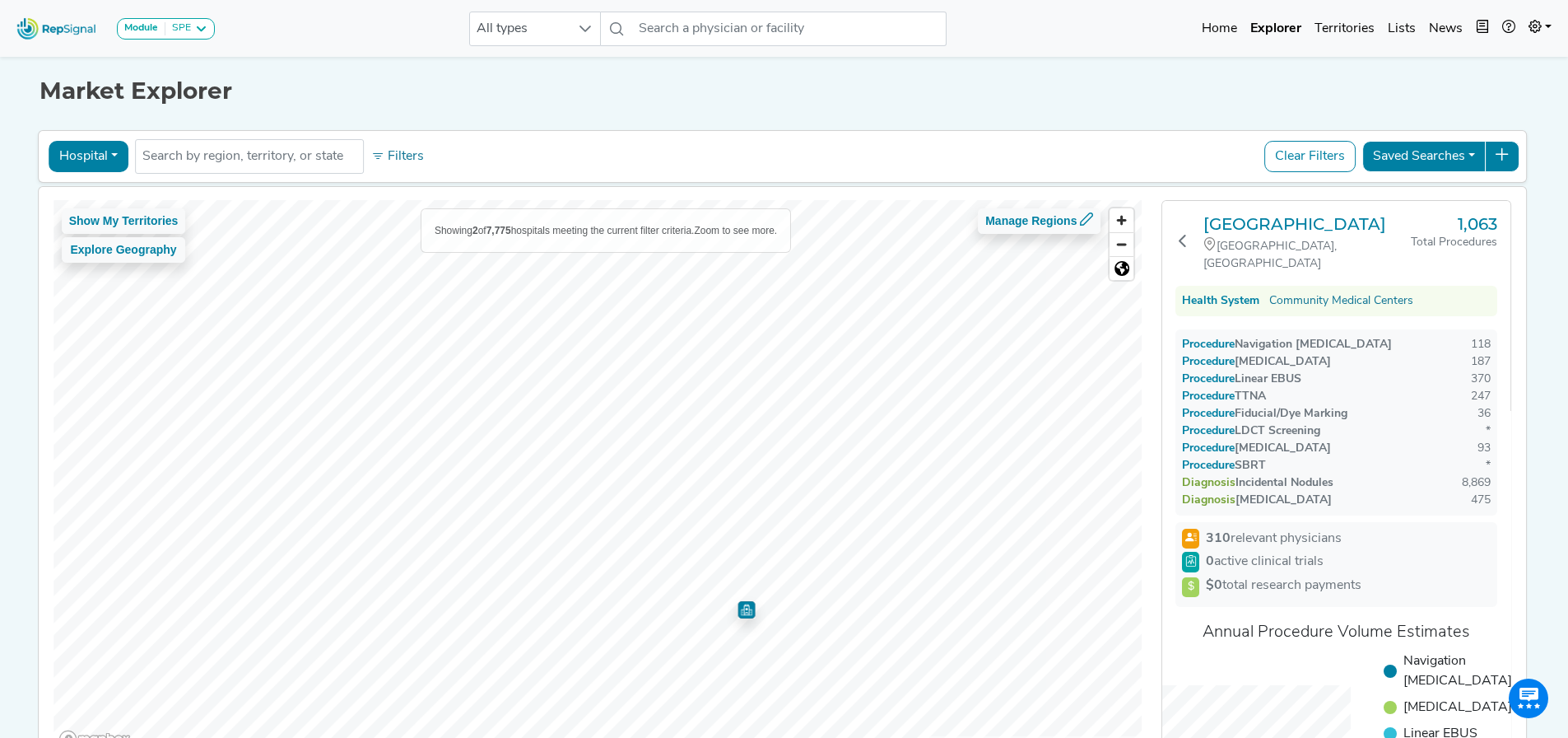
click at [942, 737] on html "Module SPE [MEDICAL_DATA] Disposable Bronchoscope SBRT SPE TTNA [MEDICAL_DATA] …" at bounding box center [784, 420] width 1568 height 840
click at [751, 530] on img "Map marker" at bounding box center [752, 527] width 17 height 17
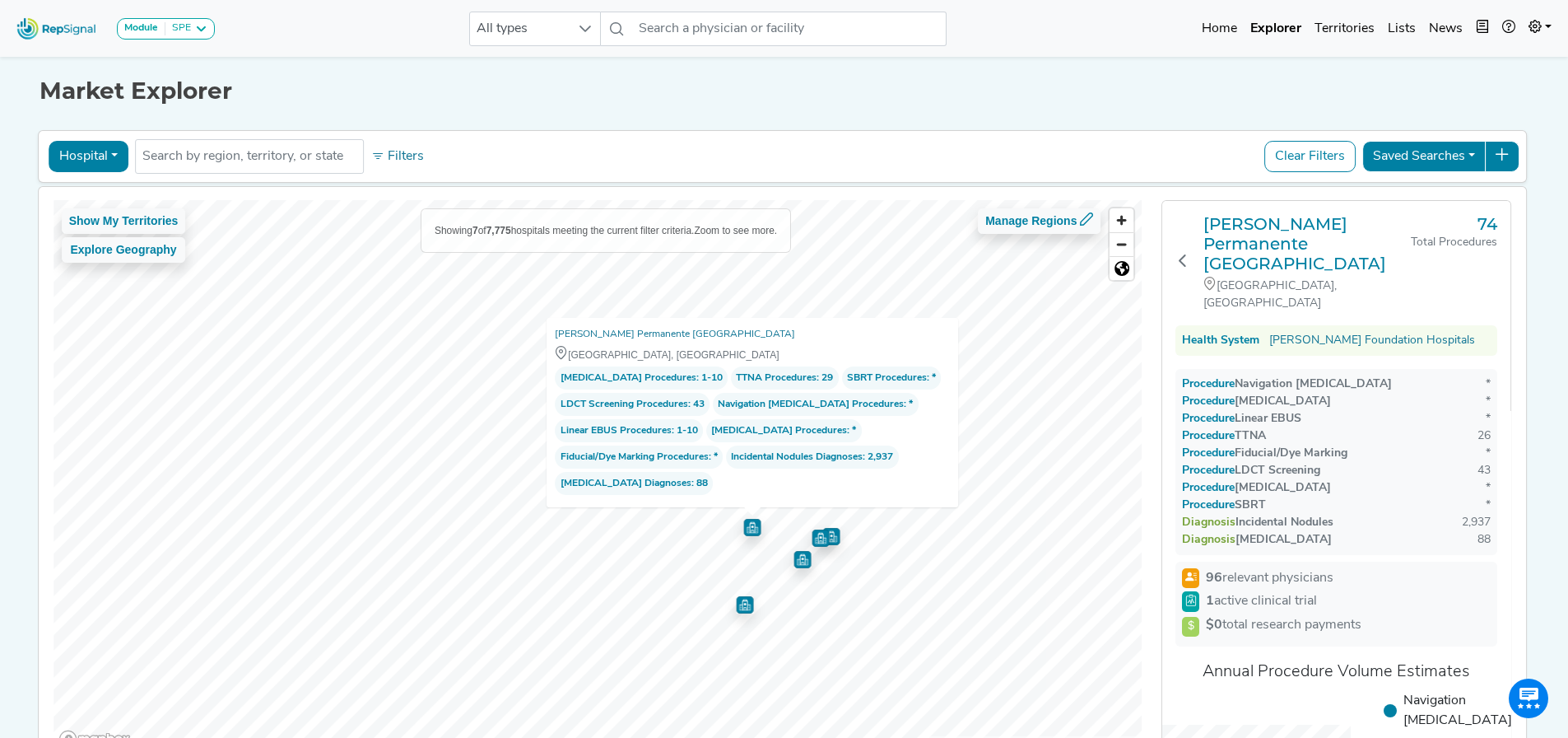
click at [793, 566] on img "Map marker" at bounding box center [802, 560] width 17 height 17
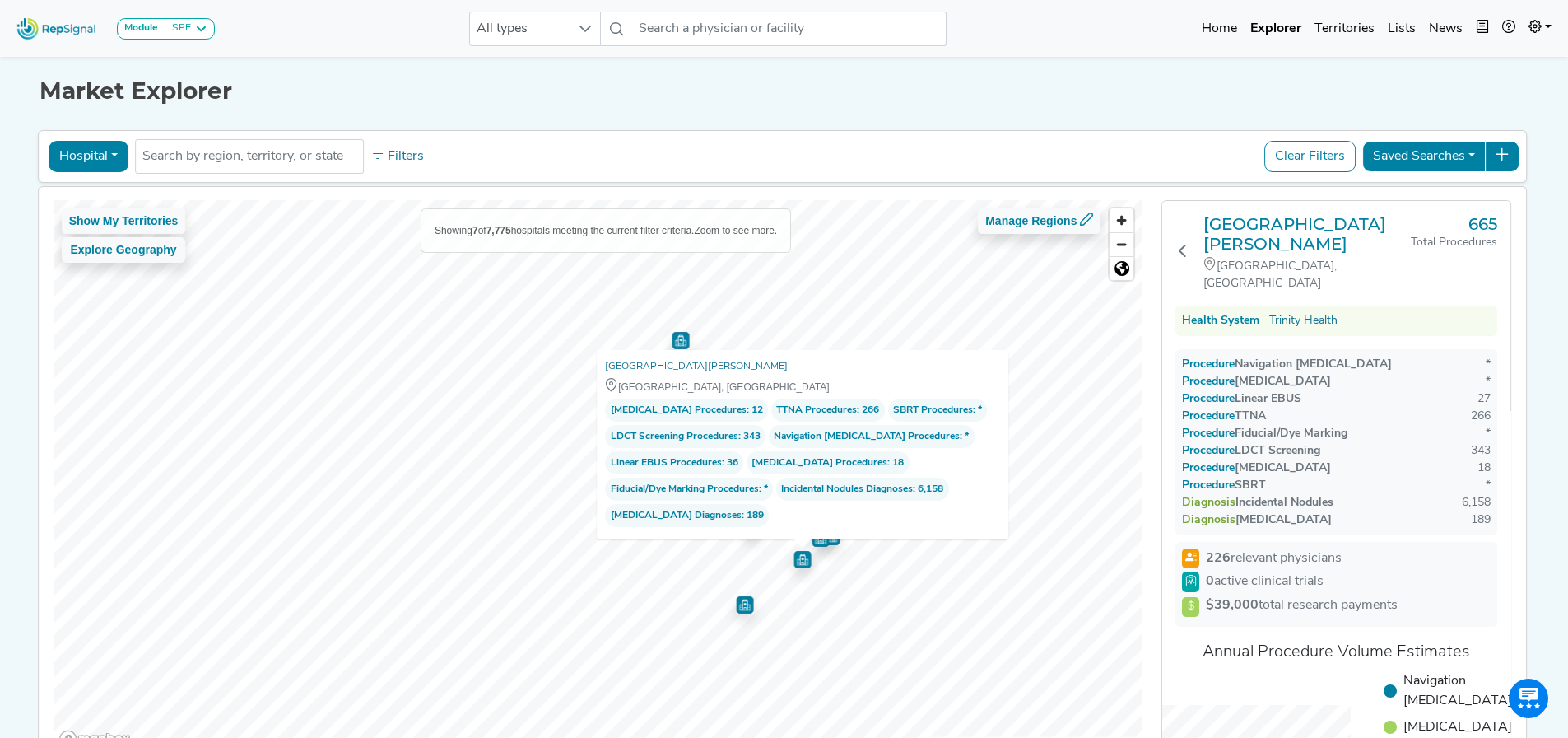
click at [741, 608] on img "Map marker" at bounding box center [745, 601] width 25 height 25
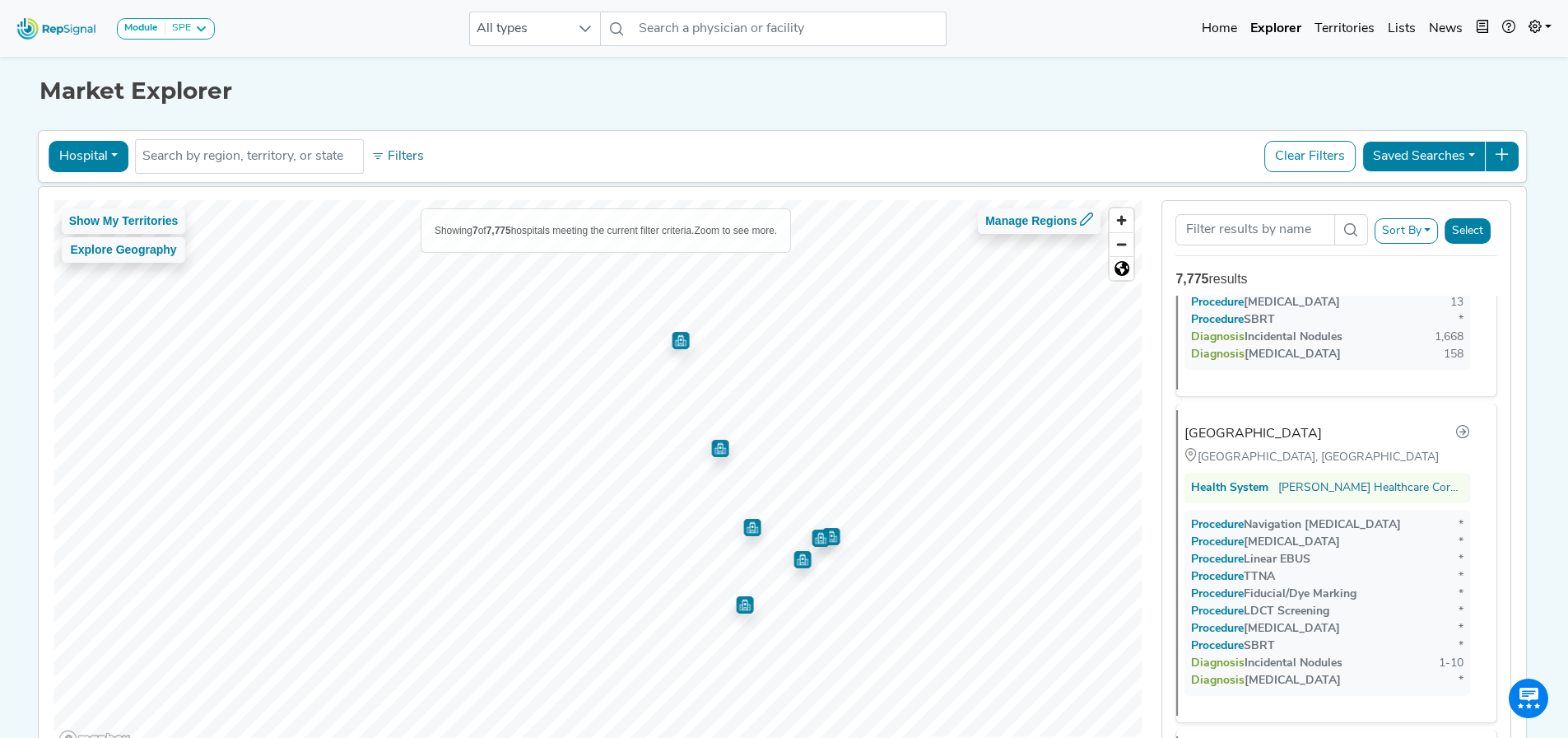
scroll to position [963, 0]
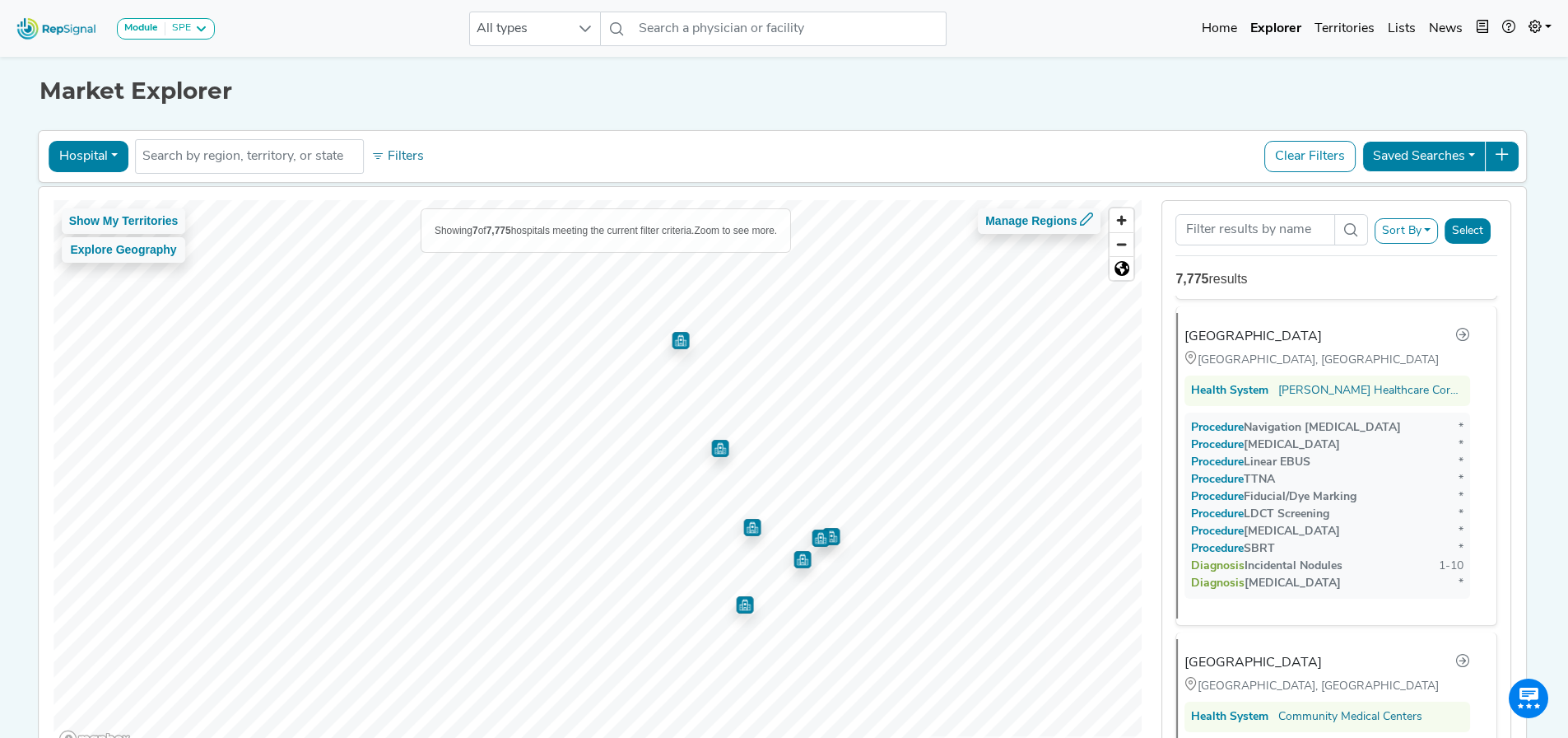
click at [814, 543] on img "Map marker" at bounding box center [820, 538] width 17 height 17
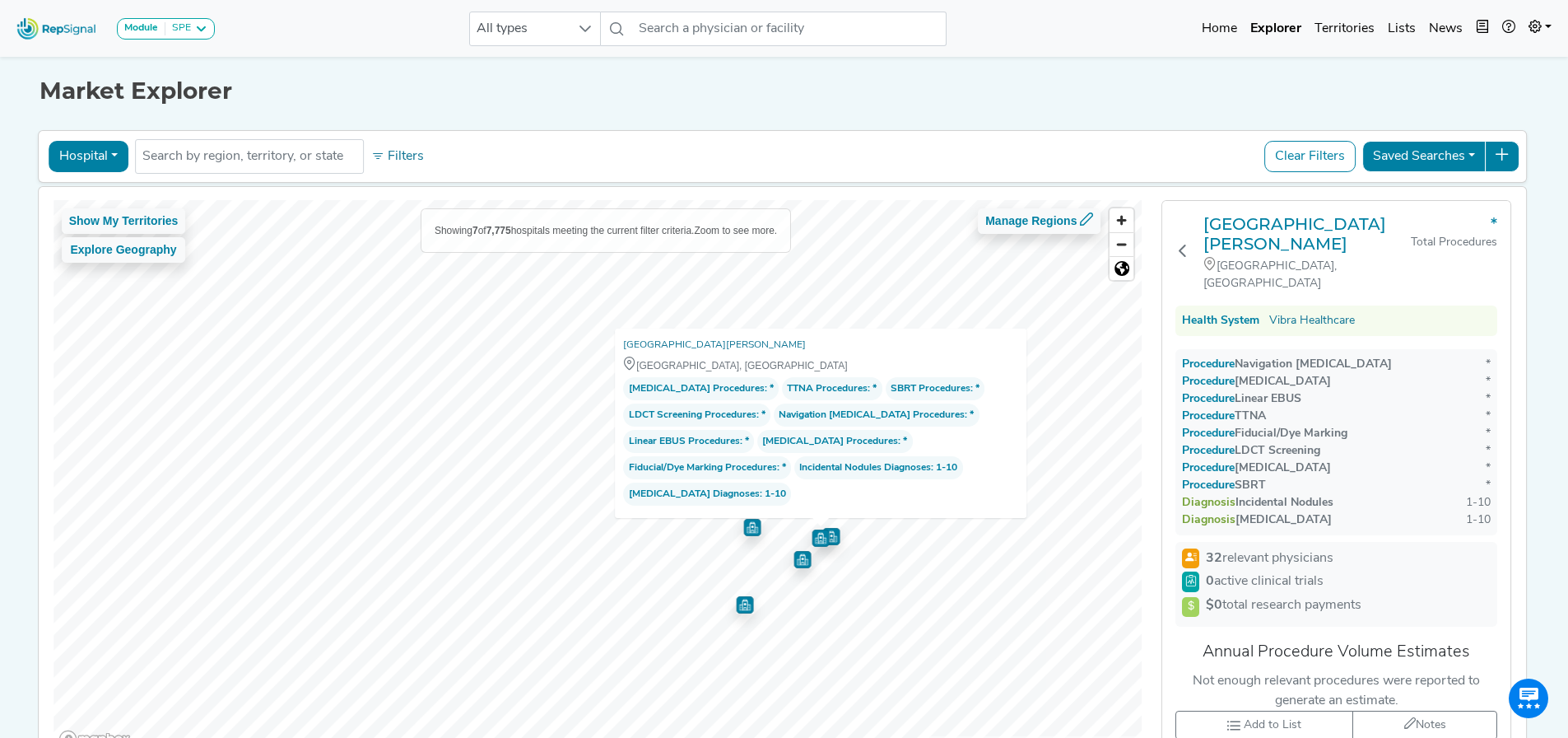
click at [832, 544] on img "Map marker" at bounding box center [830, 536] width 17 height 17
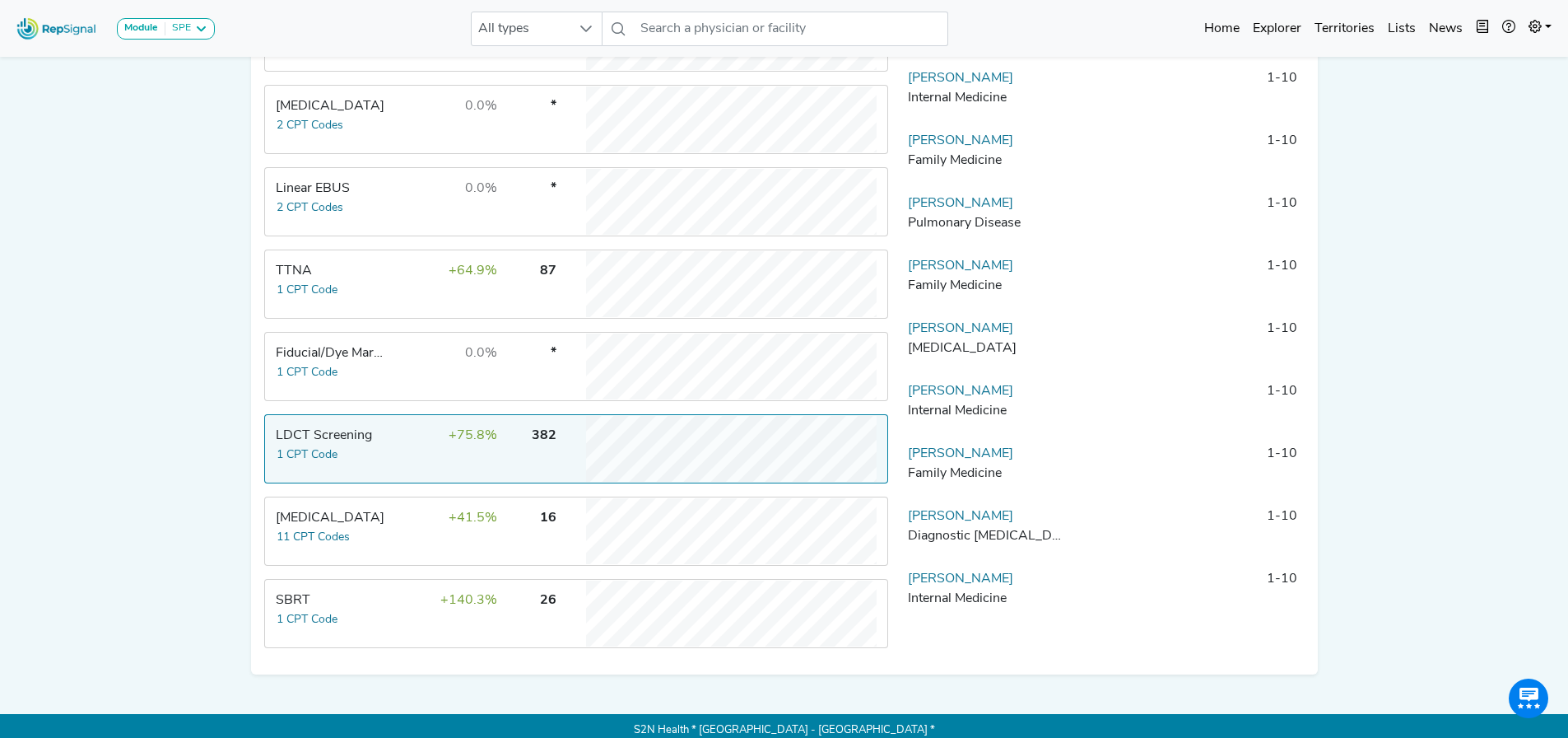
scroll to position [491, 0]
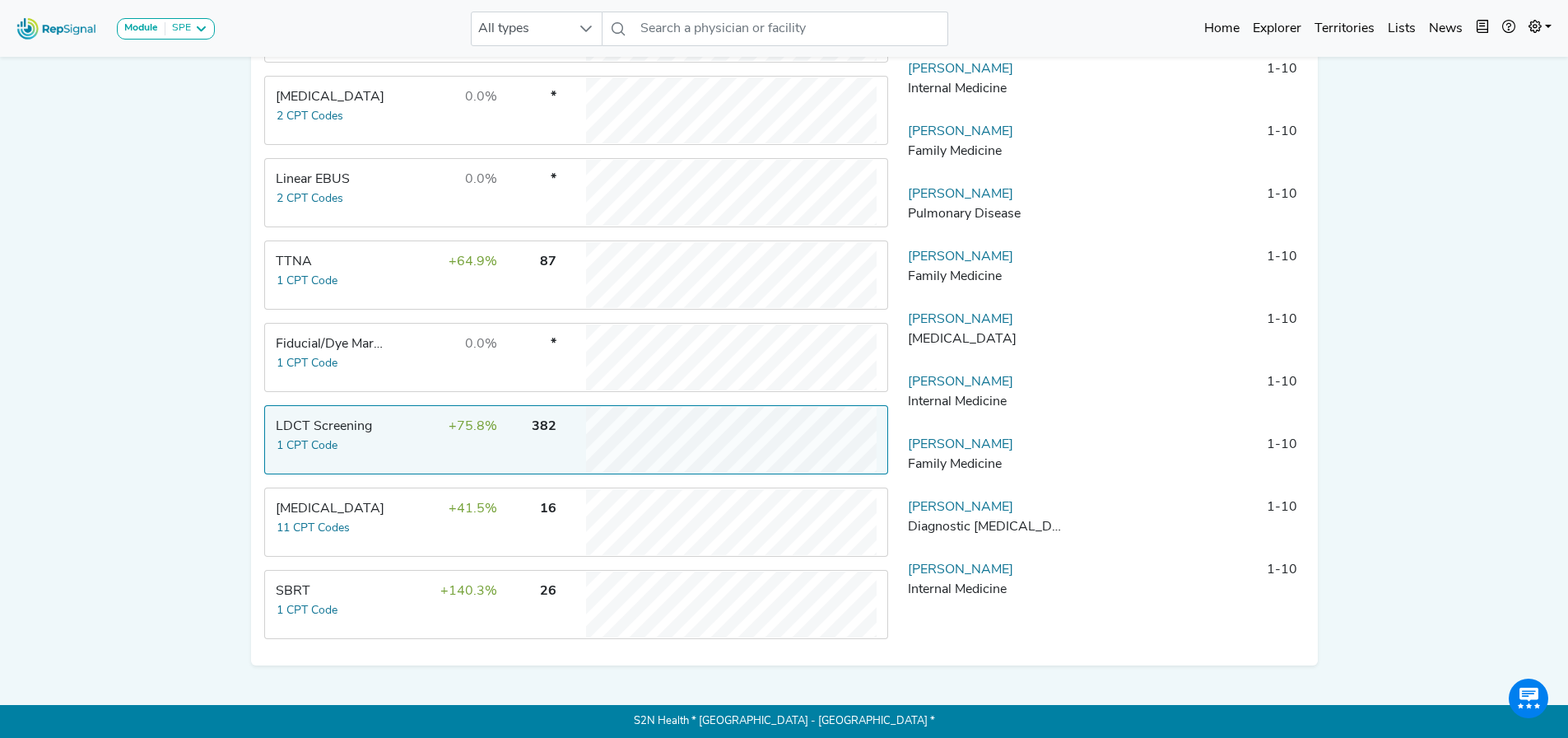
click at [407, 604] on td "+140.3%" at bounding box center [444, 603] width 107 height 65
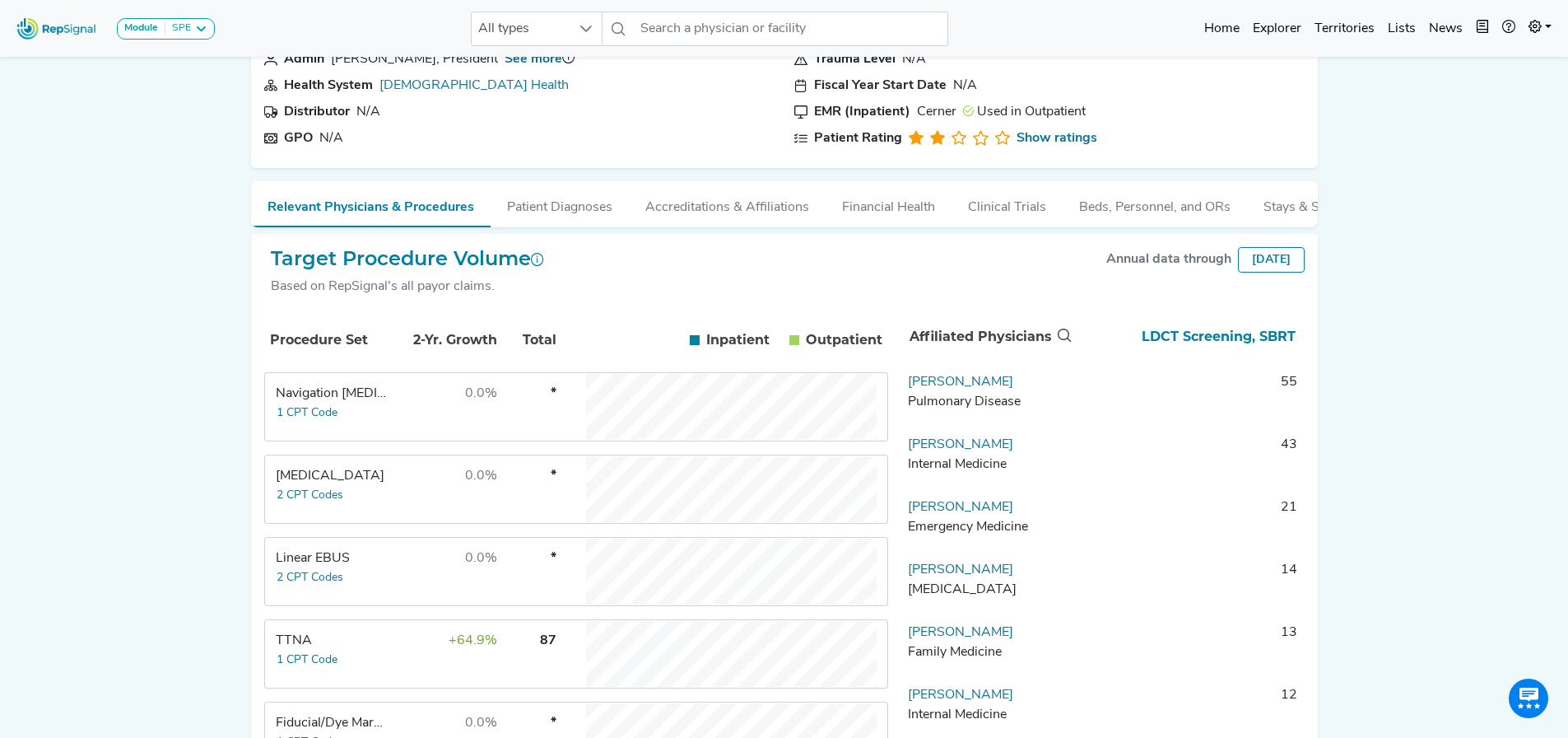
scroll to position [80, 0]
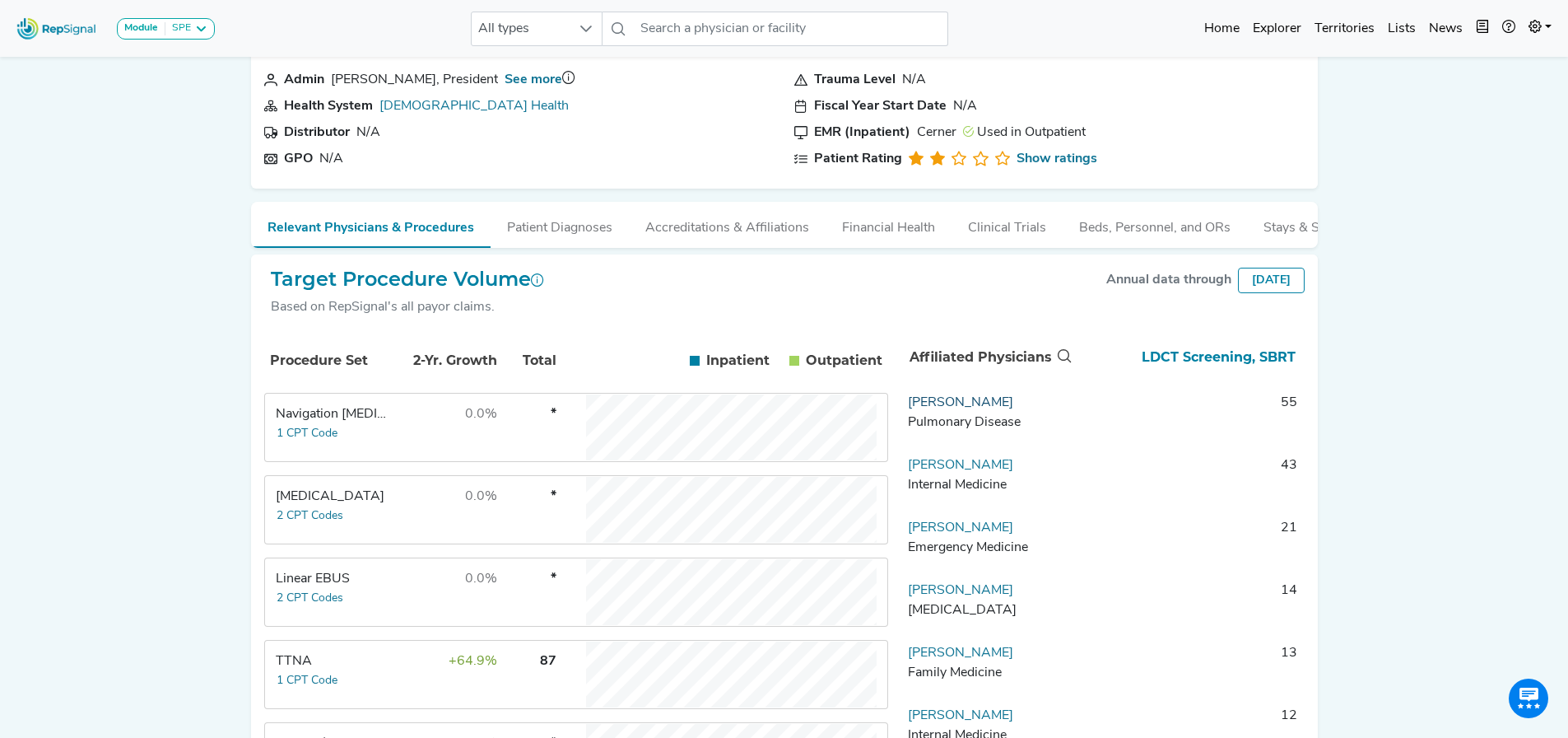
click at [937, 409] on link "Hany Aziz" at bounding box center [960, 403] width 105 height 13
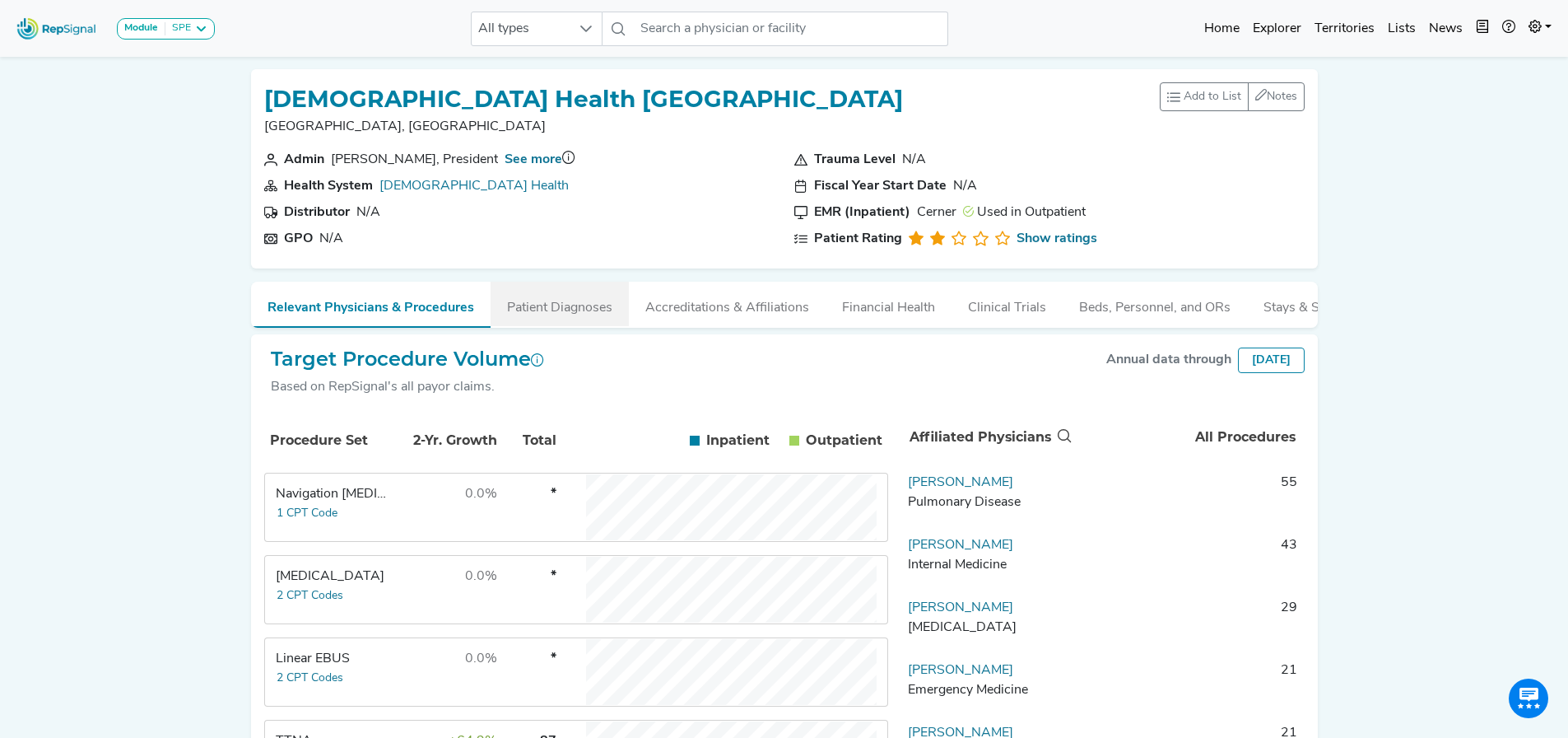
click at [546, 314] on button "Patient Diagnoses" at bounding box center [559, 304] width 138 height 45
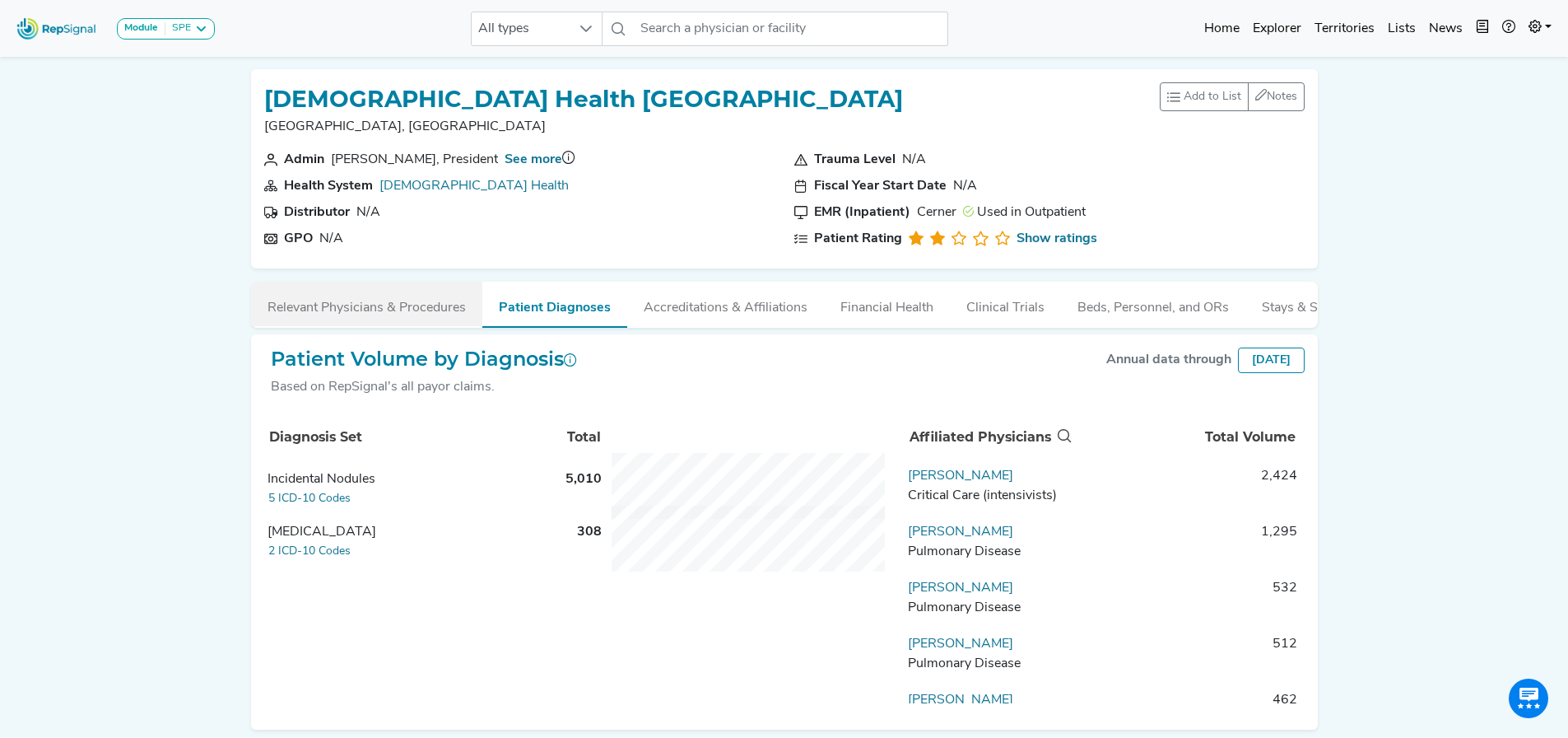
click at [419, 304] on button "Relevant Physicians & Procedures" at bounding box center [367, 304] width 231 height 45
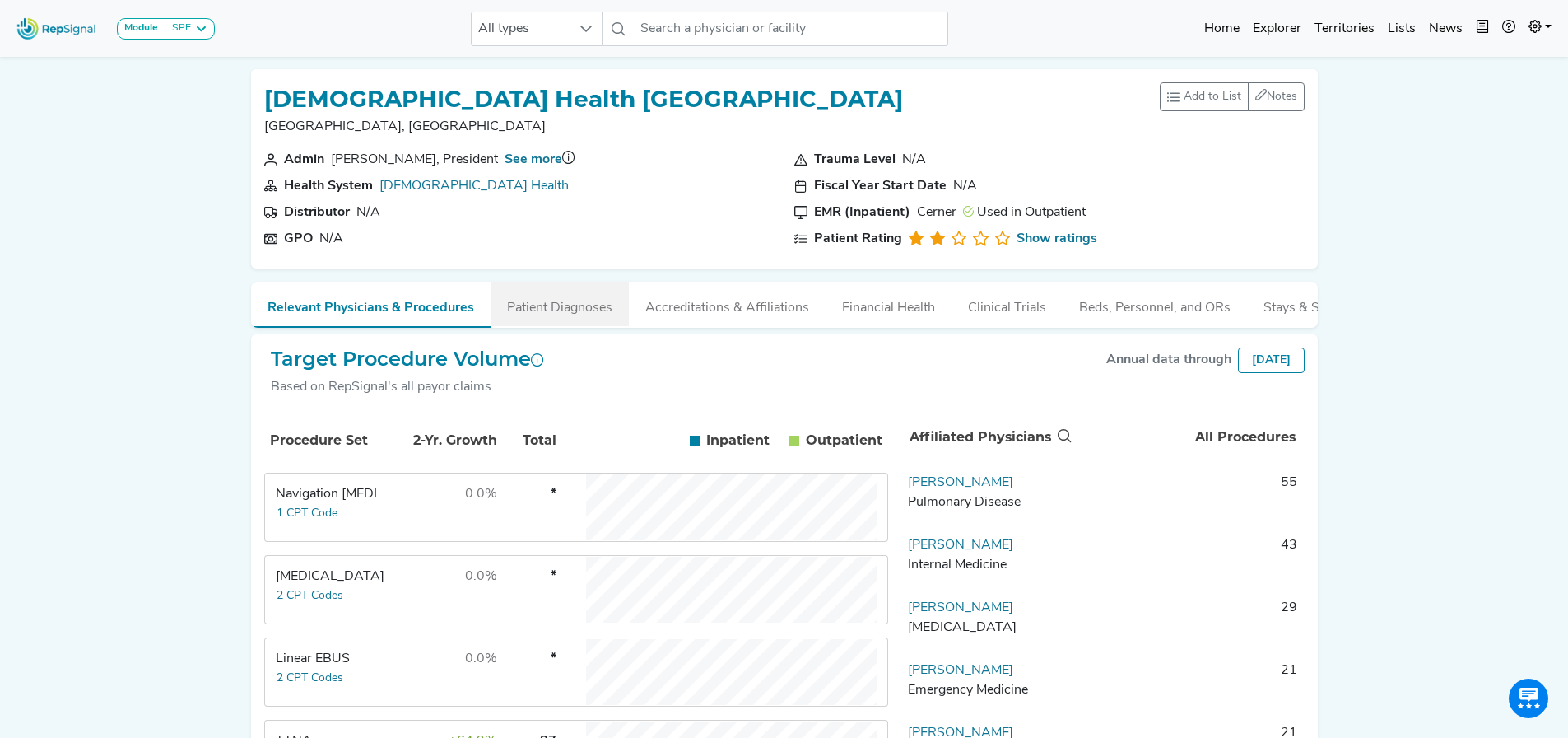
click at [569, 301] on button "Patient Diagnoses" at bounding box center [559, 304] width 138 height 45
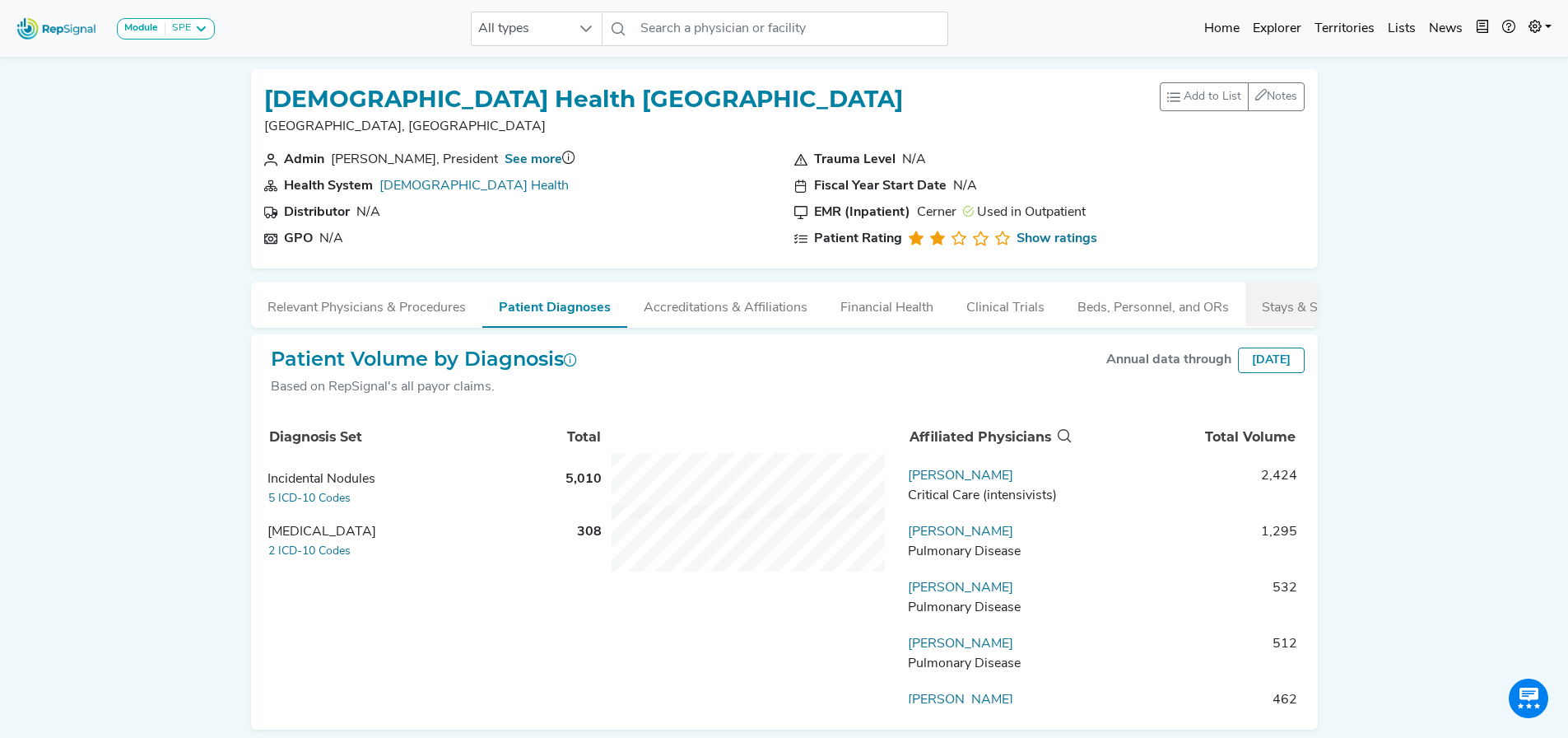
click at [1306, 307] on button "Stays & Services" at bounding box center [1310, 304] width 130 height 45
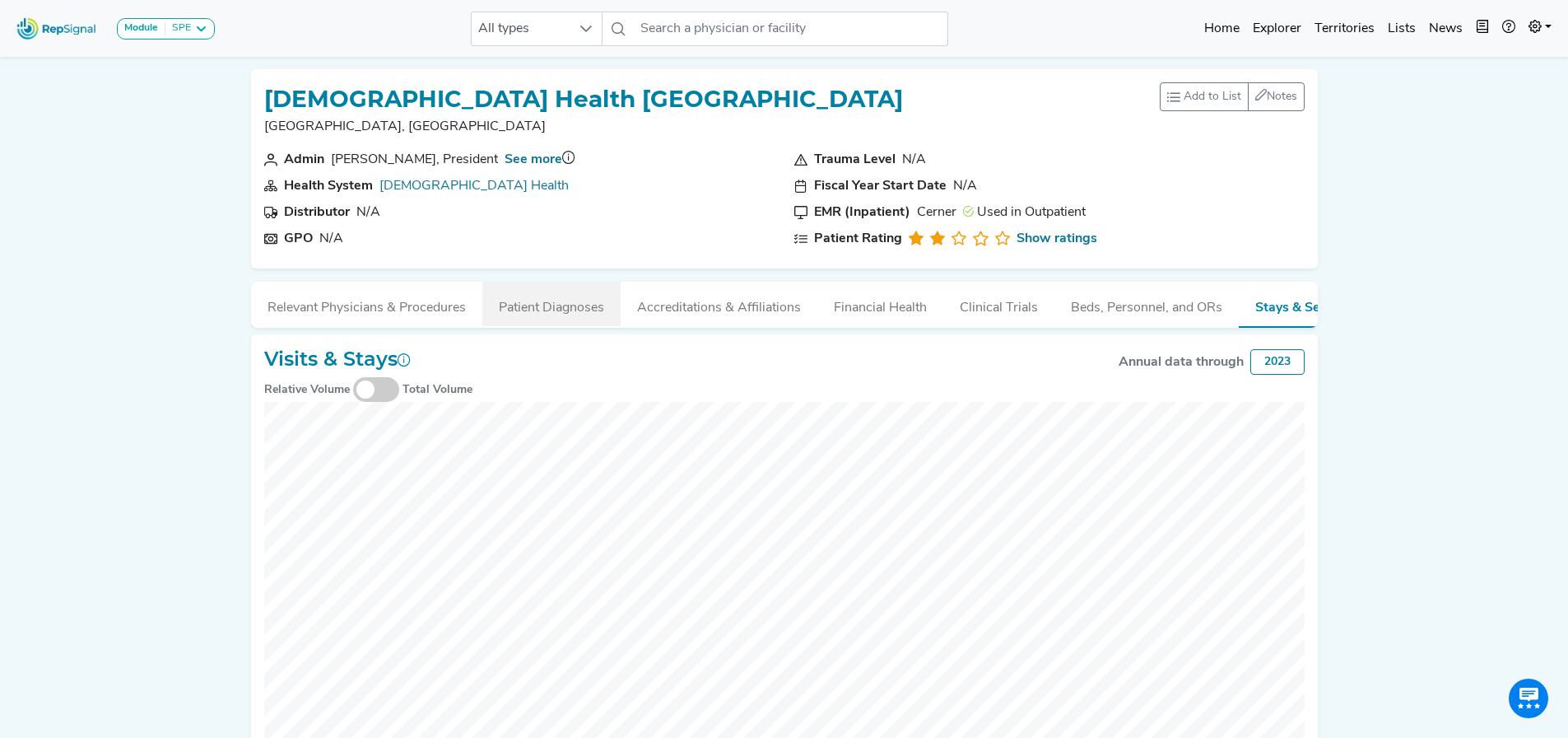
click at [520, 310] on button "Patient Diagnoses" at bounding box center [552, 304] width 138 height 45
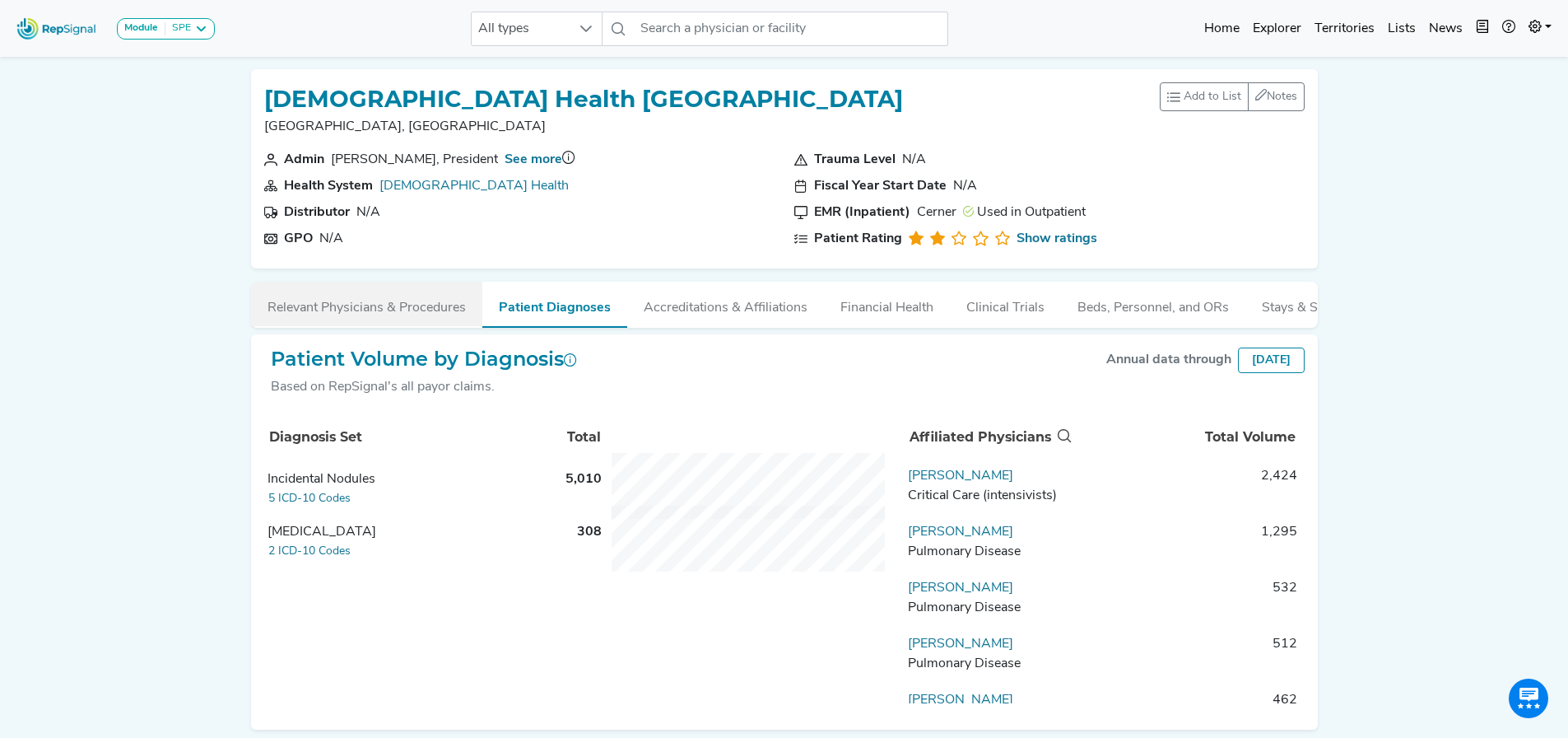
click at [401, 304] on button "Relevant Physicians & Procedures" at bounding box center [367, 304] width 231 height 45
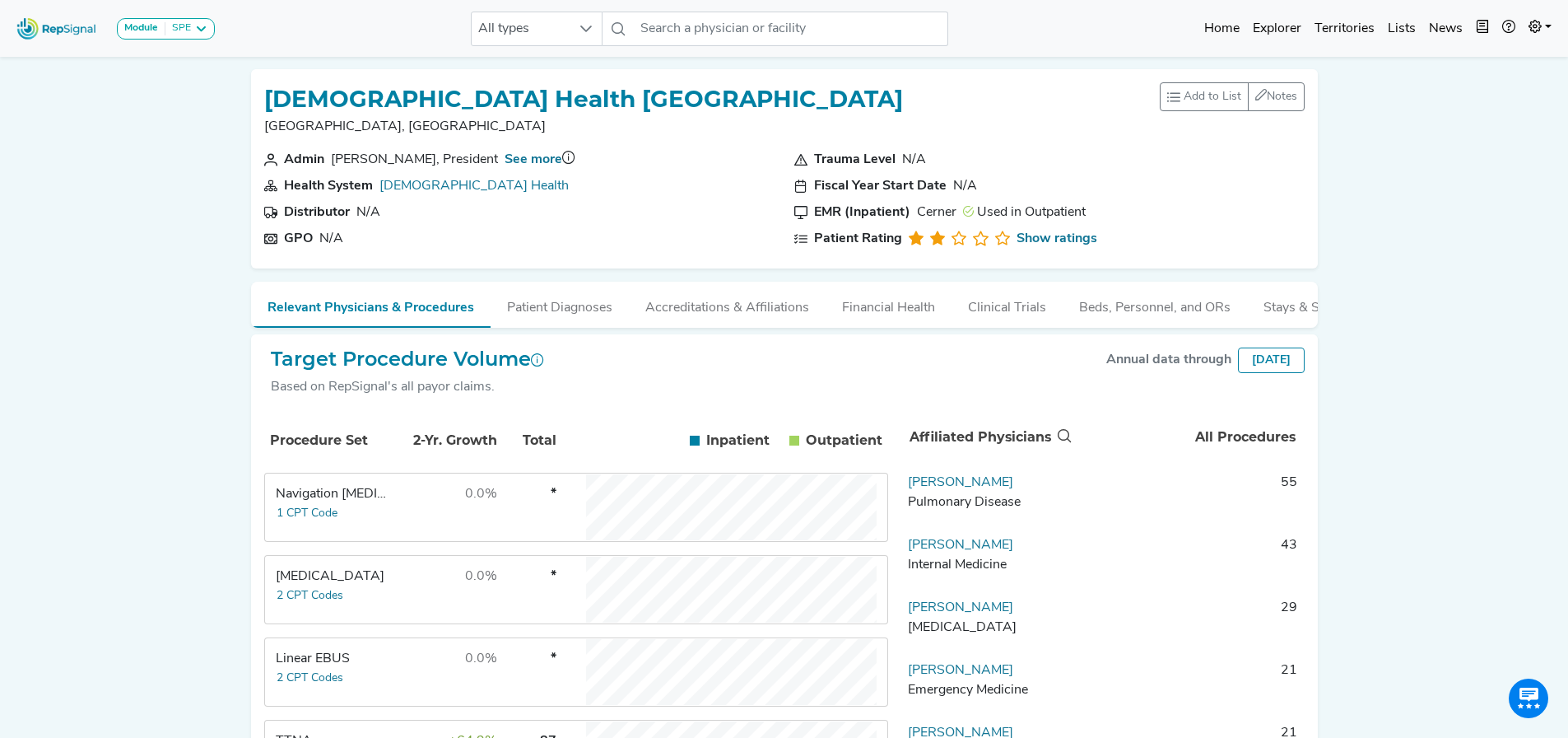
click at [70, 28] on img at bounding box center [56, 28] width 94 height 35
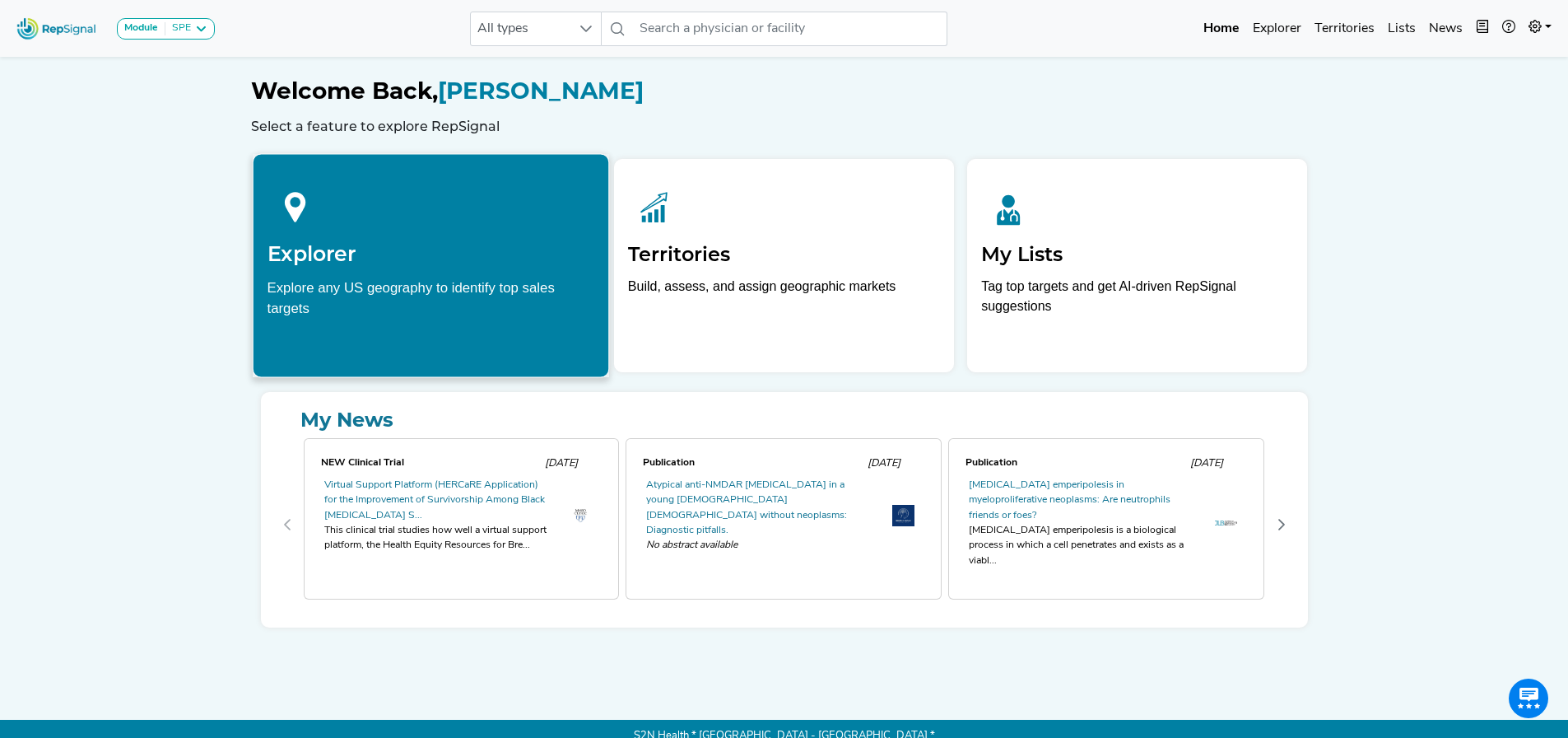
click at [355, 309] on div "Explore any US geography to identify top sales targets" at bounding box center [430, 297] width 328 height 41
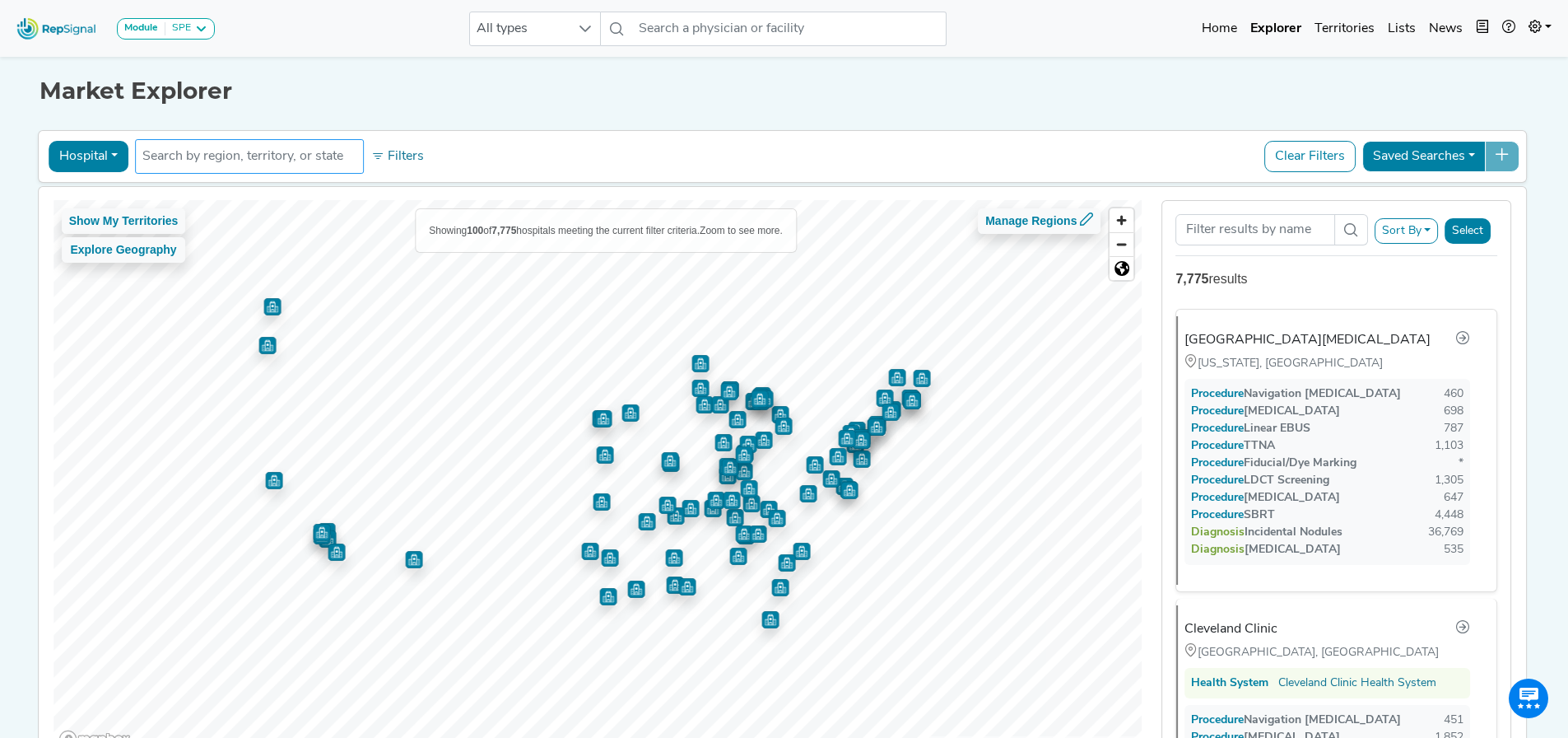
click at [236, 172] on ul at bounding box center [248, 157] width 228 height 34
click at [243, 162] on input "text" at bounding box center [249, 157] width 214 height 20
